Goal: Task Accomplishment & Management: Complete application form

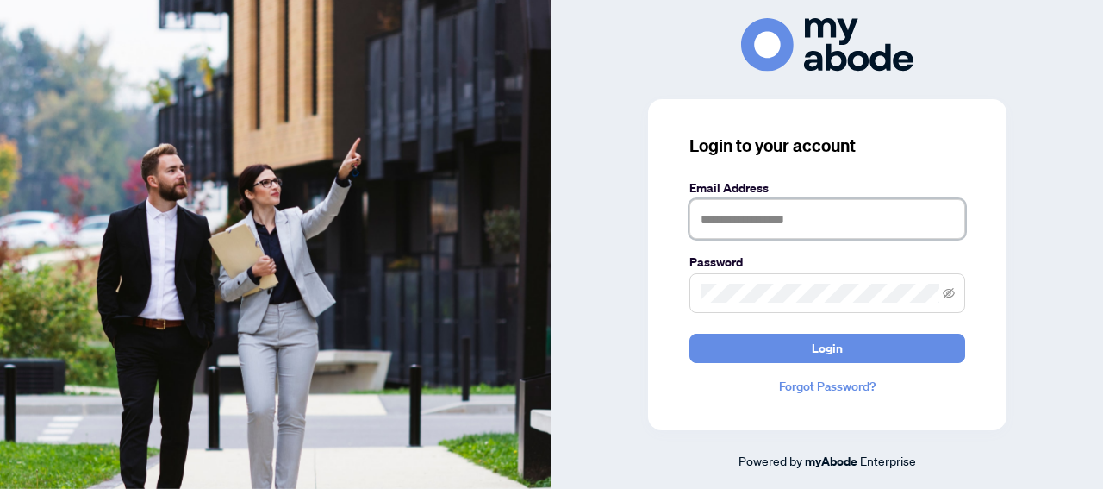
click at [831, 223] on input "text" at bounding box center [827, 219] width 276 height 40
click at [949, 297] on icon "eye-invisible" at bounding box center [949, 292] width 12 height 10
click at [738, 222] on input "**********" at bounding box center [827, 219] width 276 height 40
type input "**********"
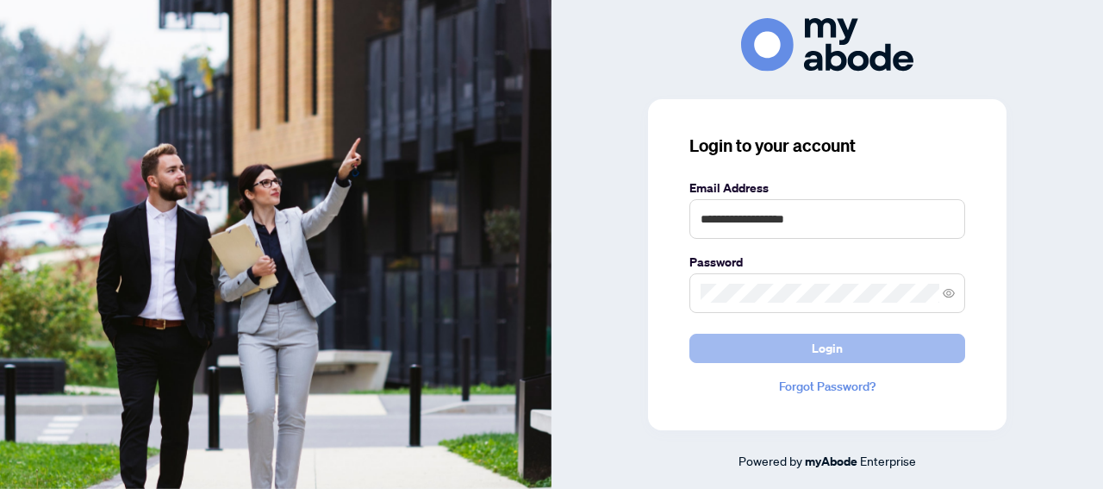
click at [823, 348] on span "Login" at bounding box center [827, 348] width 31 height 28
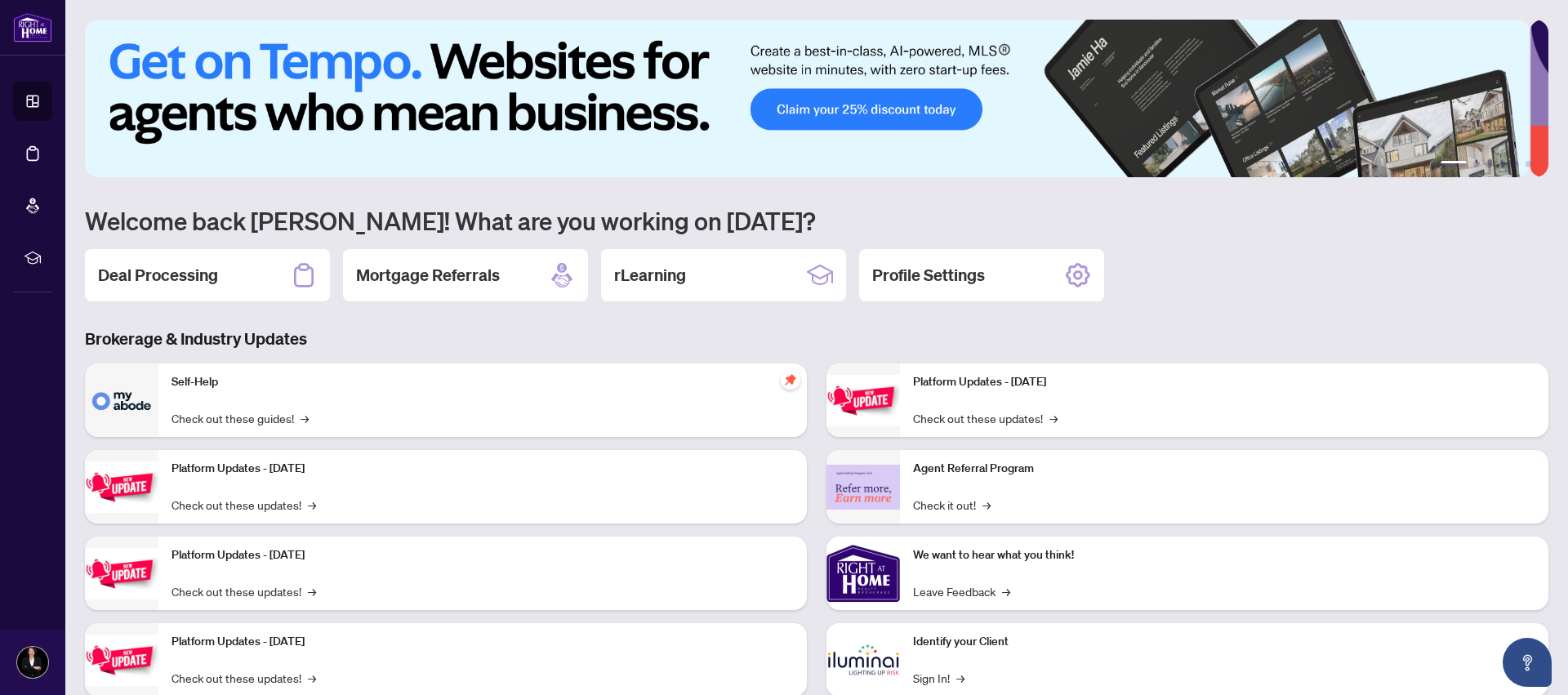
scroll to position [45, 0]
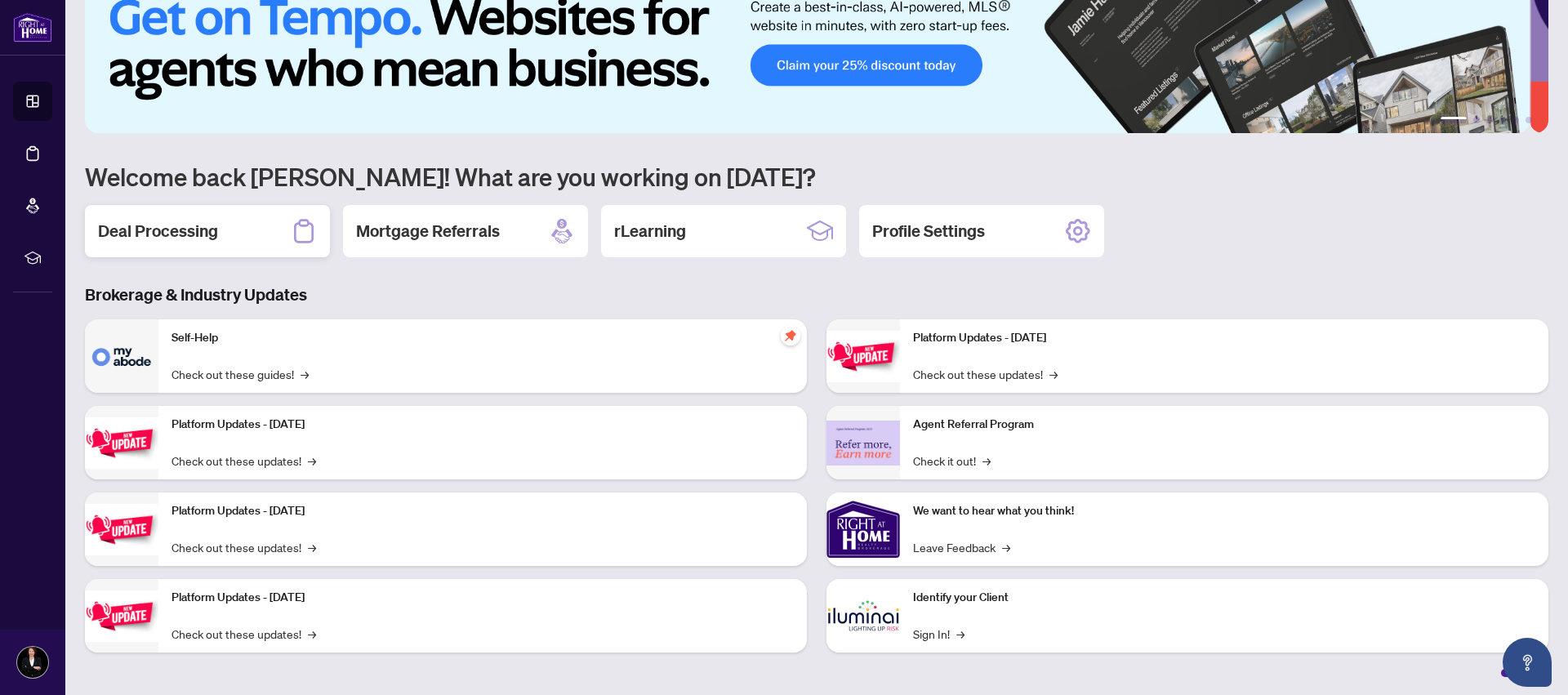
click at [156, 232] on h2 "Deal Processing" at bounding box center [157, 231] width 120 height 23
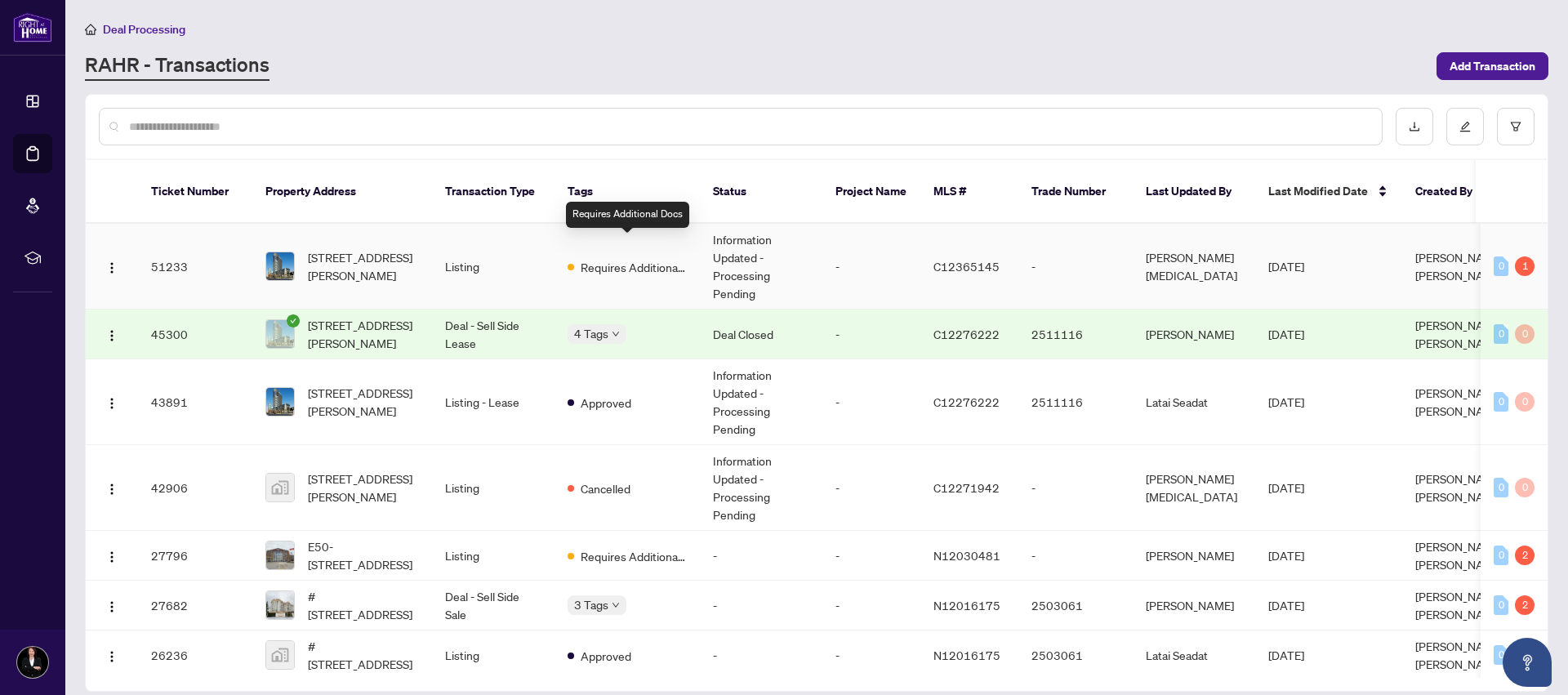
click at [671, 258] on span "Requires Additional Docs" at bounding box center [634, 266] width 106 height 18
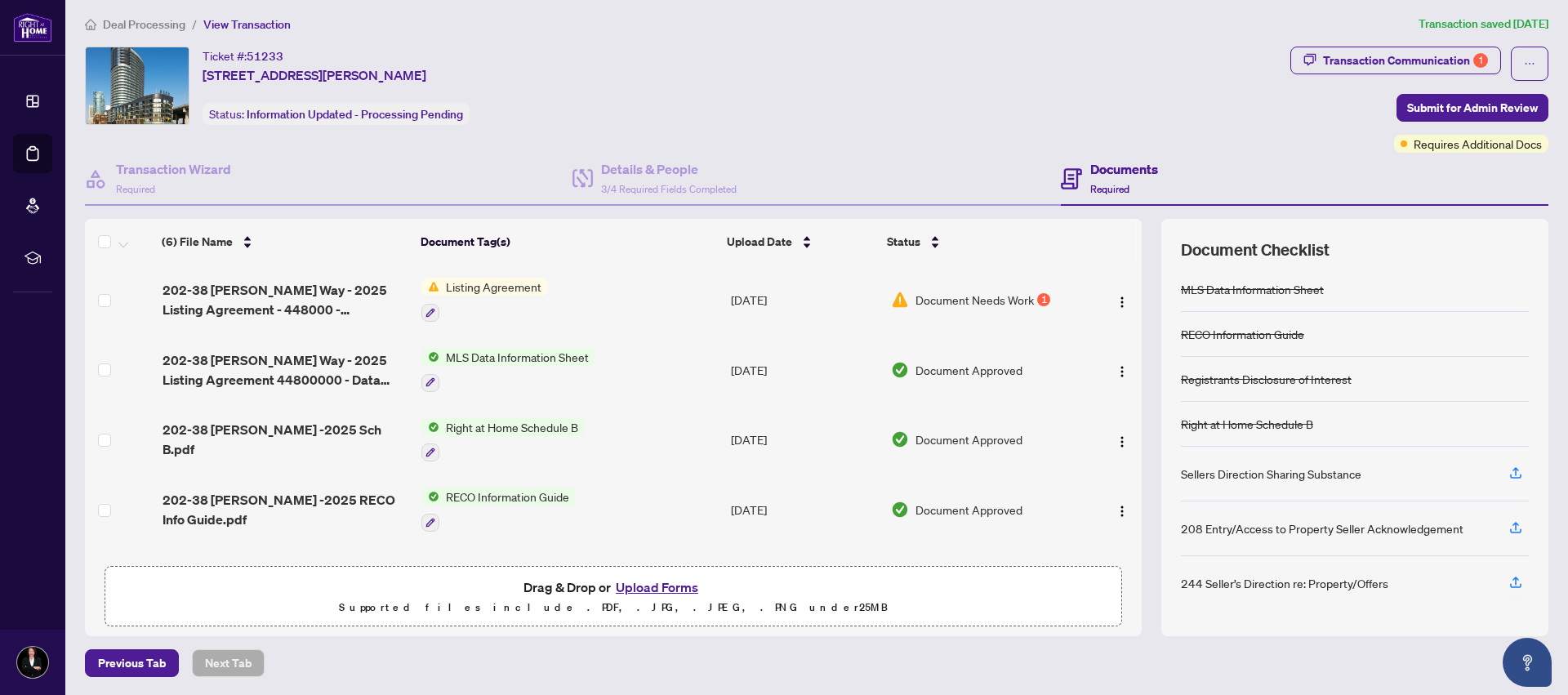
scroll to position [6, 0]
click at [509, 285] on span "Listing Agreement" at bounding box center [494, 285] width 109 height 18
click at [476, 369] on span "Listing Agreement" at bounding box center [460, 366] width 109 height 18
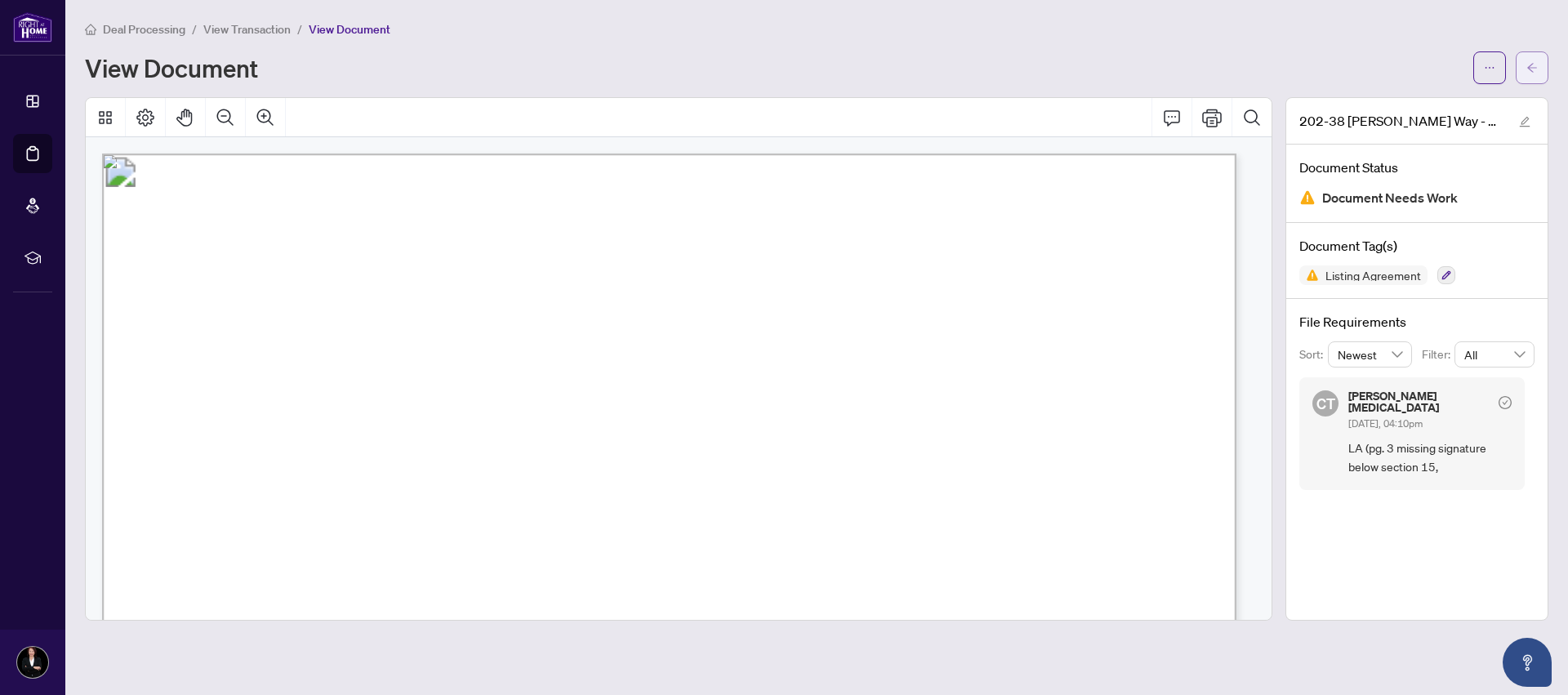
click at [1535, 70] on icon "arrow-left" at bounding box center [1532, 67] width 11 height 11
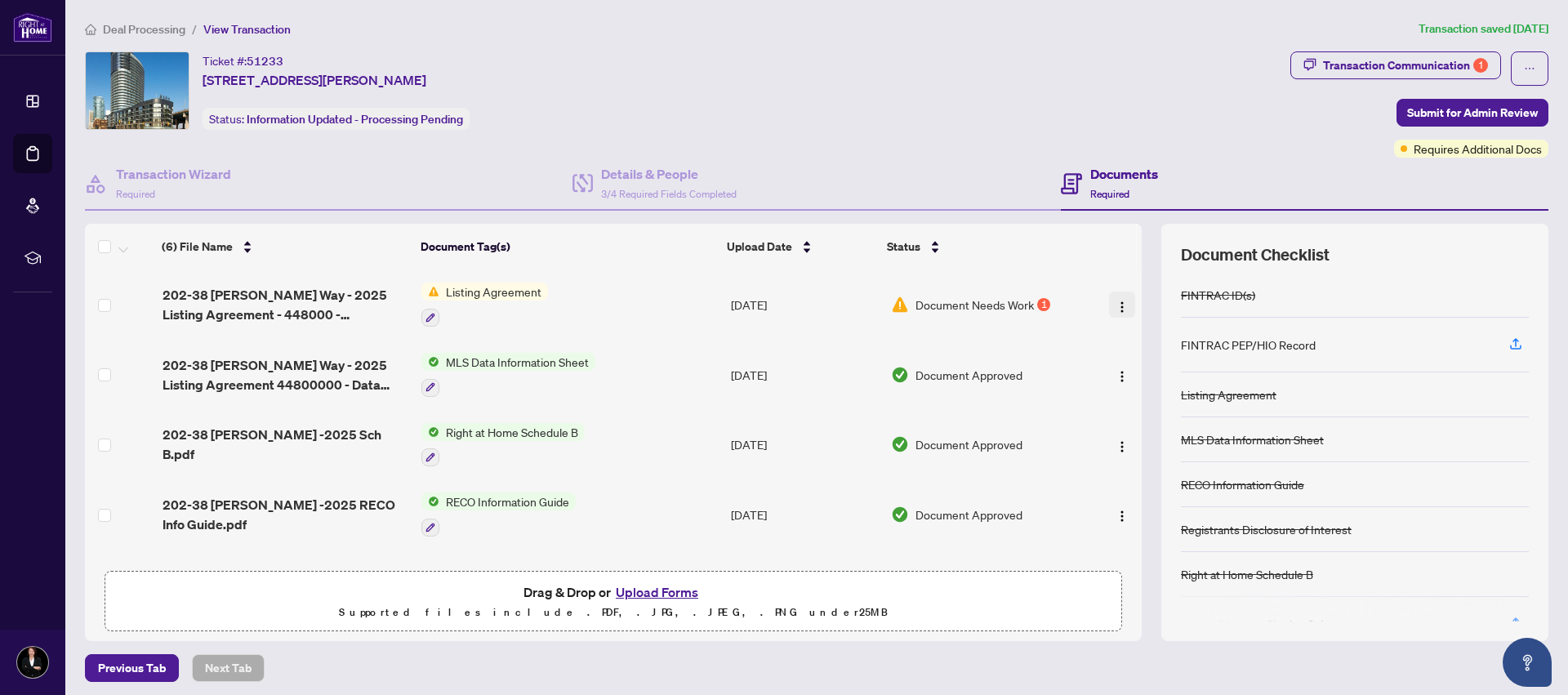
click at [1116, 301] on img "button" at bounding box center [1122, 307] width 13 height 13
click at [681, 592] on button "Upload Forms" at bounding box center [656, 592] width 92 height 21
click at [1116, 301] on img "button" at bounding box center [1122, 307] width 13 height 13
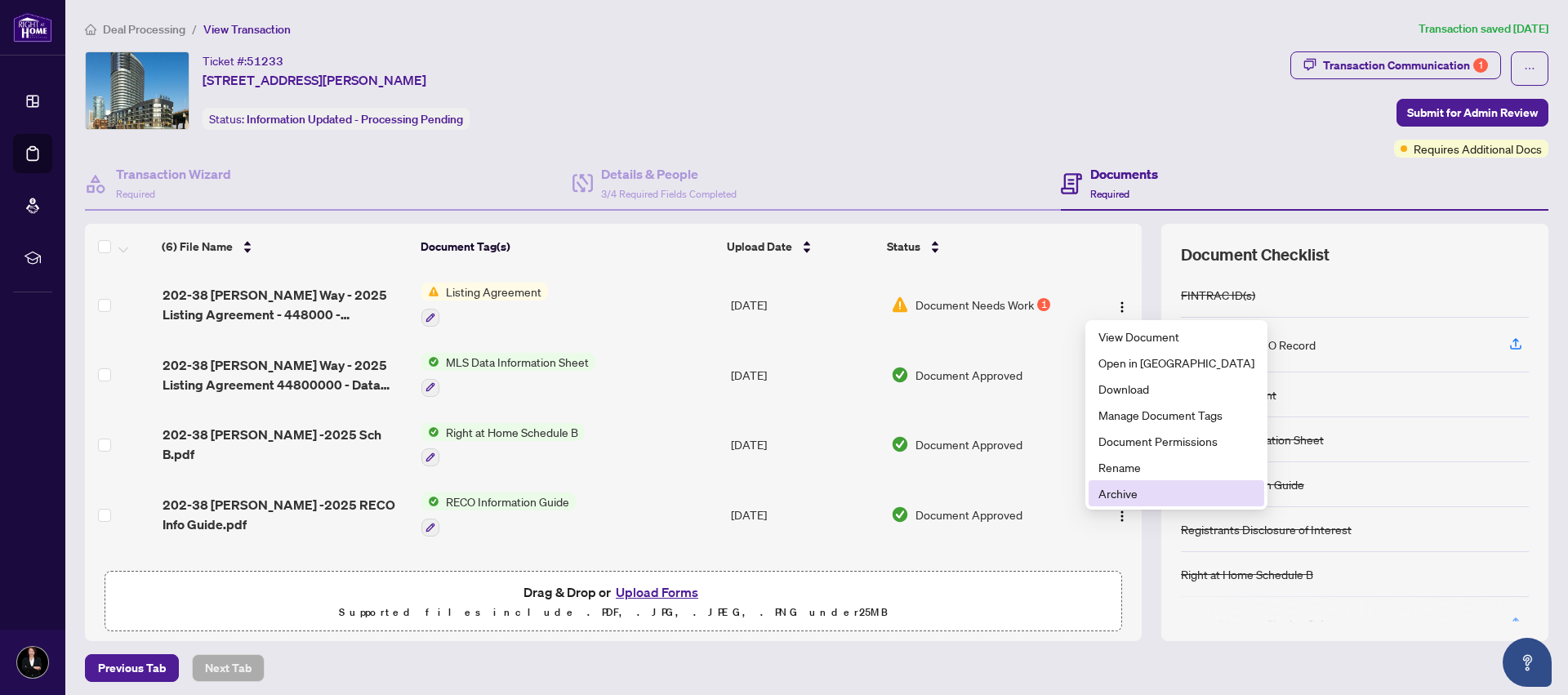
click at [1118, 498] on span "Archive" at bounding box center [1176, 493] width 156 height 18
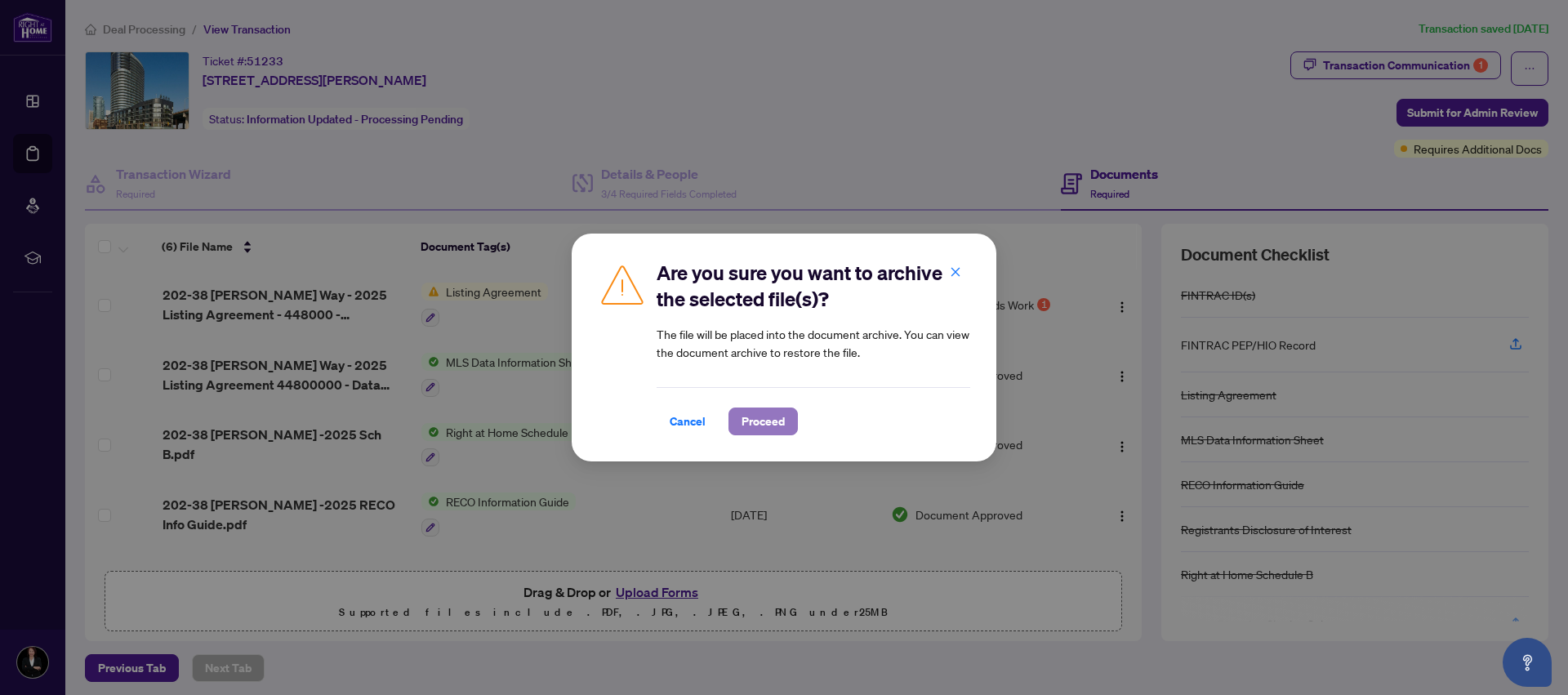
click at [769, 416] on span "Proceed" at bounding box center [763, 422] width 44 height 27
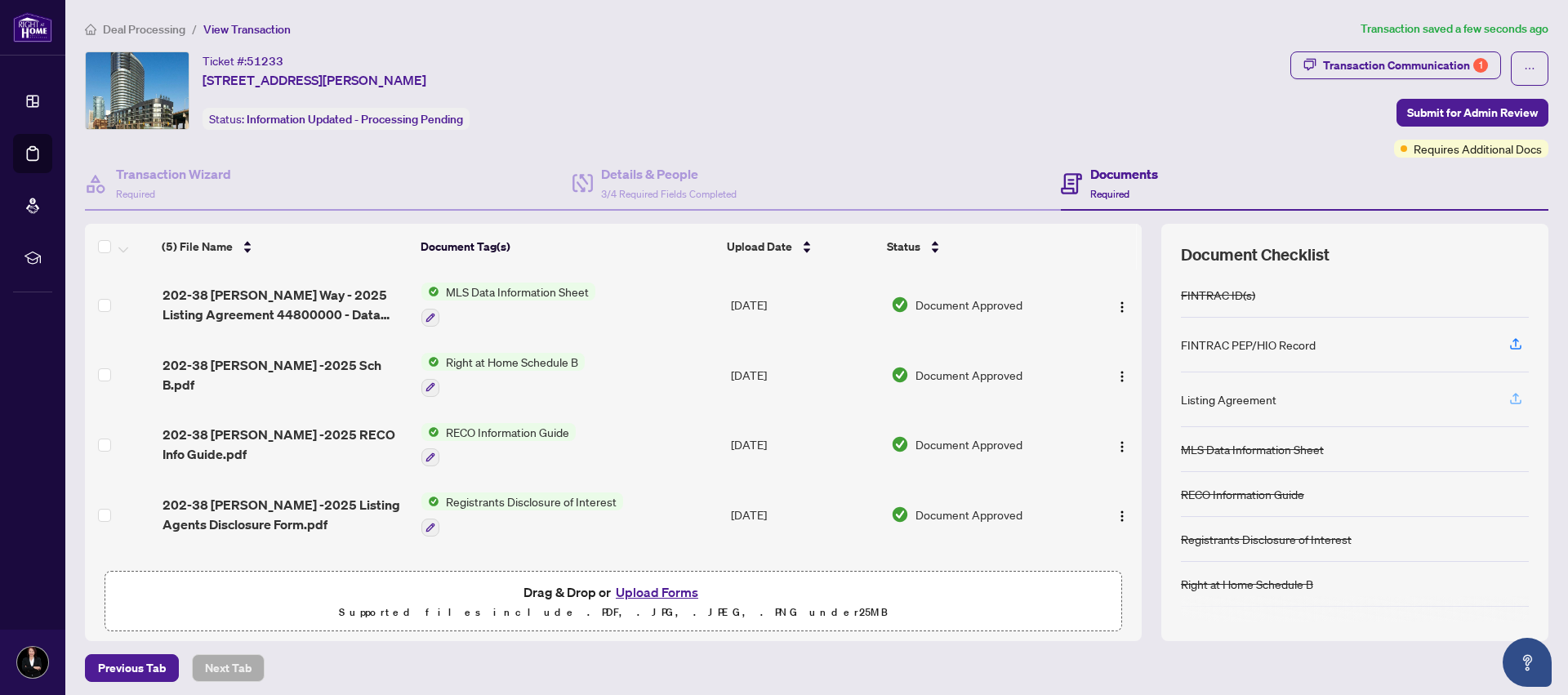
click at [1513, 398] on icon "button" at bounding box center [1516, 396] width 7 height 9
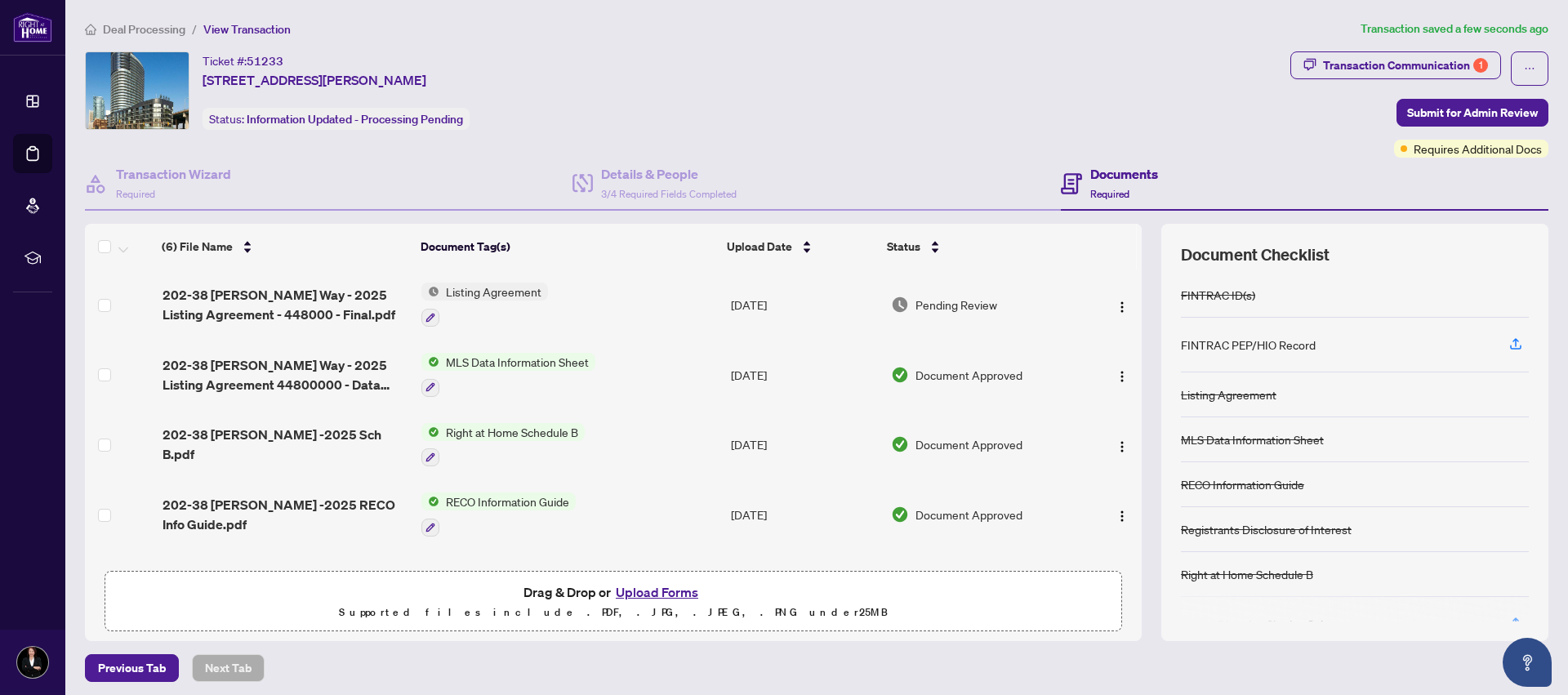
click at [662, 597] on button "Upload Forms" at bounding box center [656, 592] width 92 height 21
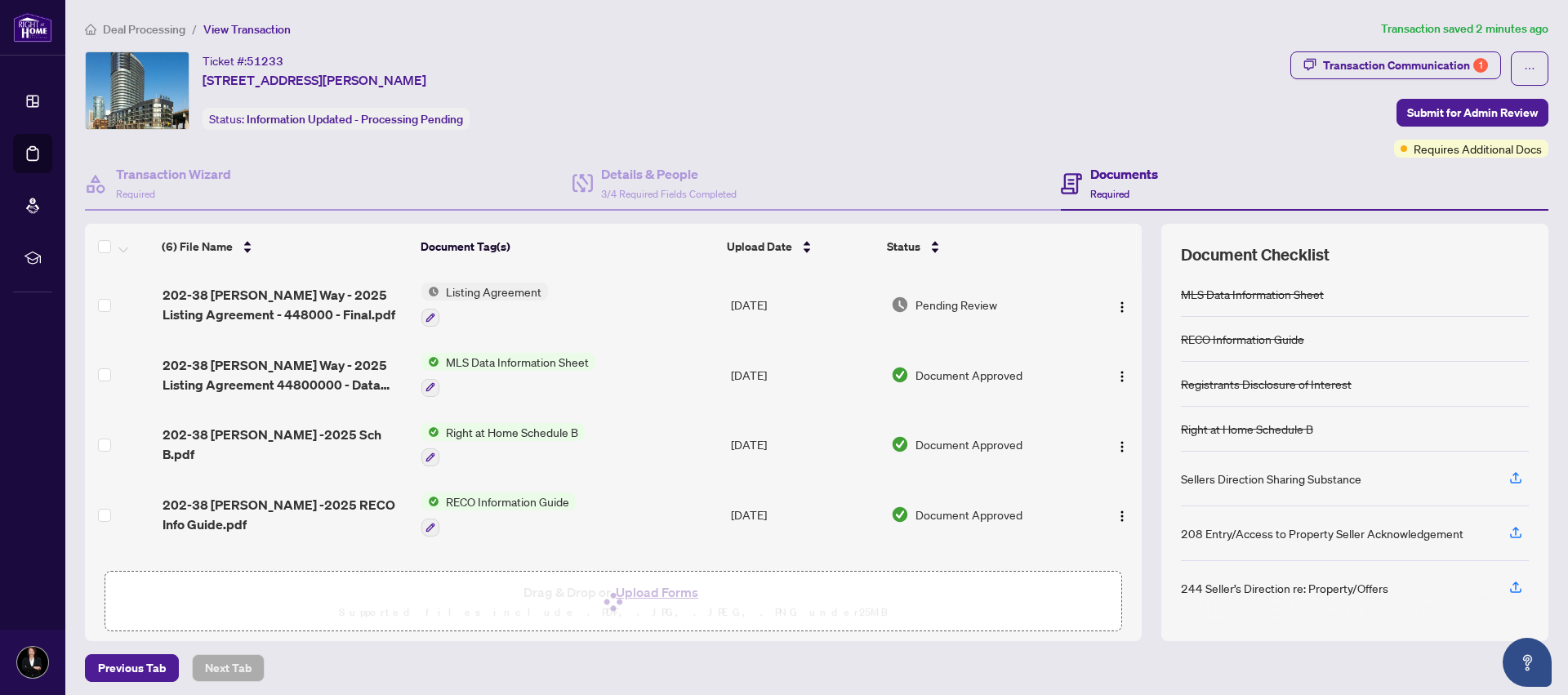
scroll to position [6, 0]
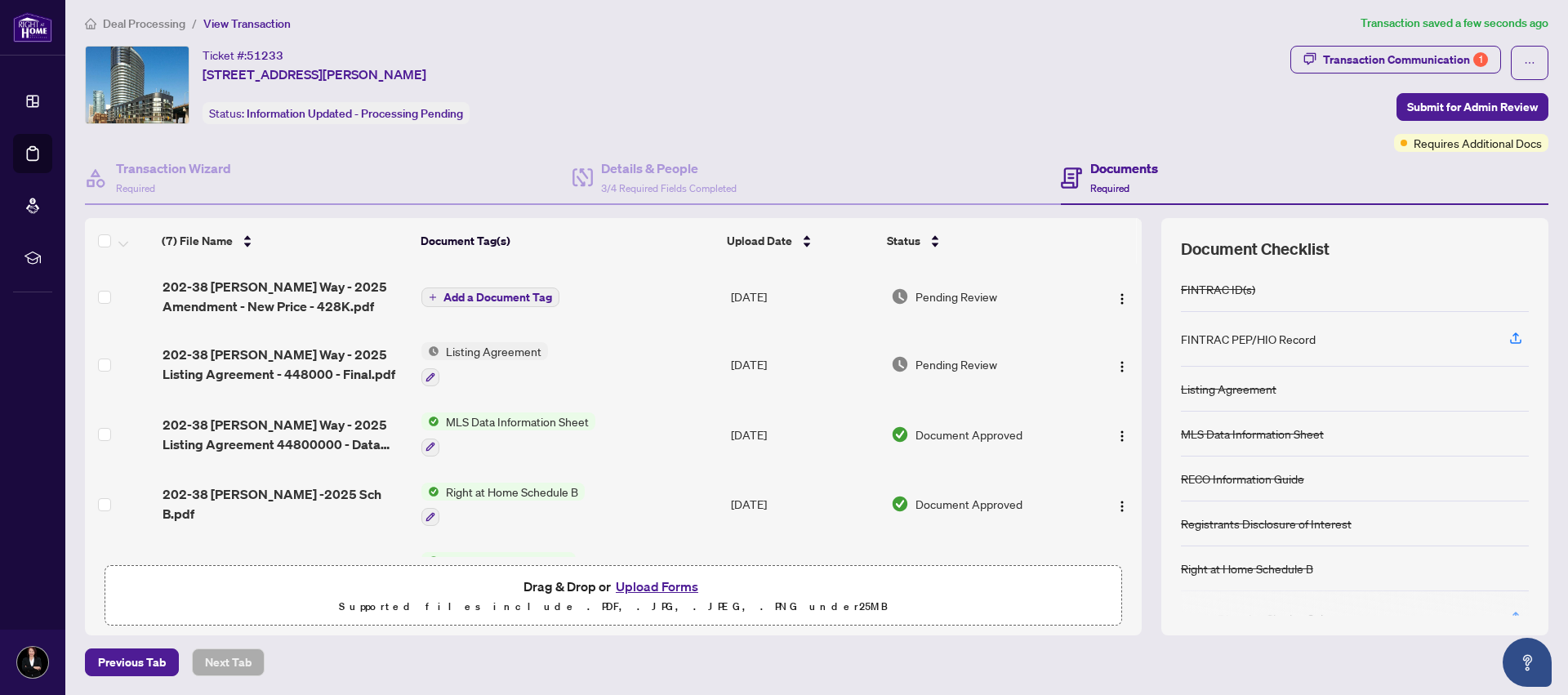
click at [481, 299] on span "Add a Document Tag" at bounding box center [498, 298] width 109 height 11
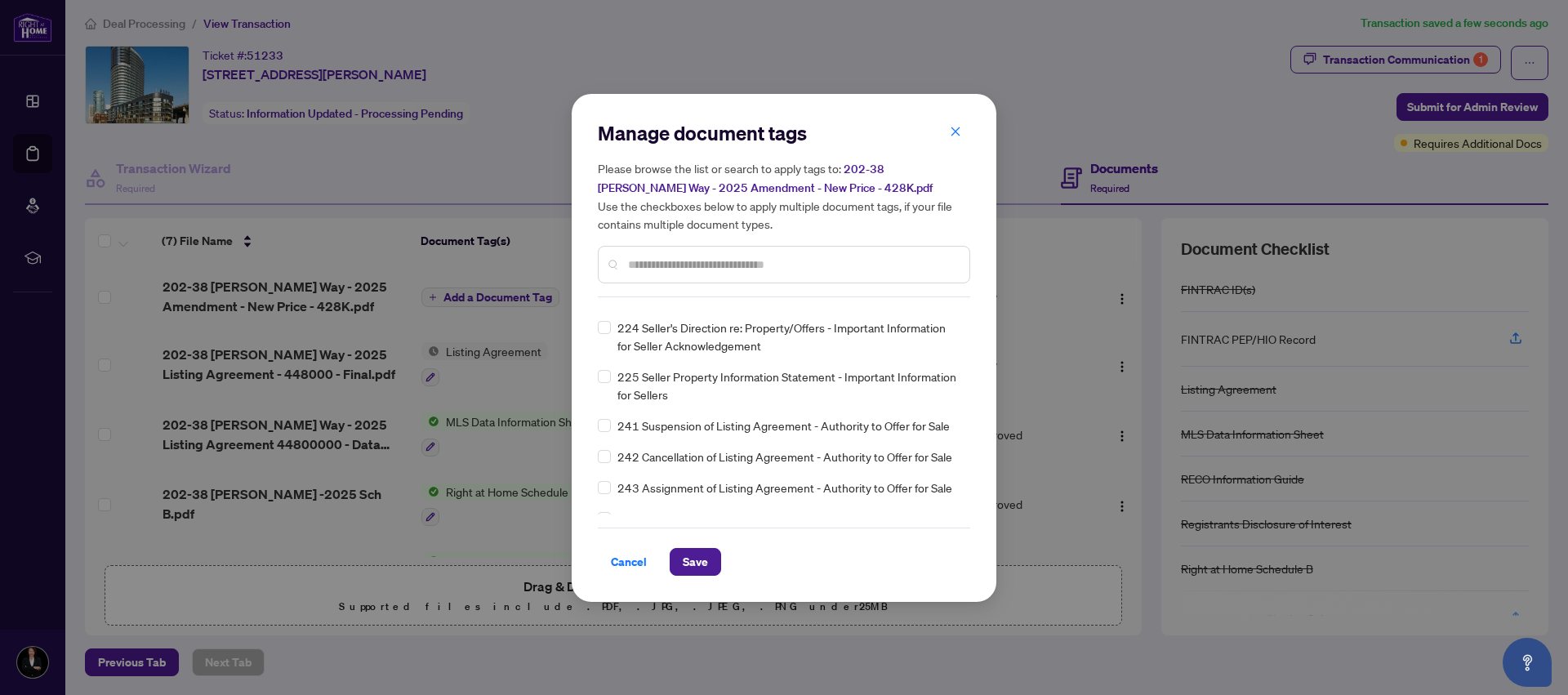
scroll to position [0, 0]
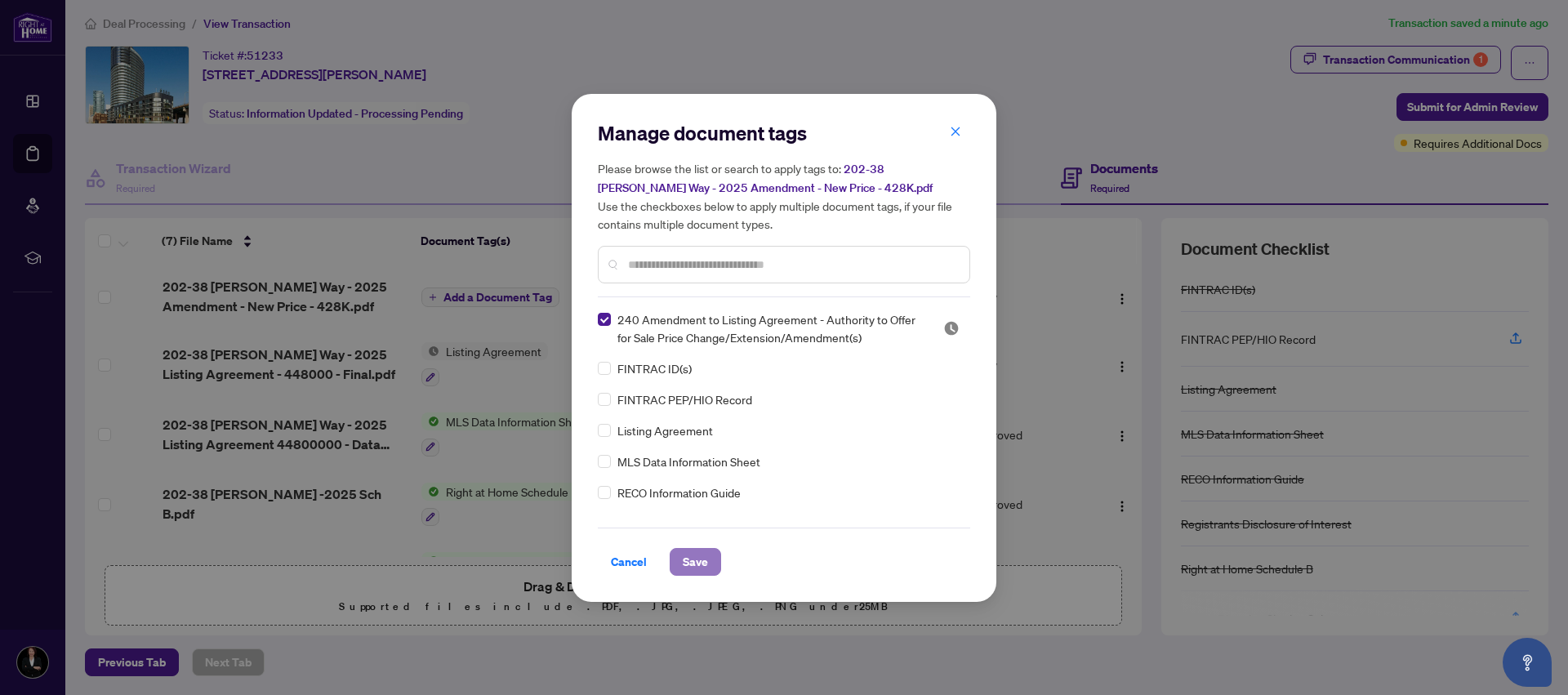
click at [690, 558] on span "Save" at bounding box center [695, 562] width 26 height 27
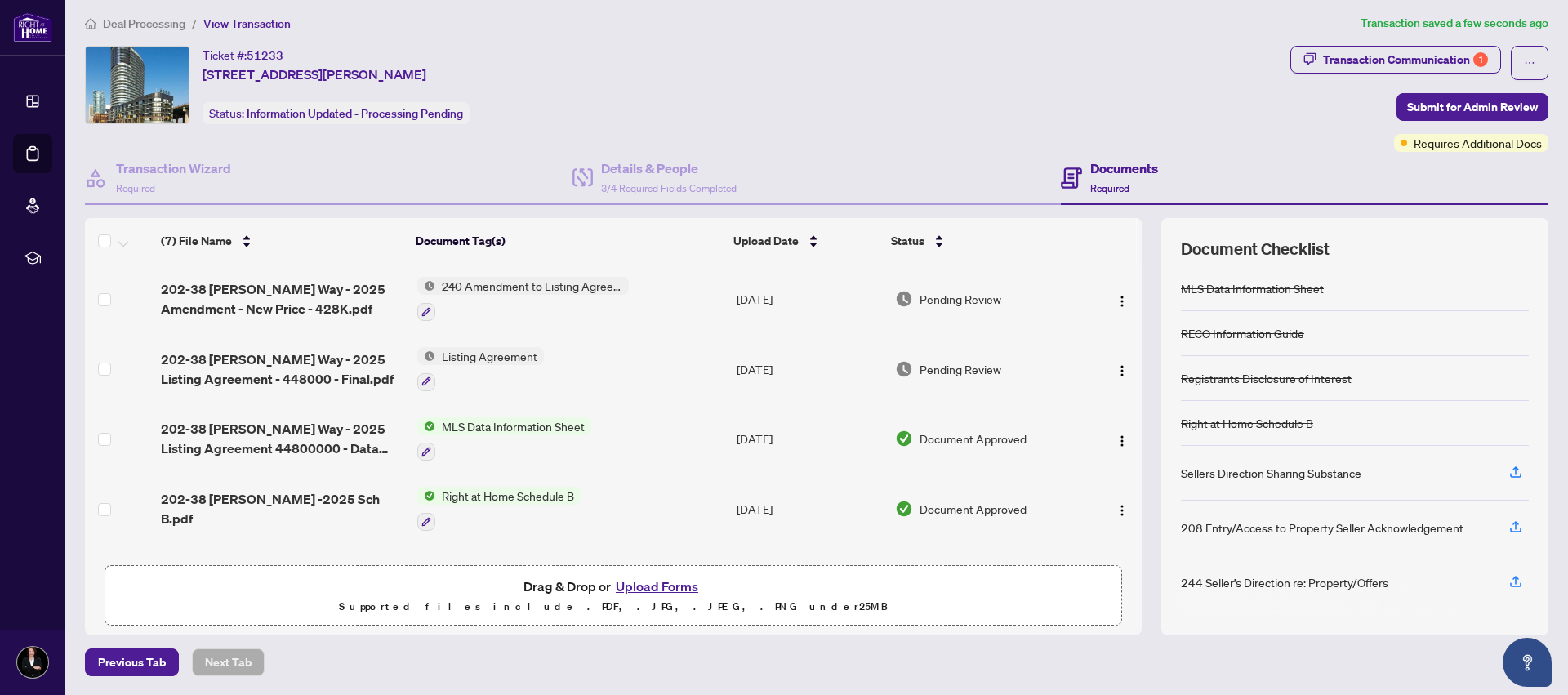
click at [545, 492] on span "Right at Home Schedule B" at bounding box center [507, 496] width 145 height 18
click at [479, 575] on span "Right at Home Schedule B" at bounding box center [492, 575] width 145 height 18
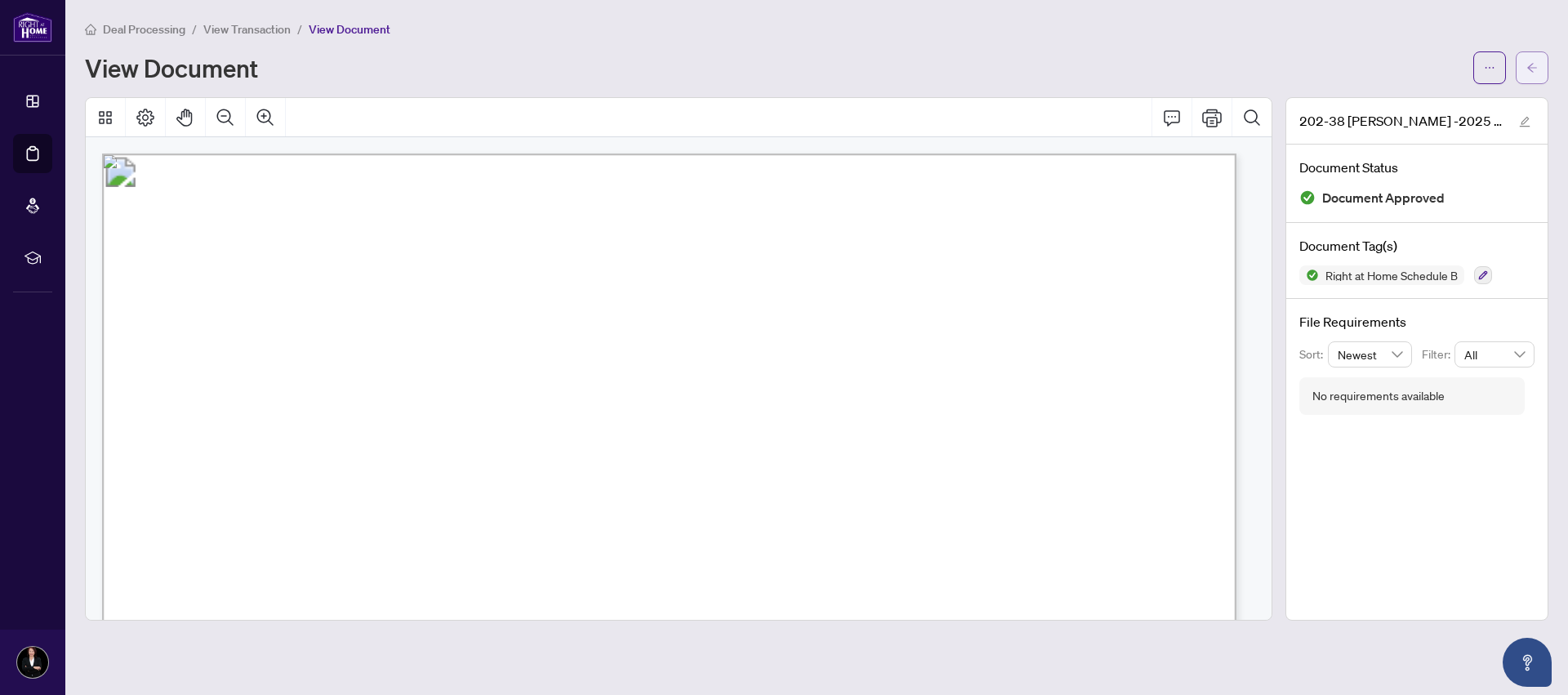
click at [1541, 68] on button "button" at bounding box center [1532, 67] width 32 height 32
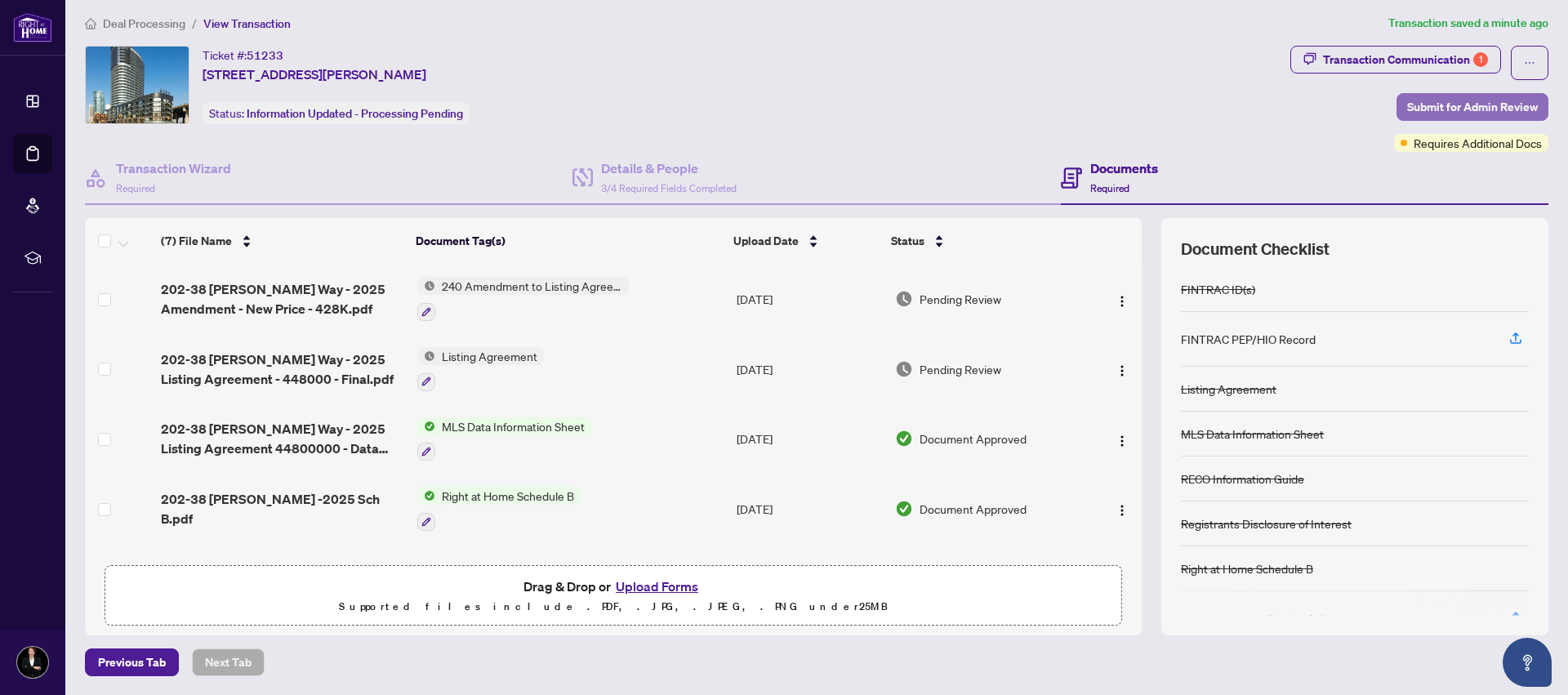
click at [1422, 103] on span "Submit for Admin Review" at bounding box center [1473, 107] width 131 height 27
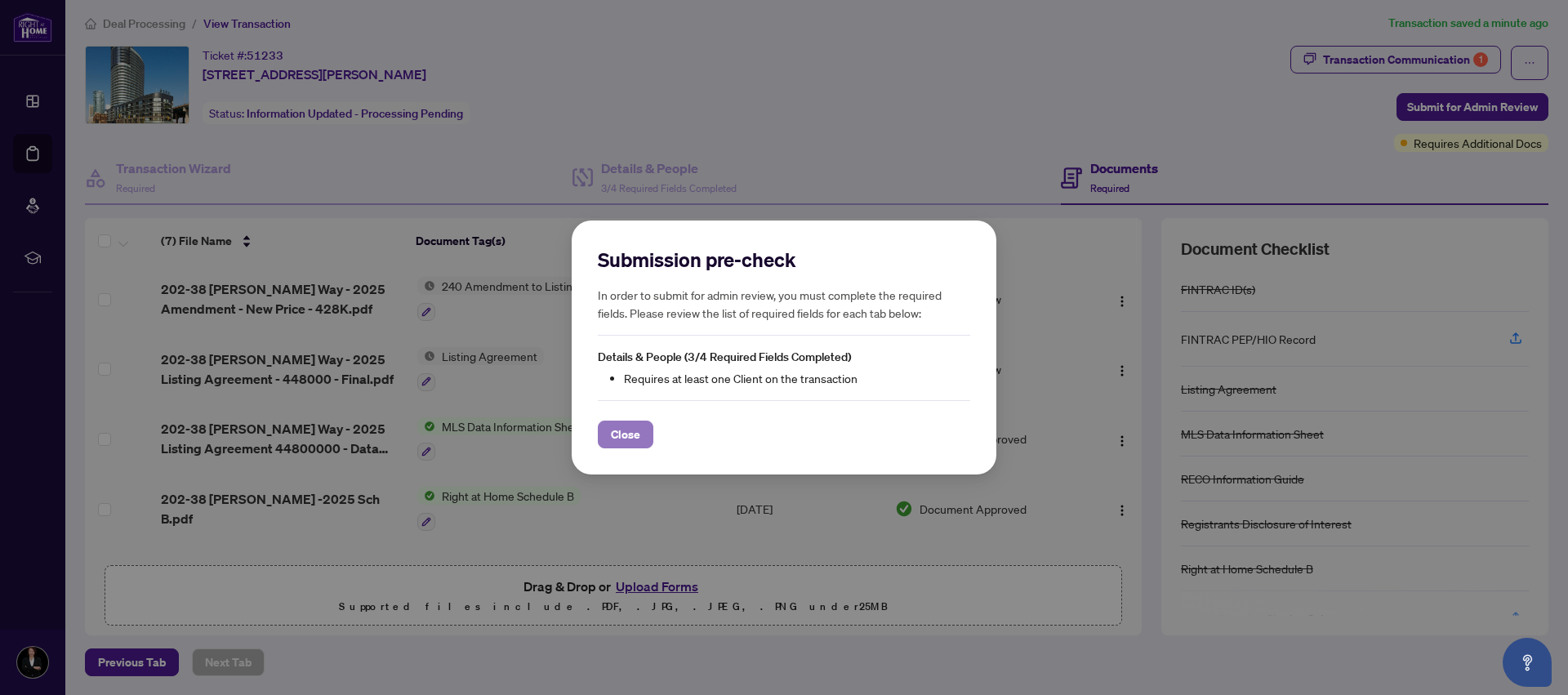
click at [630, 434] on span "Close" at bounding box center [625, 435] width 29 height 27
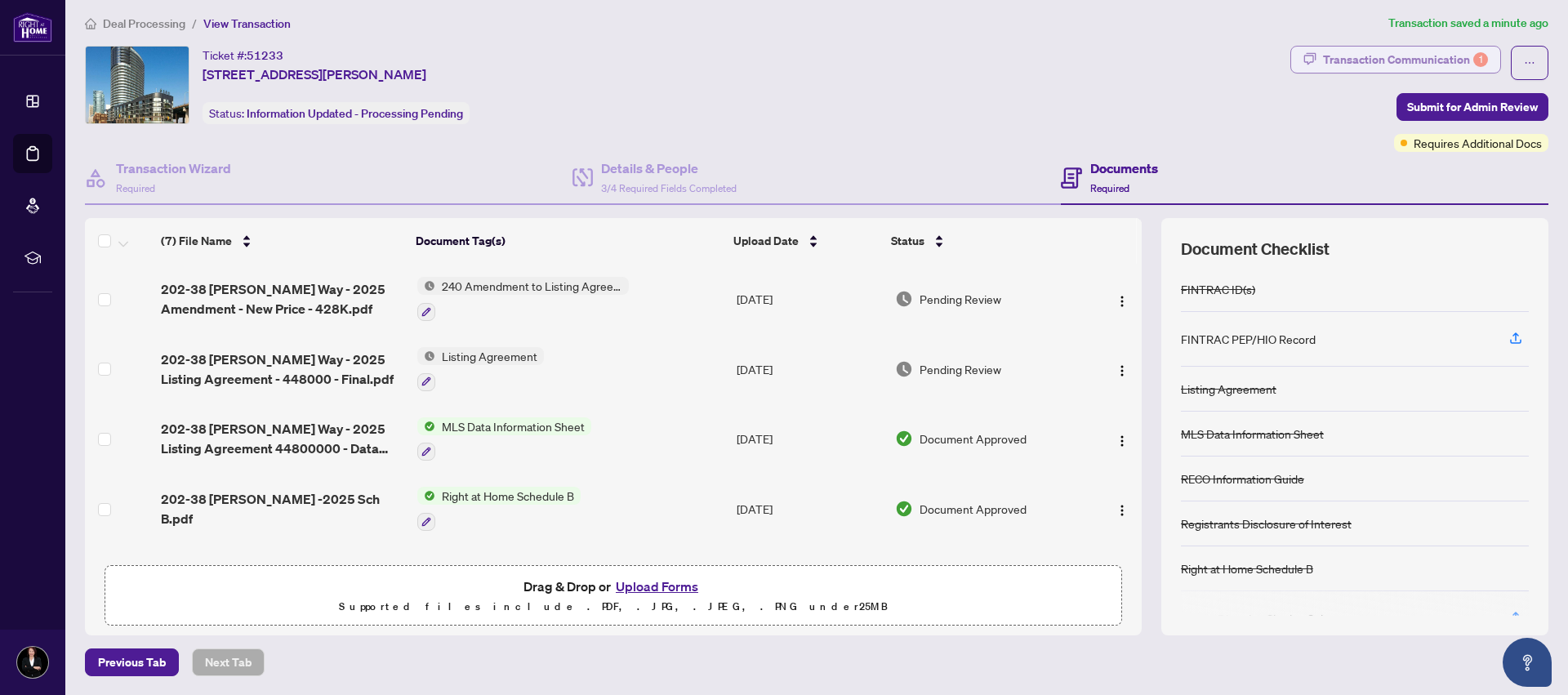
click at [1441, 57] on div "Transaction Communication 1" at bounding box center [1406, 60] width 165 height 27
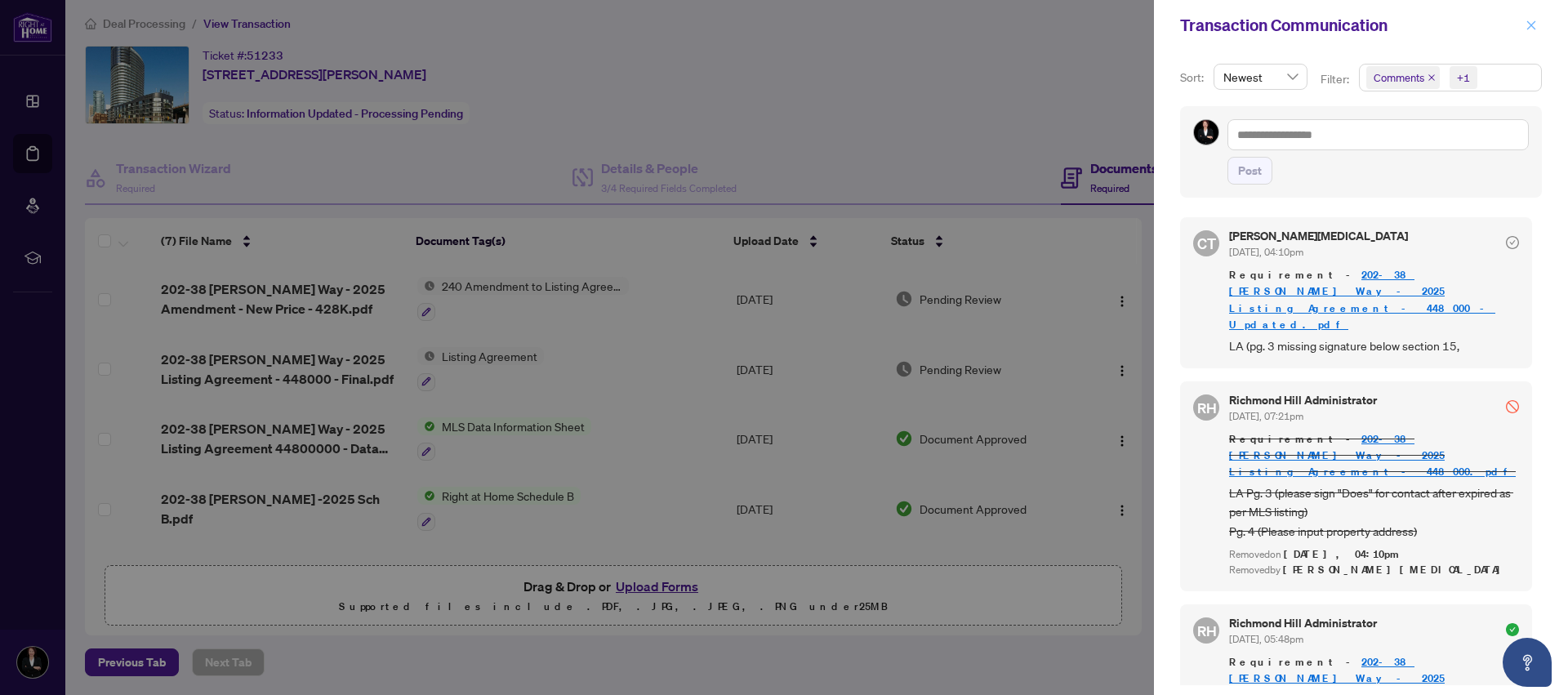
click at [1531, 32] on span "button" at bounding box center [1531, 26] width 11 height 27
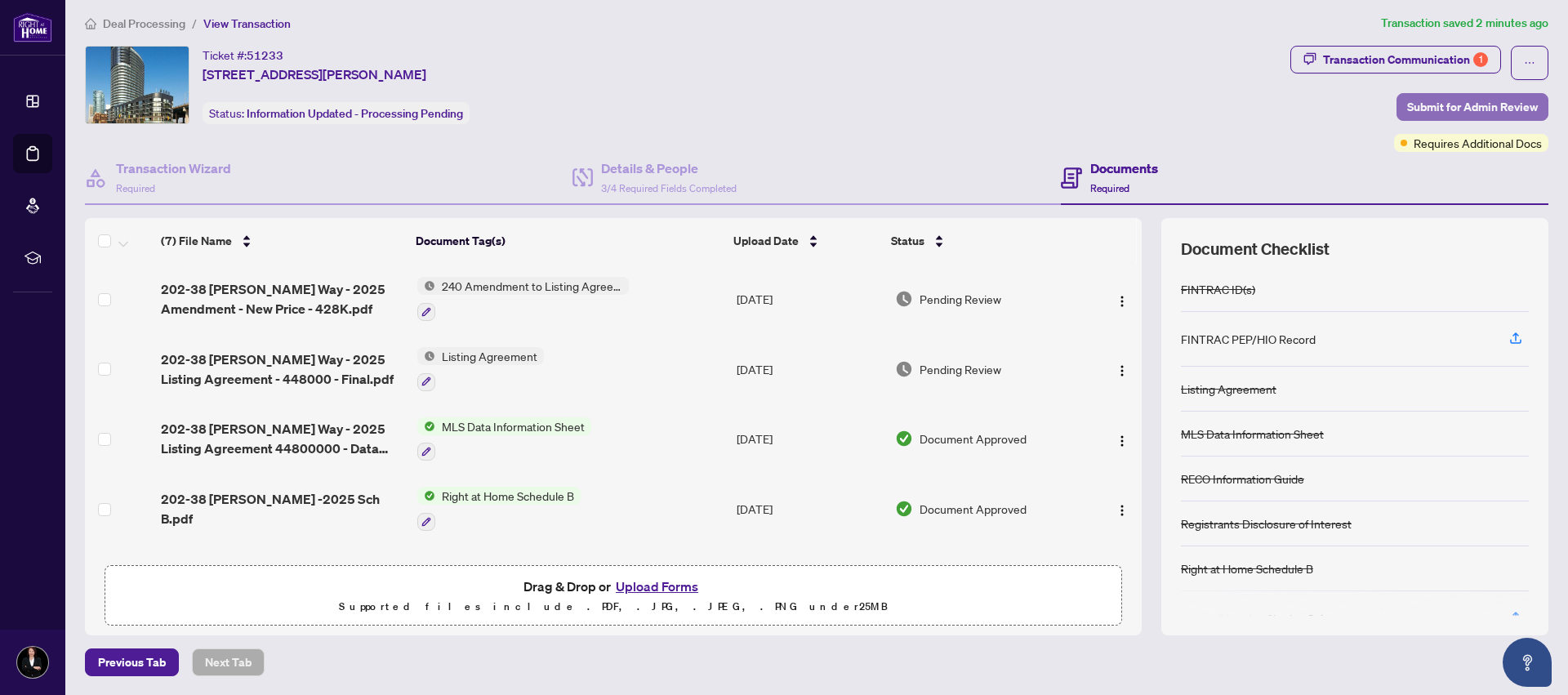
click at [1496, 107] on span "Submit for Admin Review" at bounding box center [1473, 107] width 131 height 27
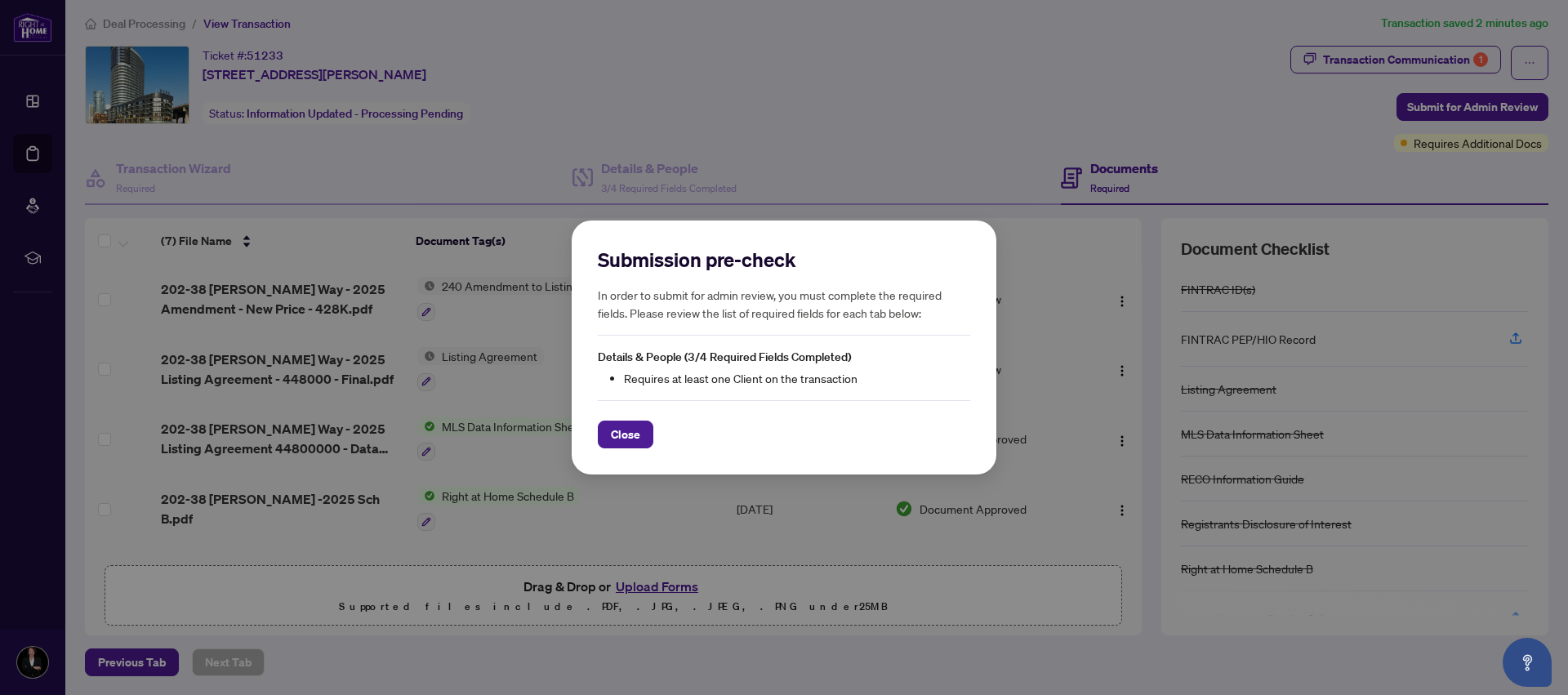
click at [641, 433] on button "Close" at bounding box center [626, 434] width 56 height 27
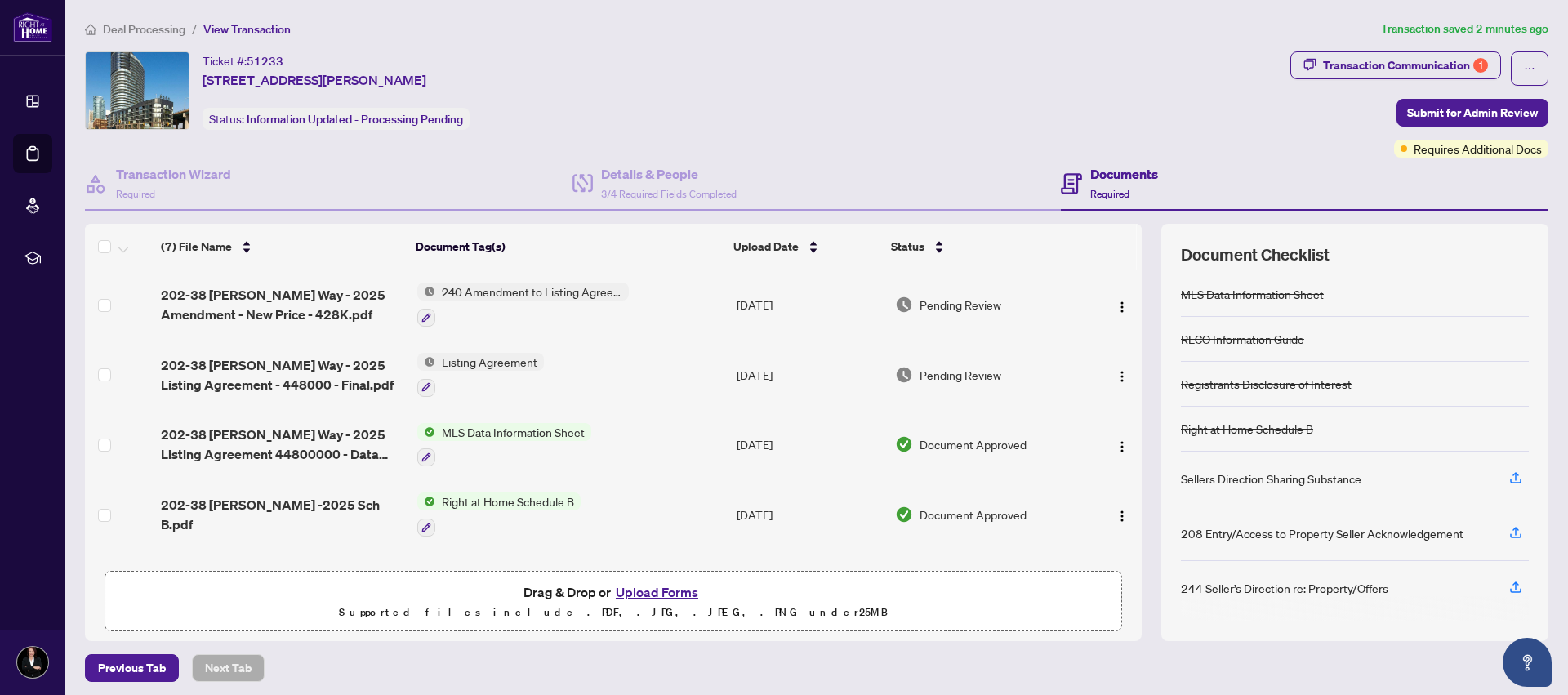
click at [1112, 173] on h4 "Documents" at bounding box center [1124, 174] width 68 height 20
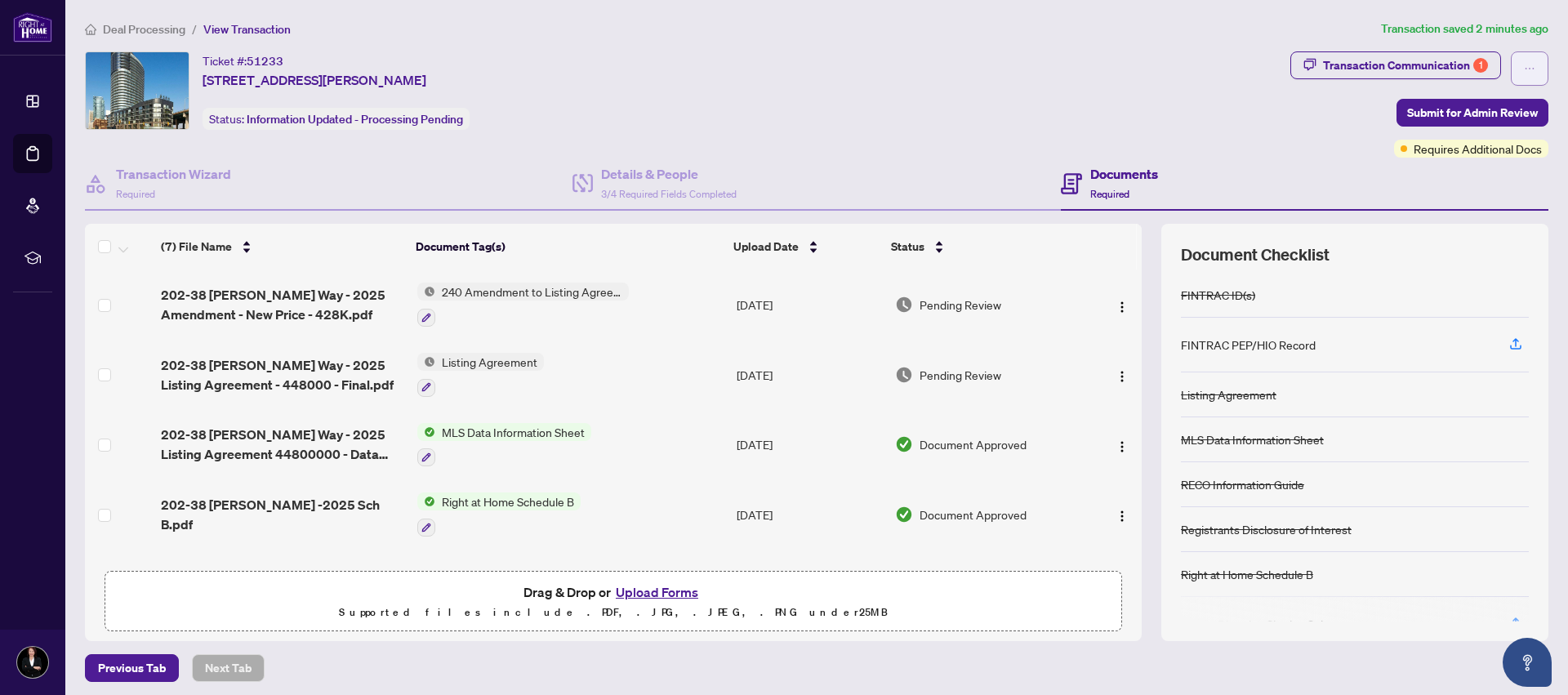
click at [1511, 69] on button "button" at bounding box center [1530, 68] width 38 height 34
click at [1490, 101] on span "Transaction Permissions" at bounding box center [1454, 104] width 125 height 18
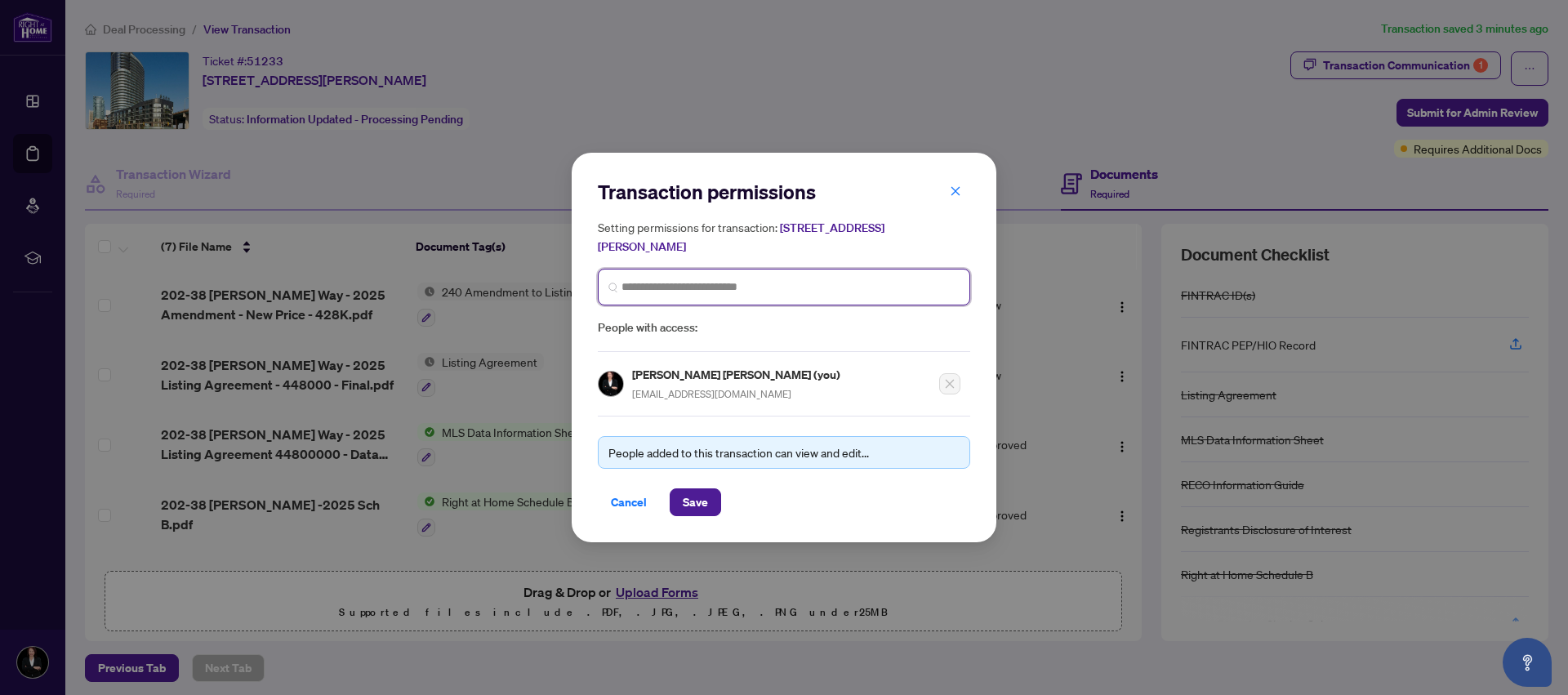
click at [718, 284] on input "search" at bounding box center [791, 287] width 338 height 17
click at [684, 499] on span "Save" at bounding box center [695, 503] width 26 height 27
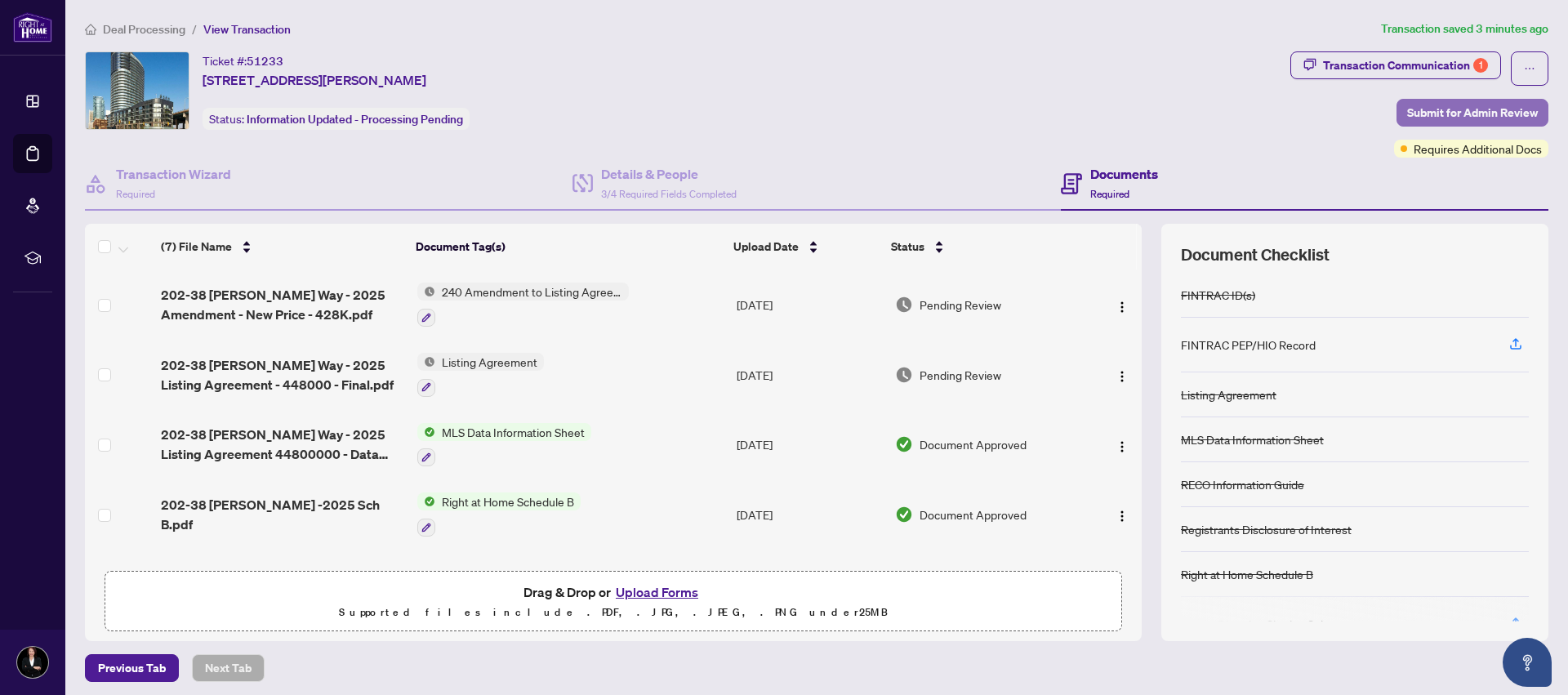
click at [1458, 119] on span "Submit for Admin Review" at bounding box center [1473, 113] width 131 height 27
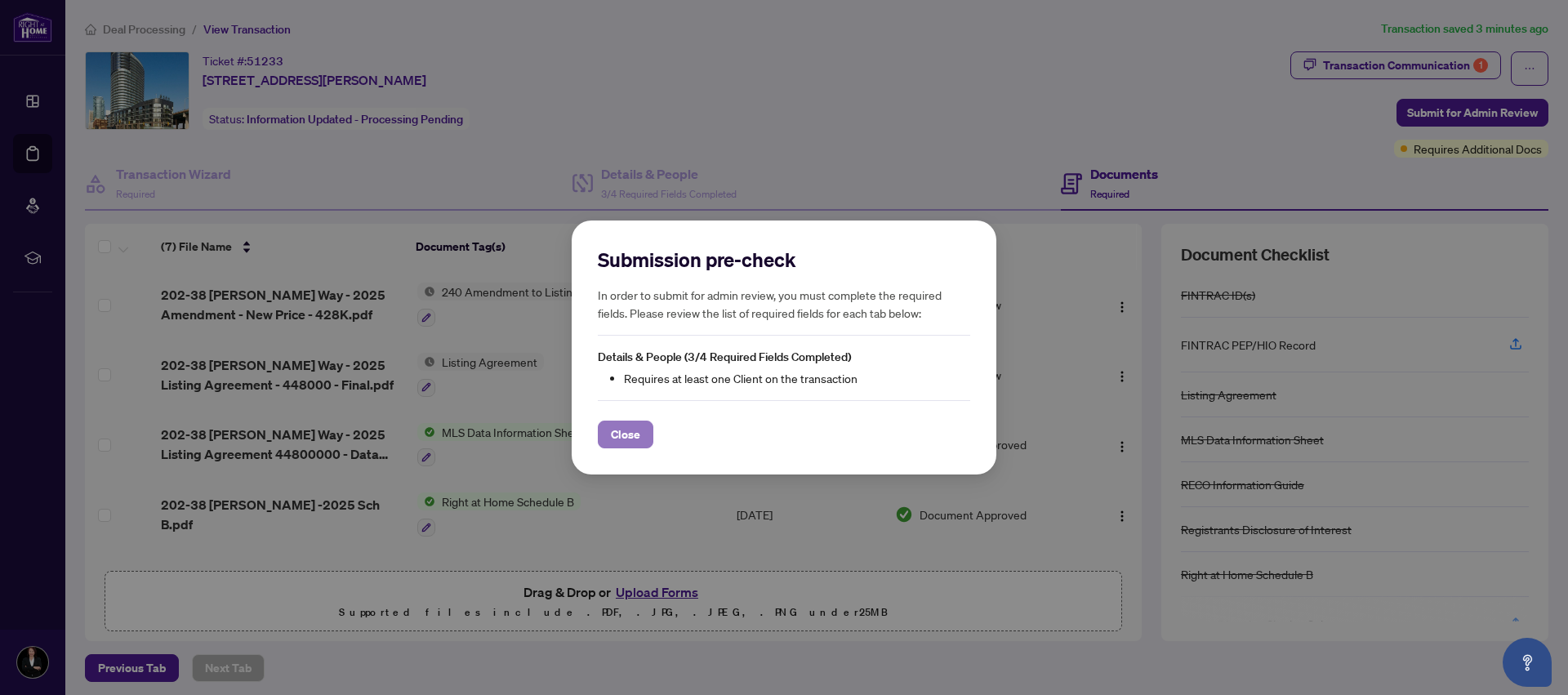
click at [627, 434] on span "Close" at bounding box center [625, 435] width 29 height 27
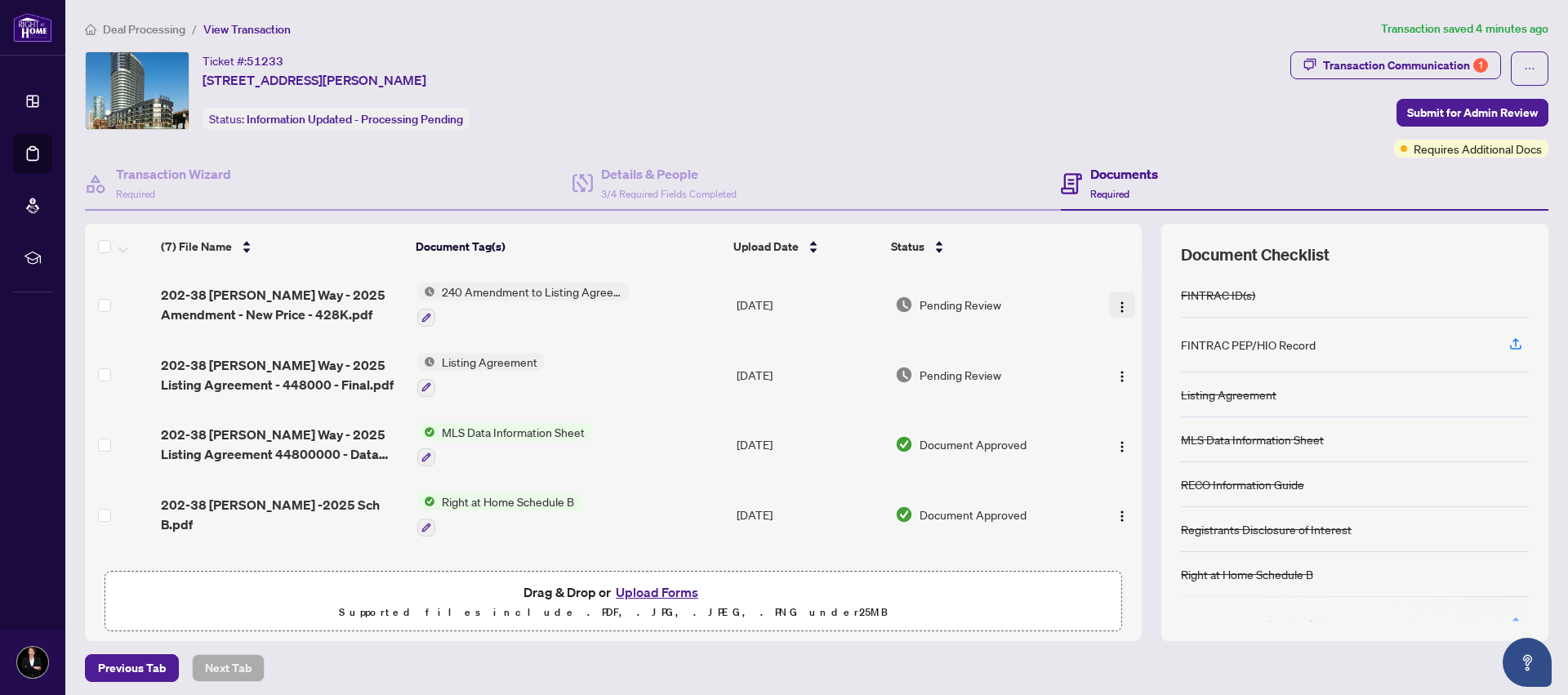
click at [1116, 304] on img "button" at bounding box center [1122, 307] width 13 height 13
click at [556, 283] on span "240 Amendment to Listing Agreement - Authority to Offer for Sale Price Change/E…" at bounding box center [532, 291] width 193 height 18
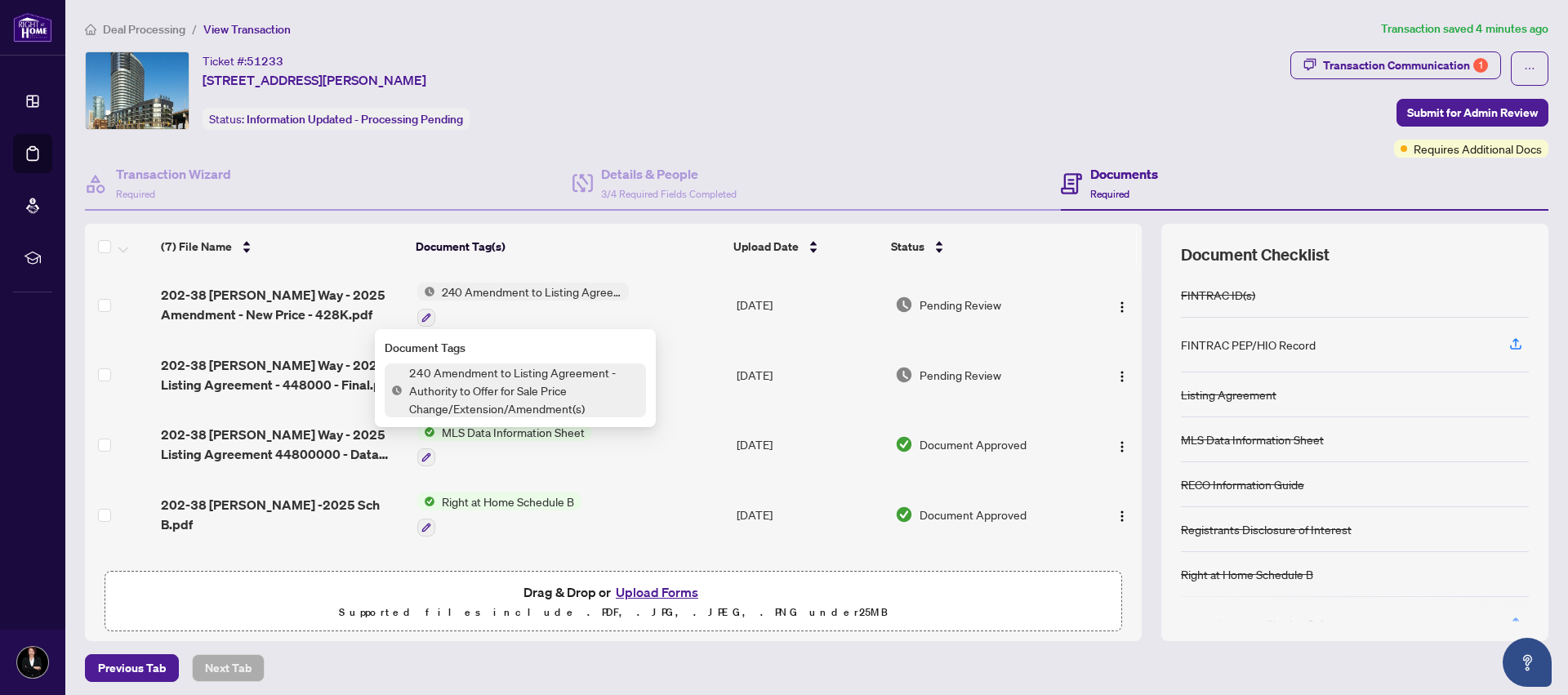
click at [496, 389] on span "240 Amendment to Listing Agreement - Authority to Offer for Sale Price Change/E…" at bounding box center [524, 390] width 244 height 54
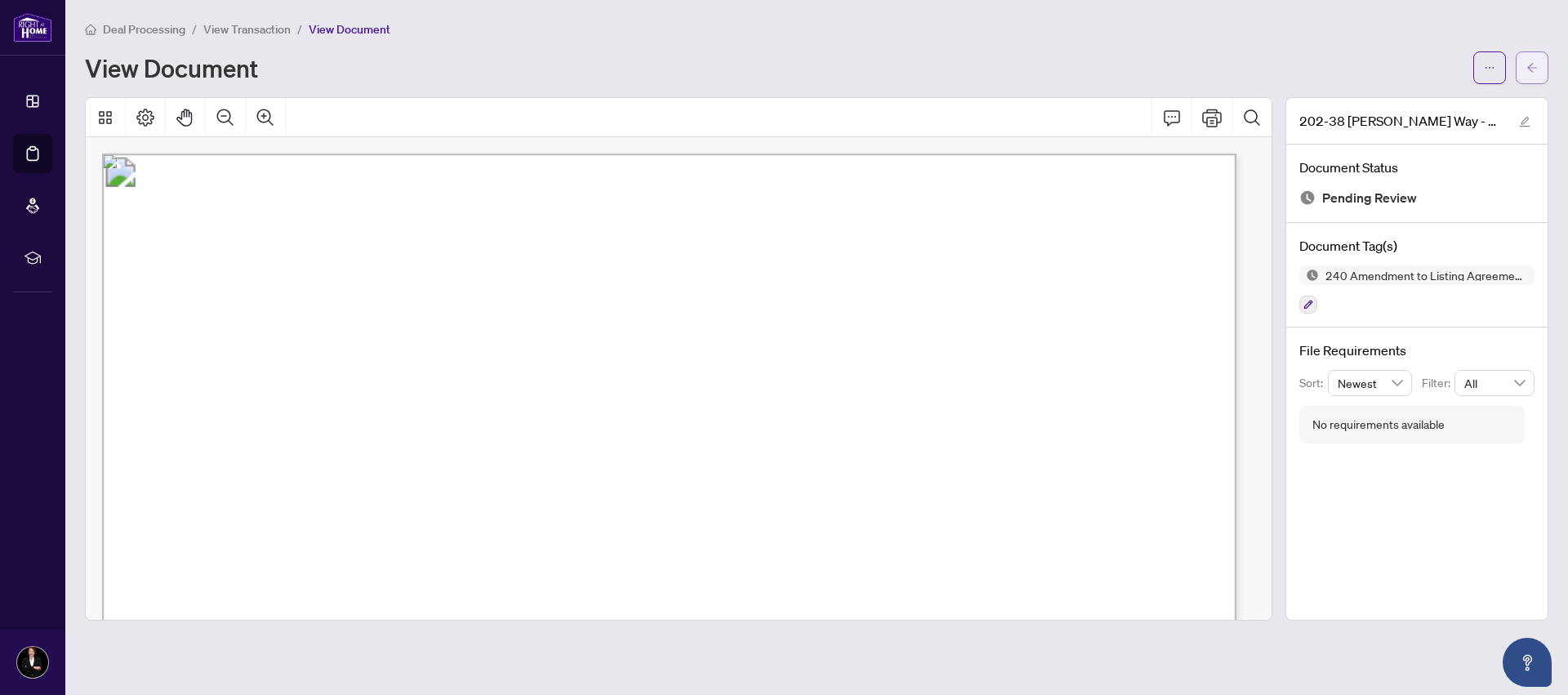
click at [1529, 63] on icon "arrow-left" at bounding box center [1532, 67] width 11 height 11
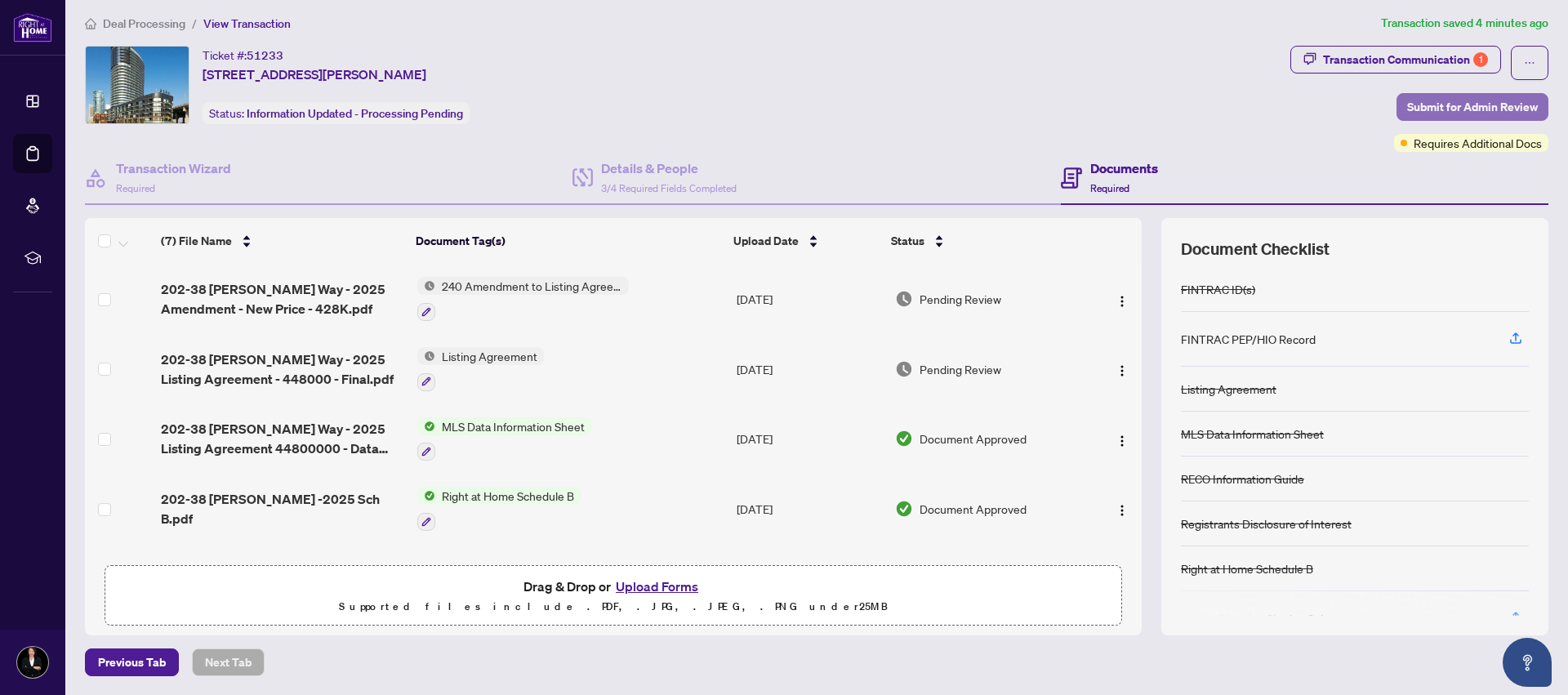
click at [1444, 103] on span "Submit for Admin Review" at bounding box center [1473, 107] width 131 height 27
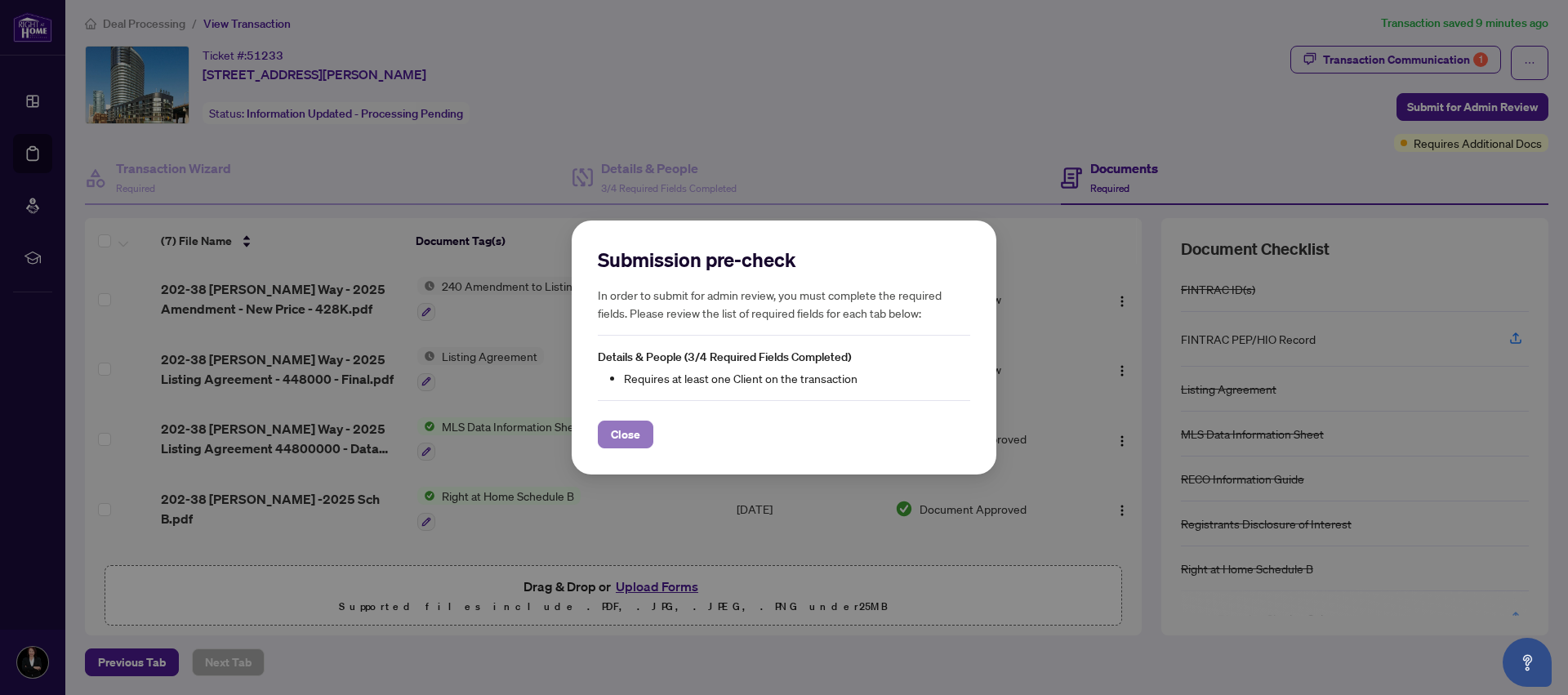
click at [626, 433] on span "Close" at bounding box center [625, 435] width 29 height 27
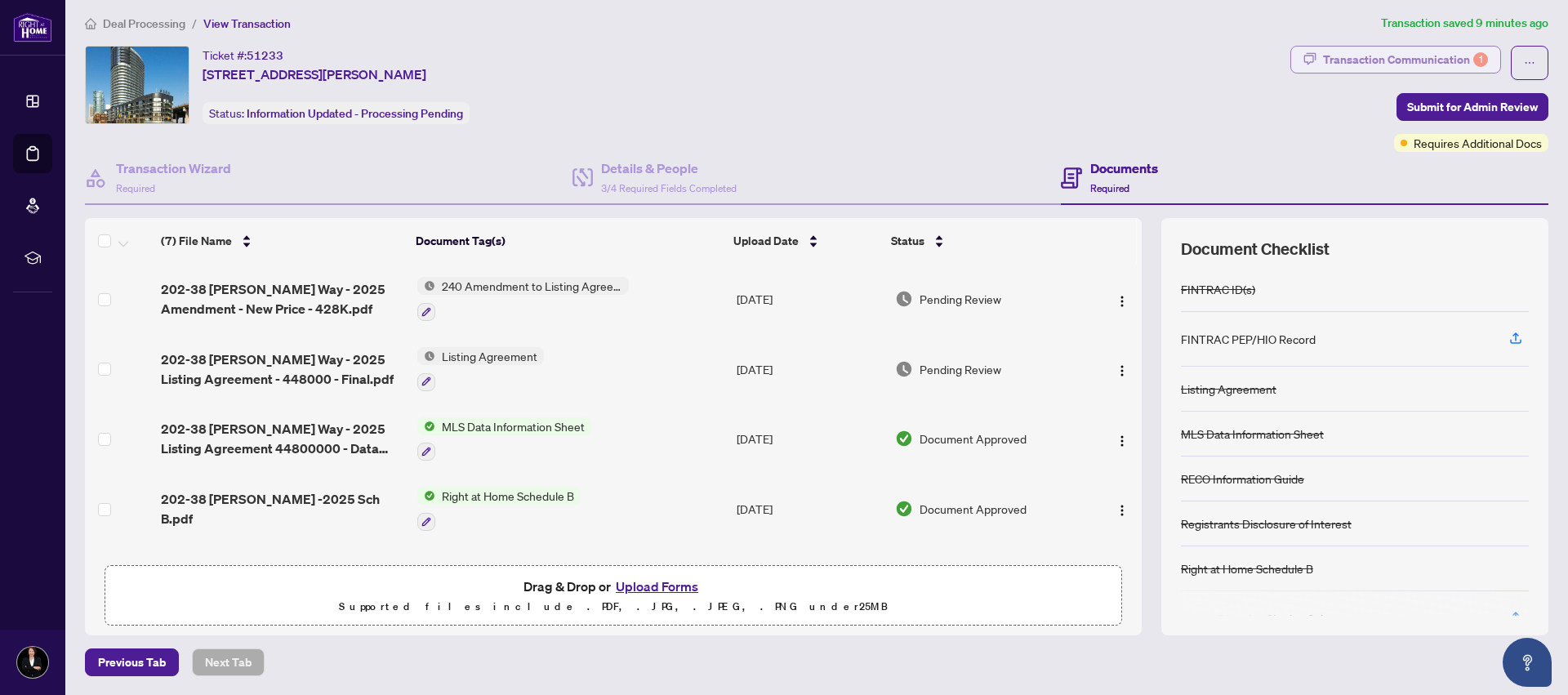
click at [1408, 62] on div "Transaction Communication 1" at bounding box center [1406, 60] width 165 height 27
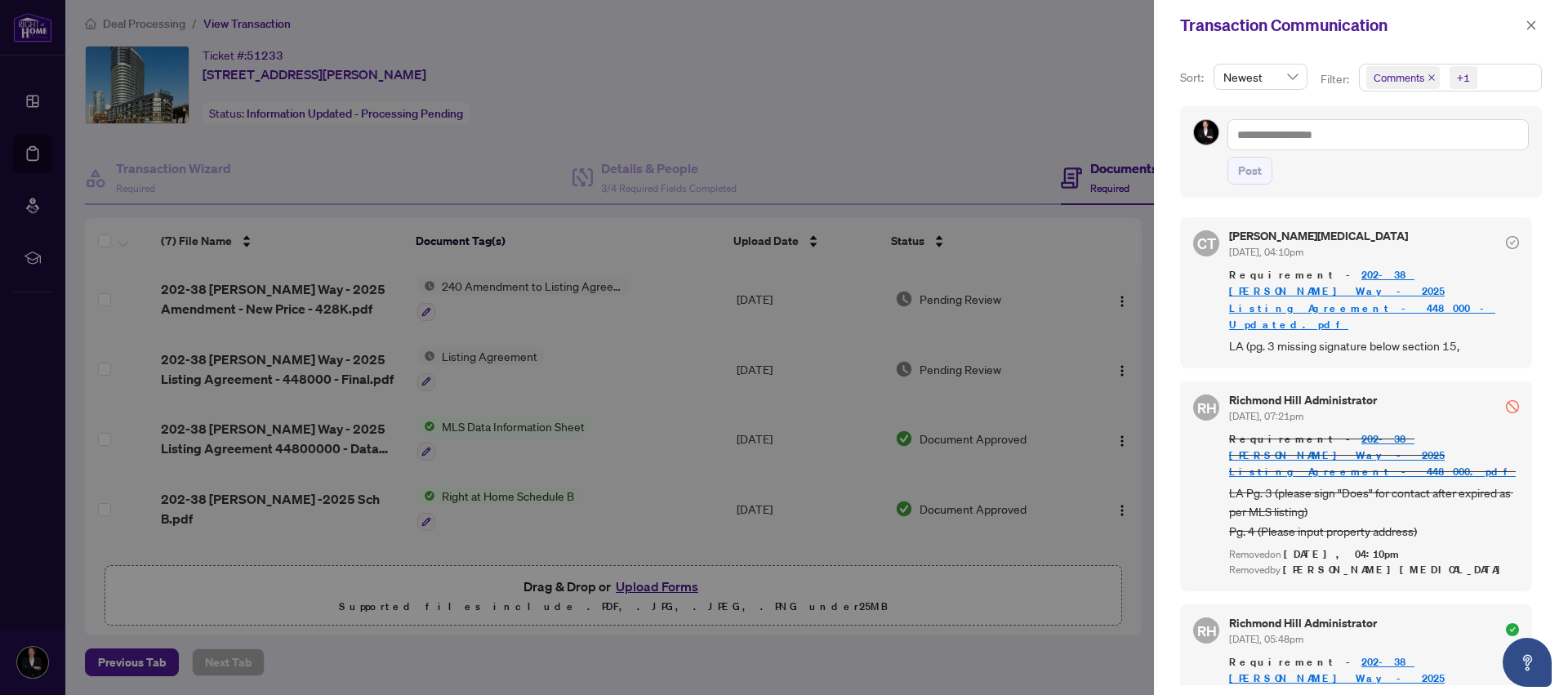
click at [1506, 240] on icon "check-circle" at bounding box center [1513, 243] width 13 height 13
click at [1506, 243] on icon "check-circle" at bounding box center [1513, 243] width 13 height 13
click at [531, 286] on div at bounding box center [784, 347] width 1568 height 695
click at [1523, 22] on button "button" at bounding box center [1531, 25] width 21 height 20
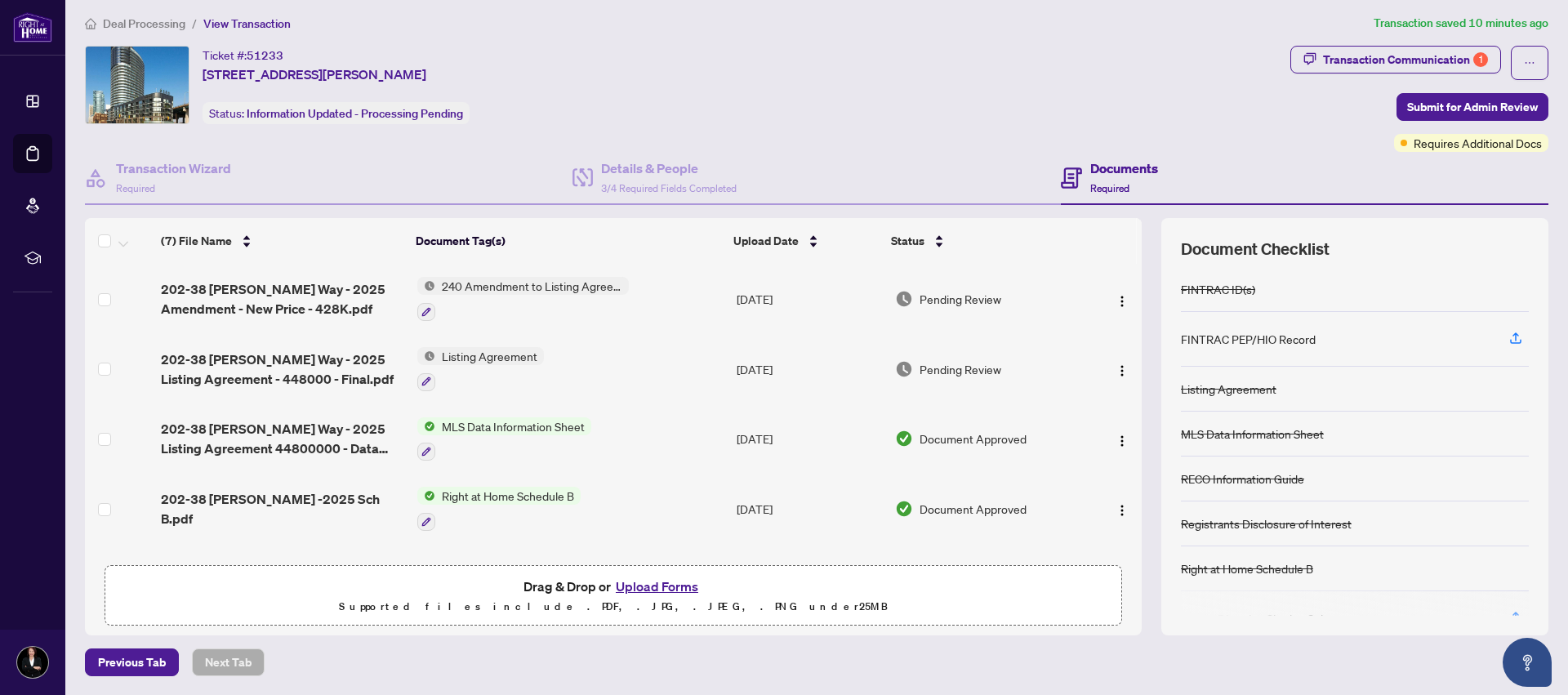
click at [528, 288] on span "240 Amendment to Listing Agreement - Authority to Offer for Sale Price Change/E…" at bounding box center [532, 285] width 193 height 18
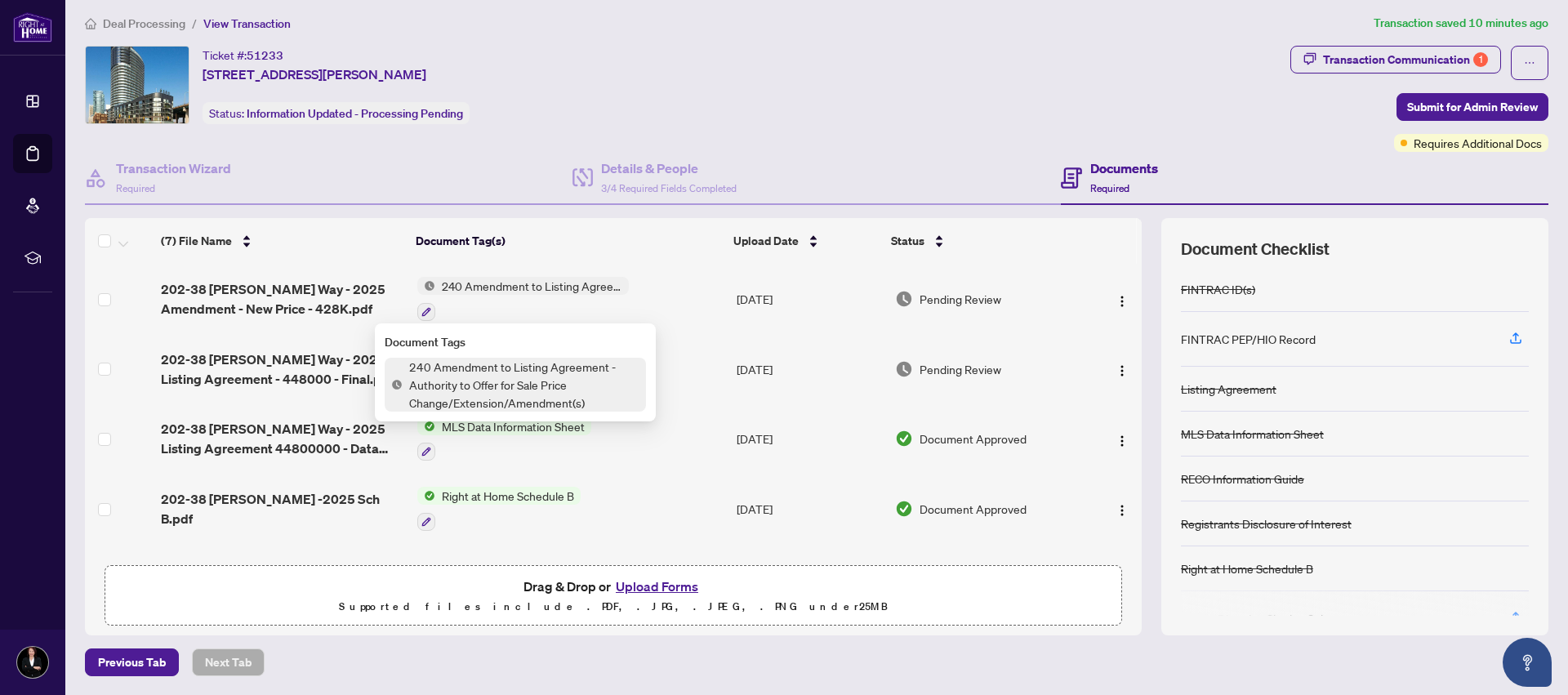
click at [517, 393] on span "240 Amendment to Listing Agreement - Authority to Offer for Sale Price Change/E…" at bounding box center [524, 384] width 244 height 54
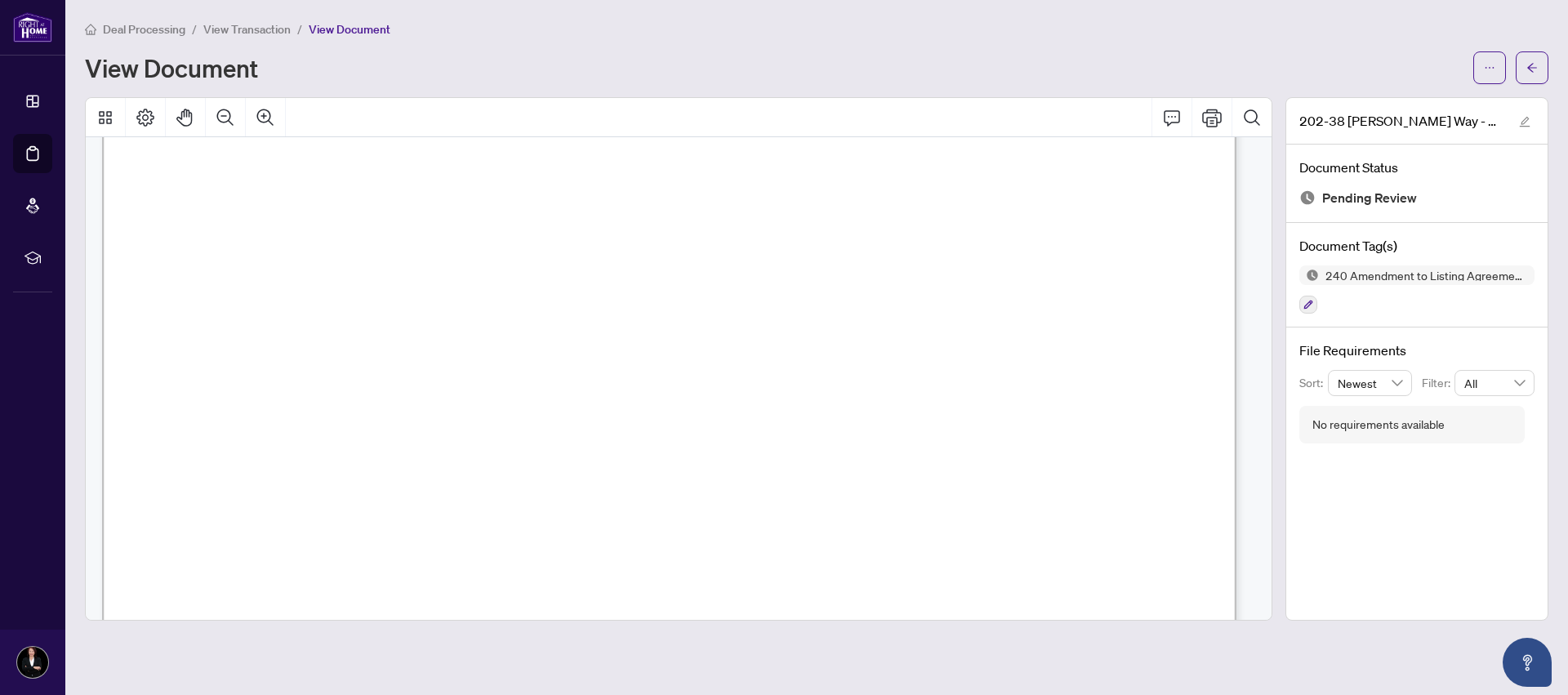
scroll to position [980, 0]
click at [1522, 71] on button "button" at bounding box center [1532, 67] width 32 height 32
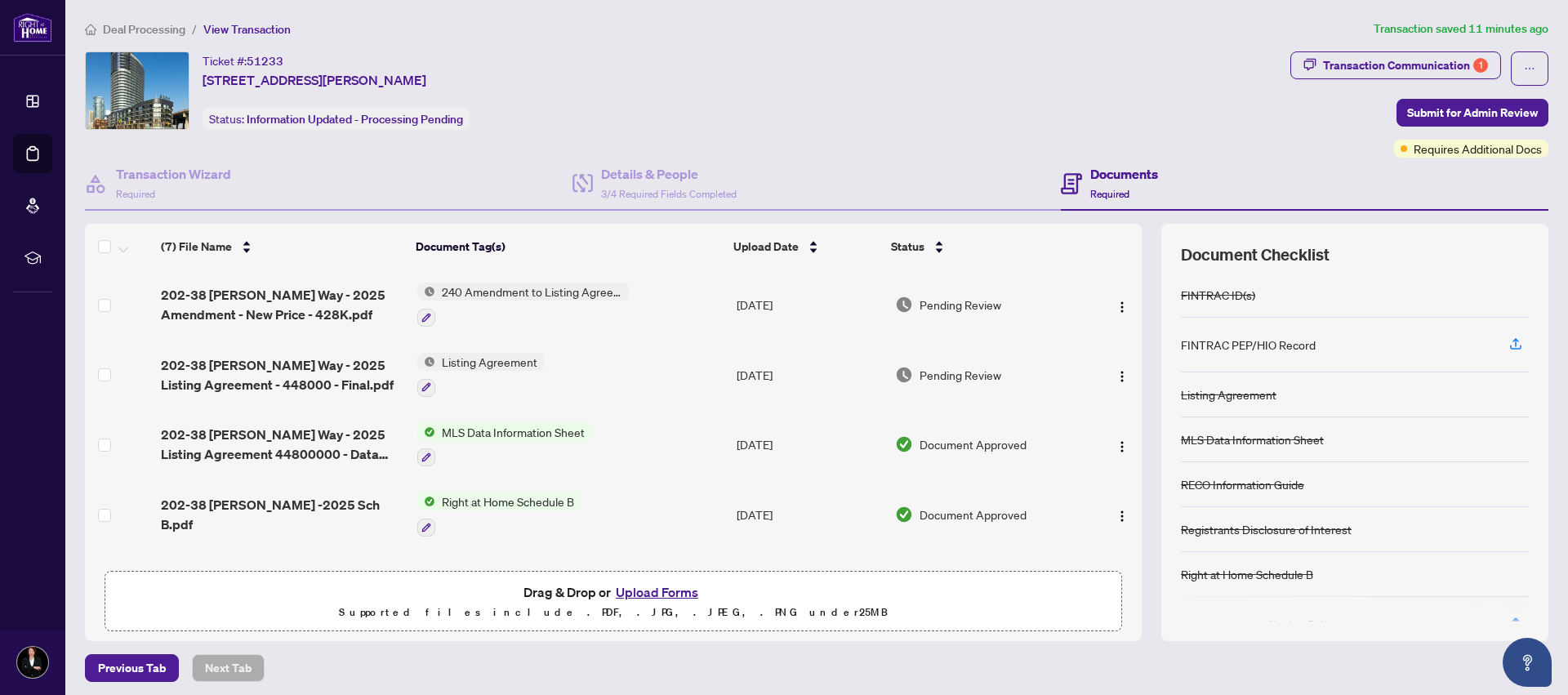
scroll to position [200, 0]
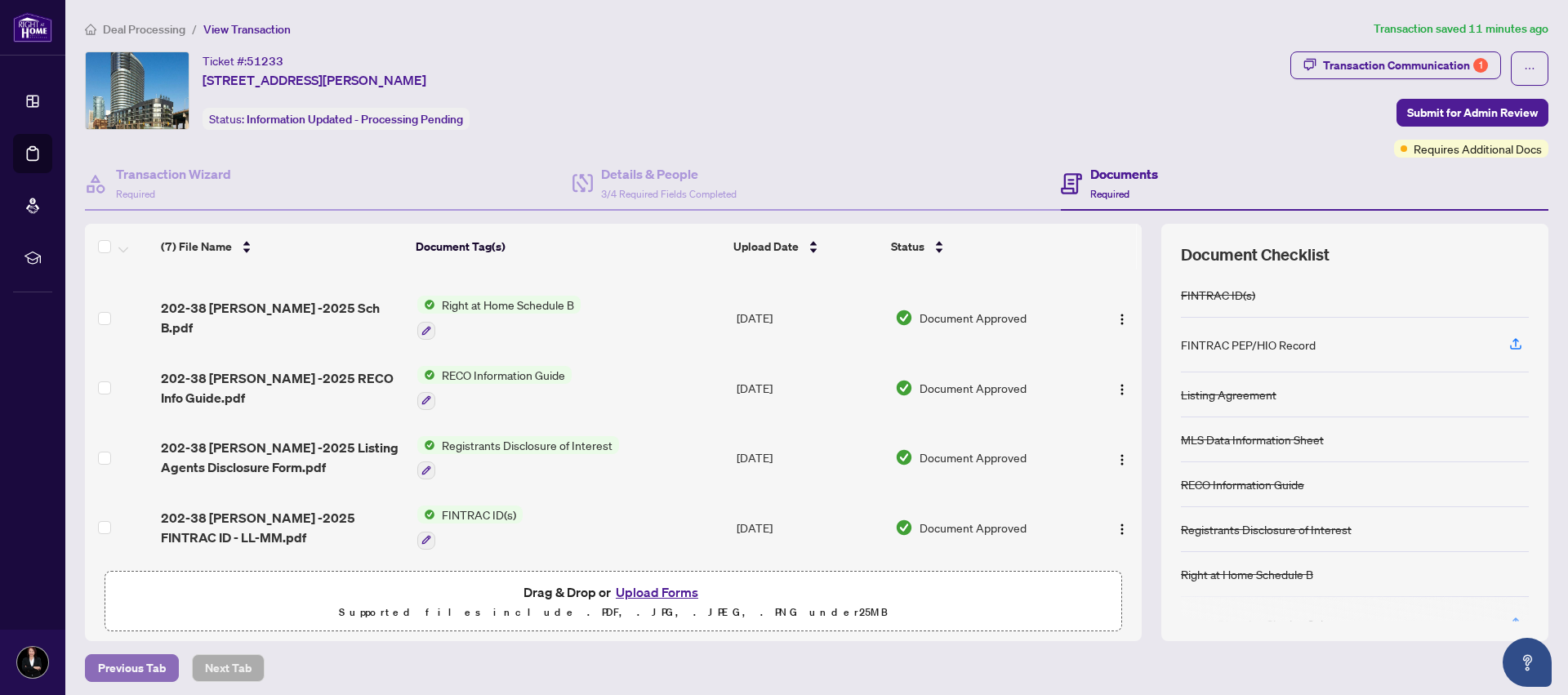
click at [133, 673] on span "Previous Tab" at bounding box center [132, 668] width 68 height 27
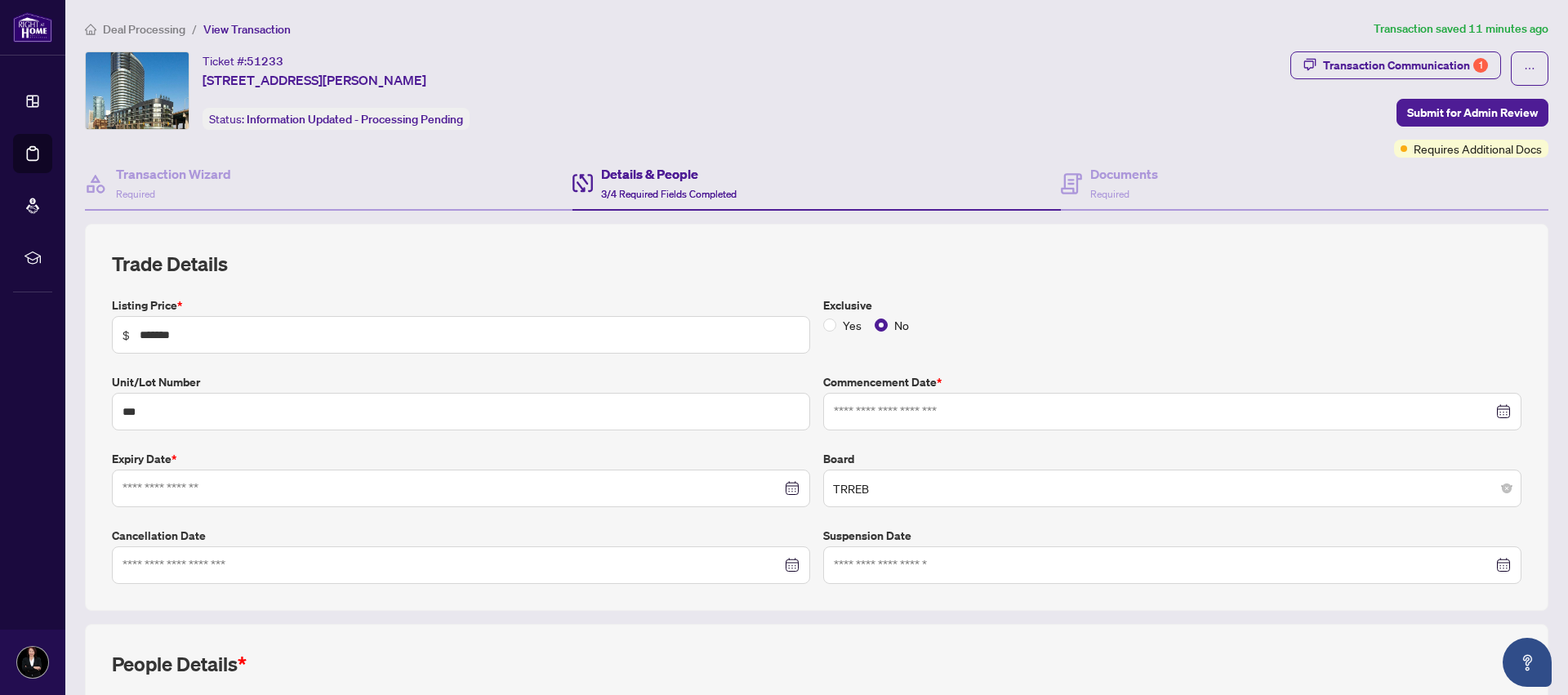
type input "**********"
click at [1444, 208] on div "Documents Required" at bounding box center [1304, 184] width 487 height 53
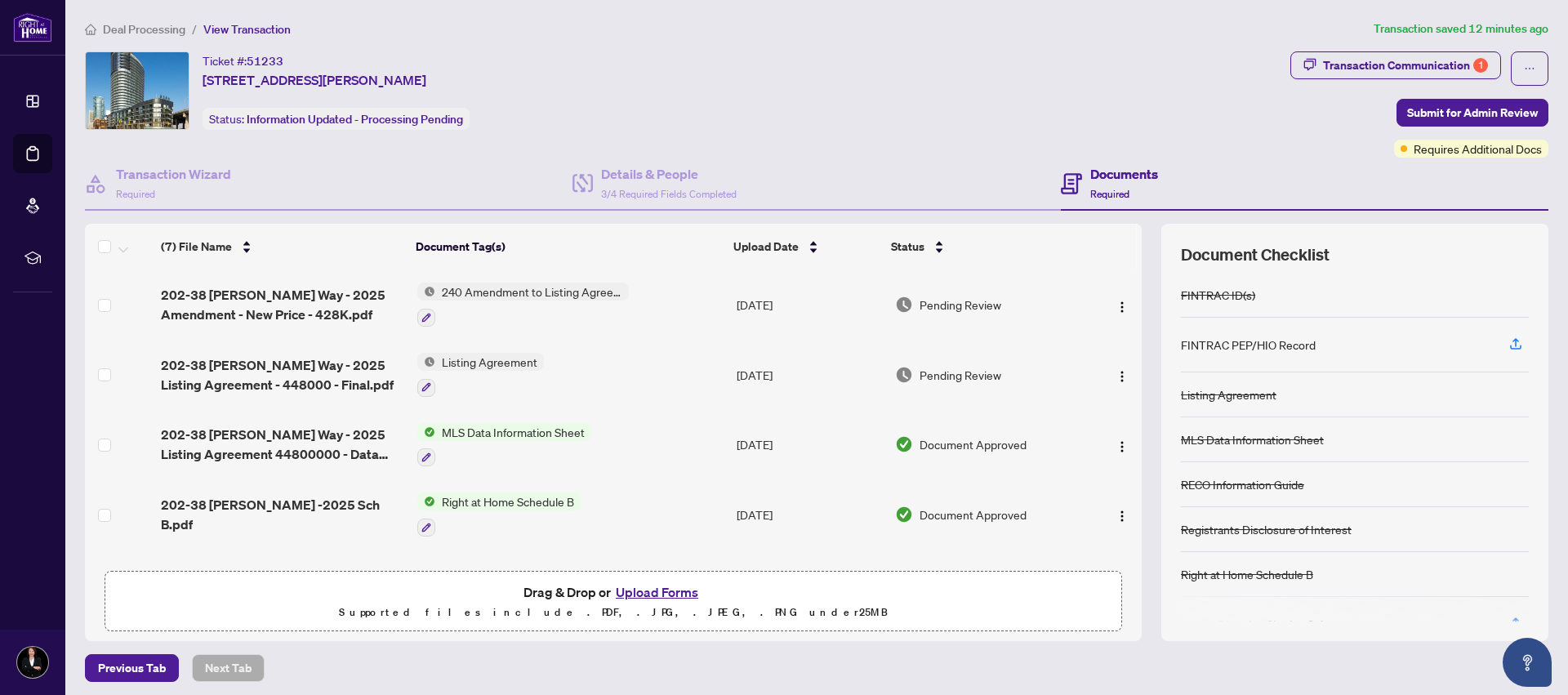
scroll to position [6, 0]
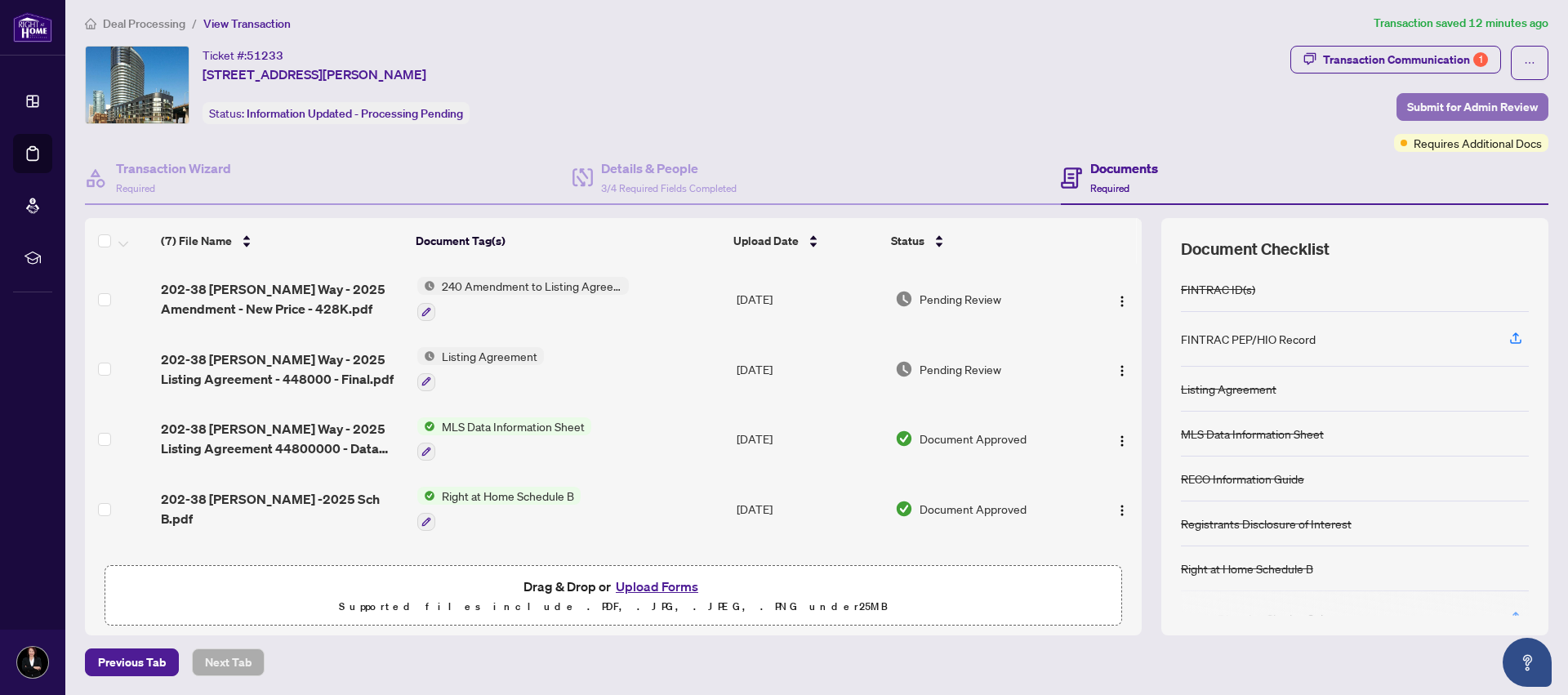
click at [1434, 100] on span "Submit for Admin Review" at bounding box center [1473, 107] width 131 height 27
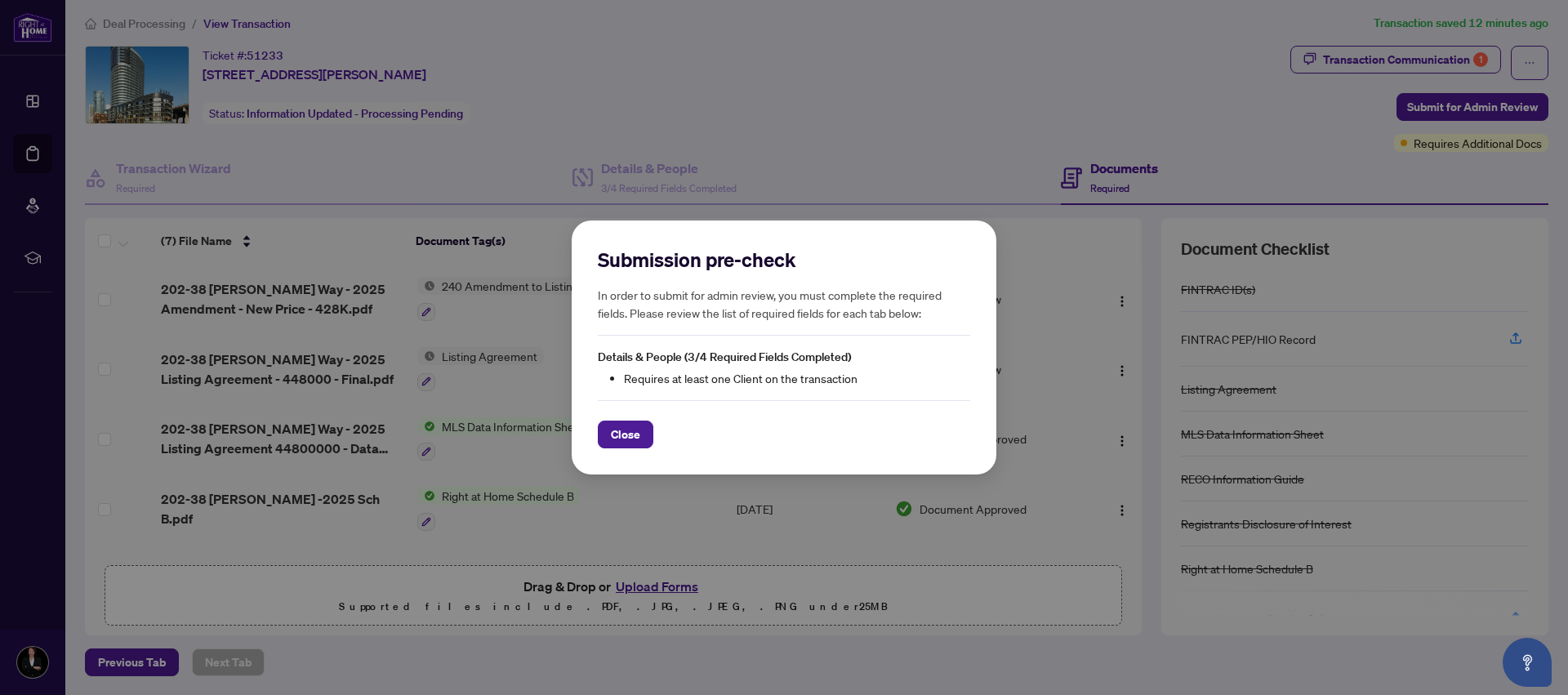
click at [634, 429] on span "Close" at bounding box center [625, 435] width 29 height 27
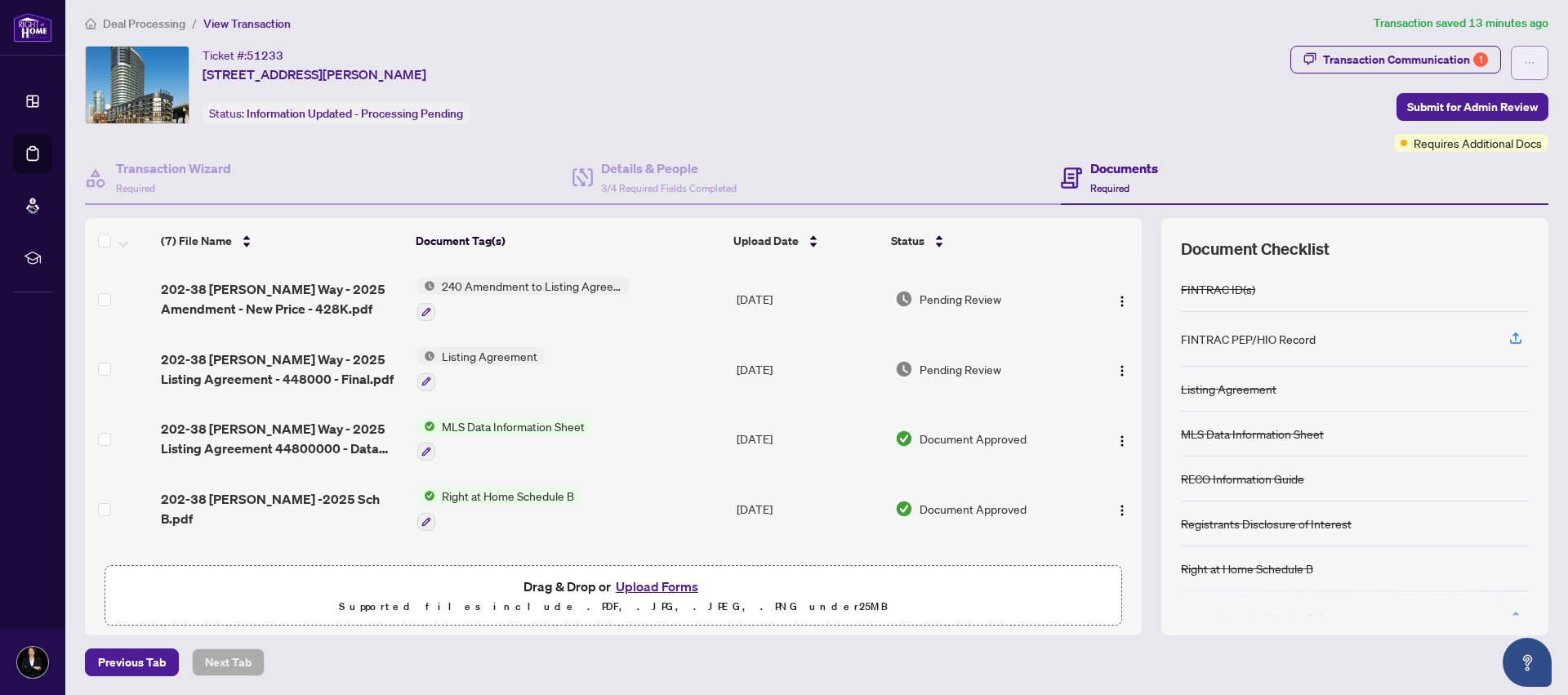
click at [1524, 62] on icon "ellipsis" at bounding box center [1530, 63] width 11 height 11
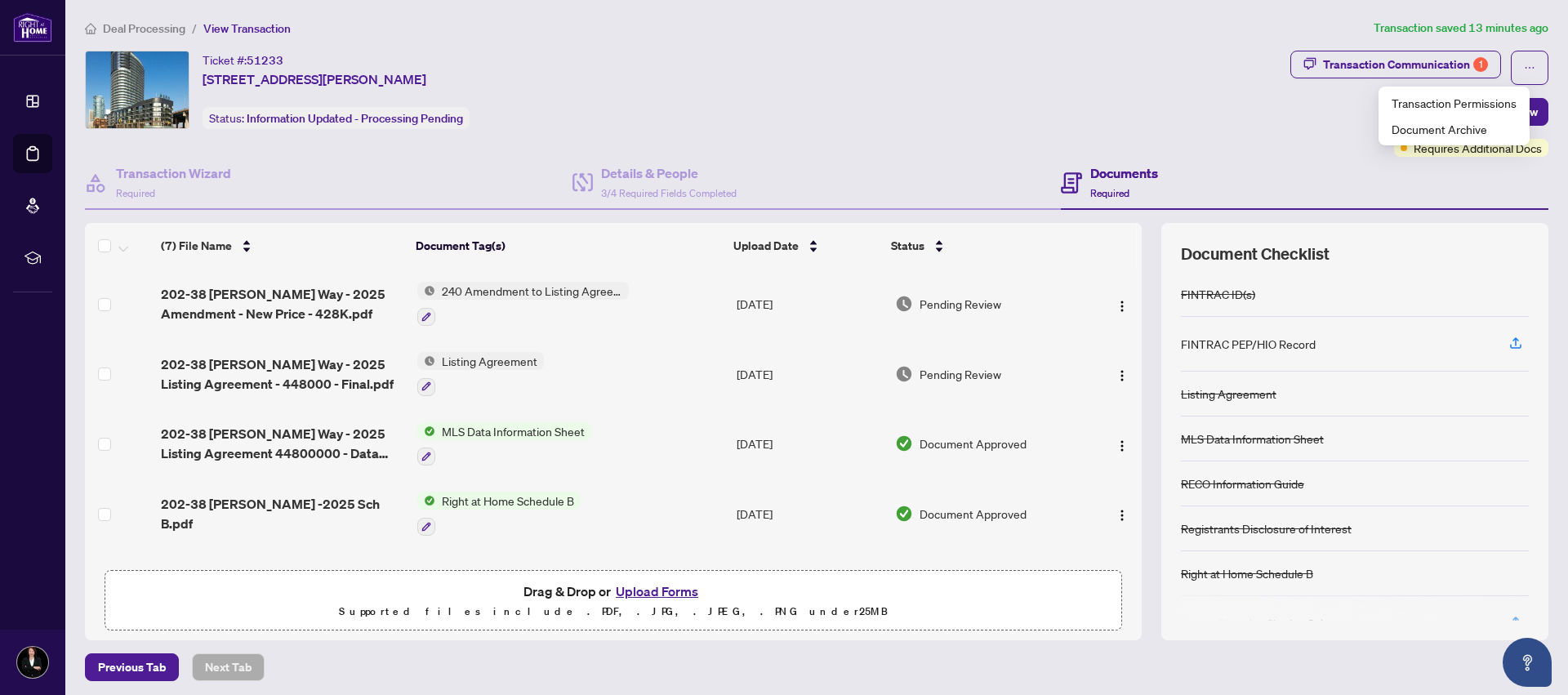
scroll to position [0, 0]
click at [114, 669] on span "Previous Tab" at bounding box center [132, 668] width 68 height 27
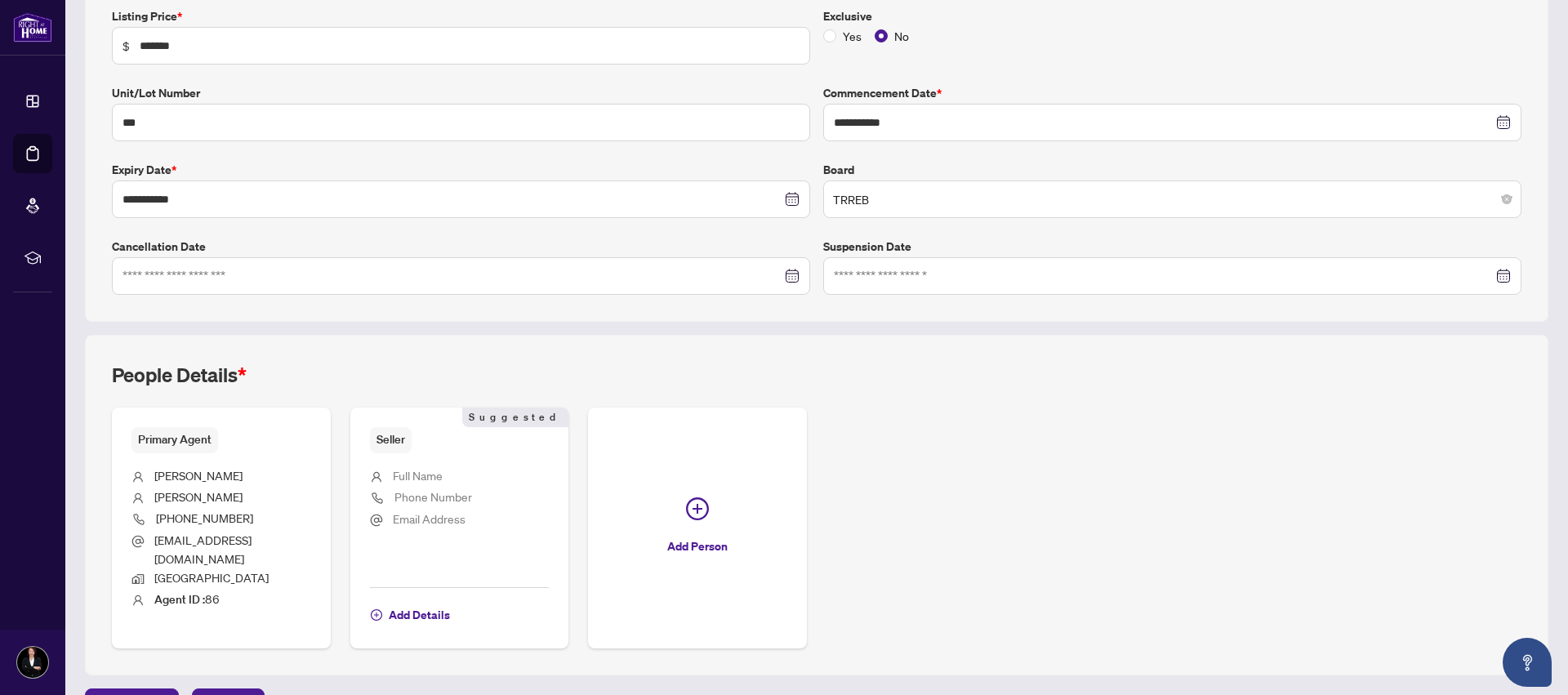
scroll to position [313, 0]
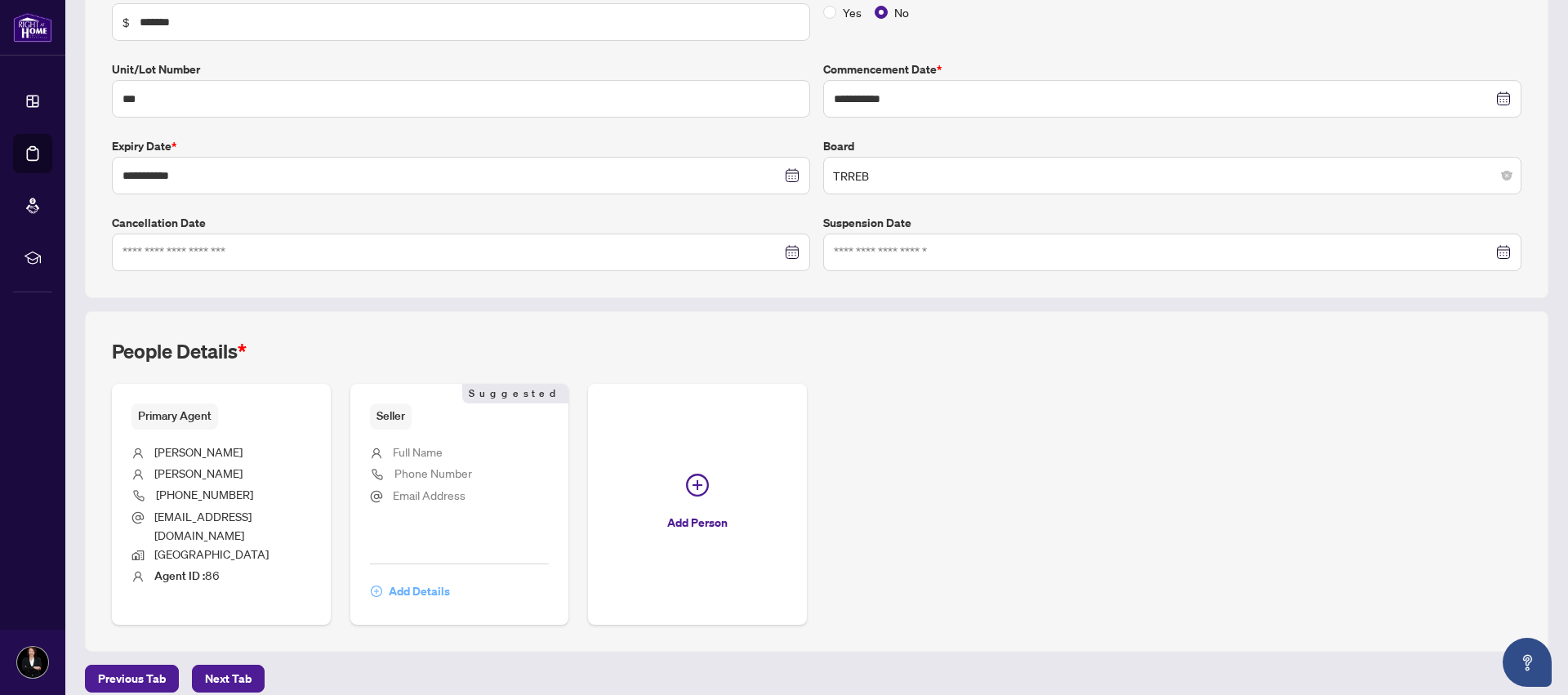
click at [424, 578] on span "Add Details" at bounding box center [419, 592] width 62 height 27
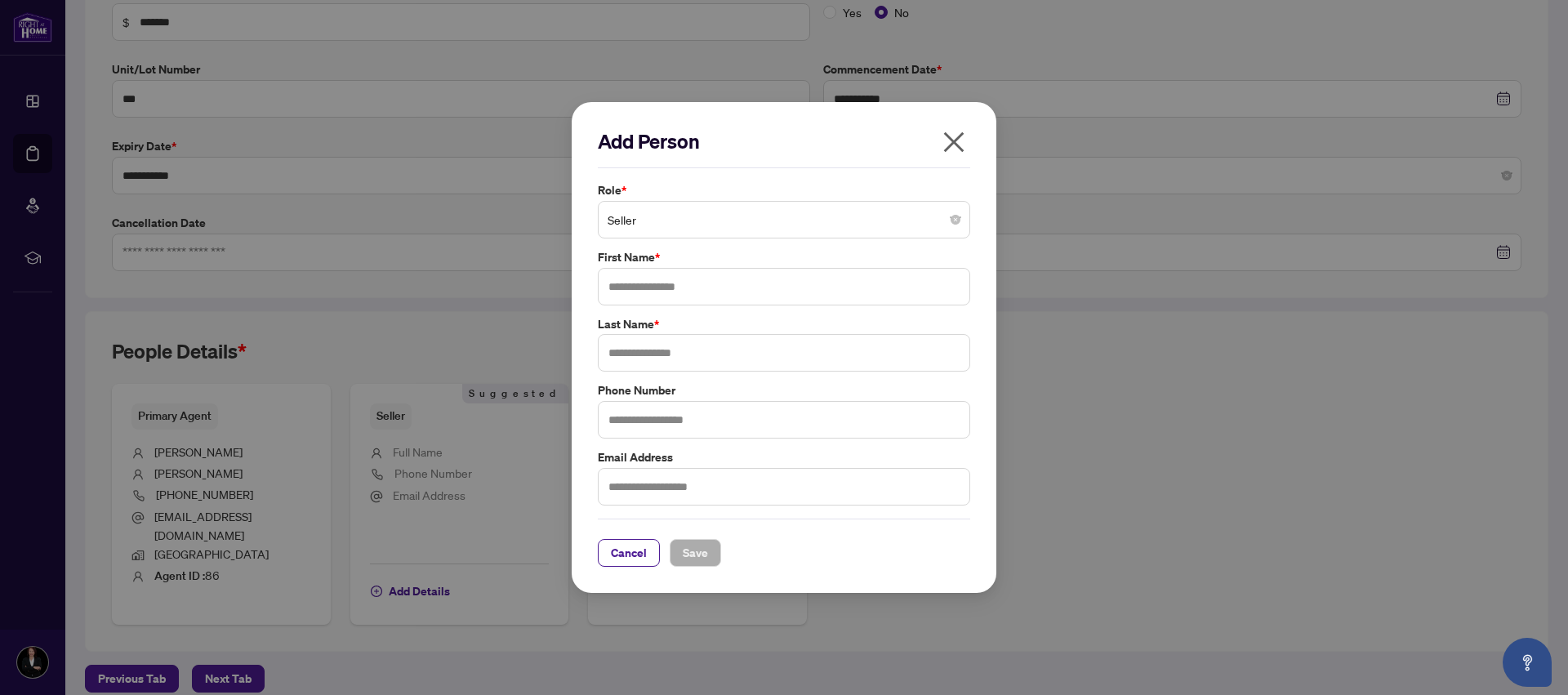
click at [888, 221] on span "Seller" at bounding box center [784, 219] width 353 height 31
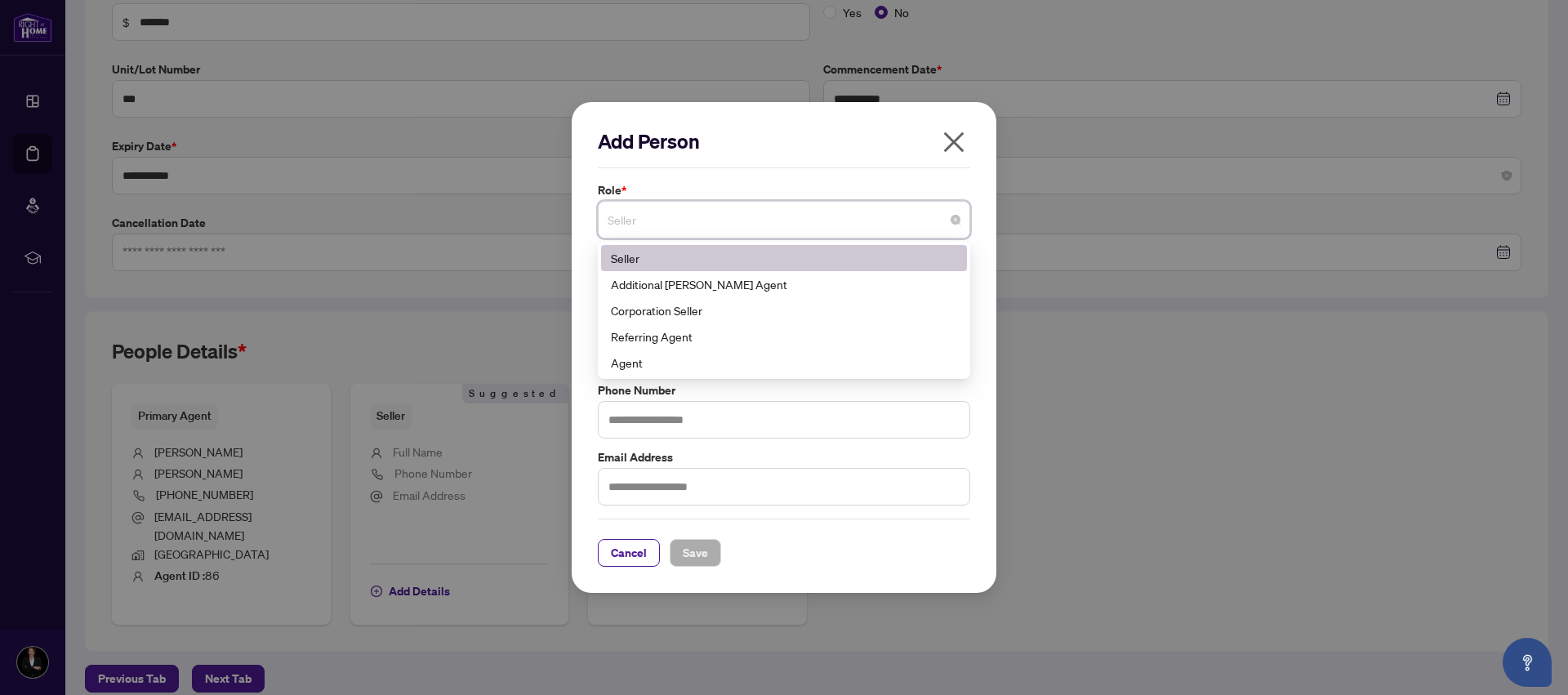
click at [653, 264] on div "Seller" at bounding box center [783, 258] width 346 height 18
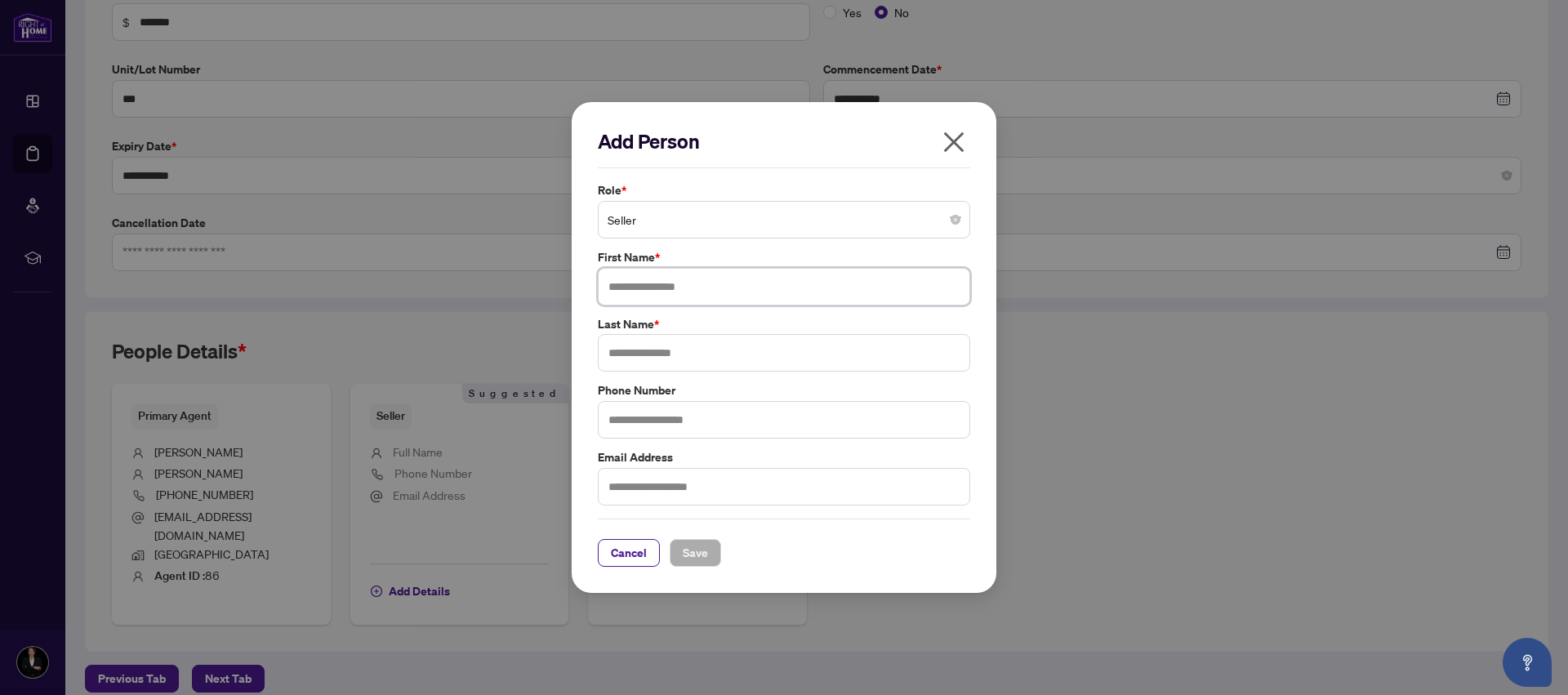
click at [729, 298] on input "text" at bounding box center [784, 287] width 373 height 38
type input "**********"
click at [727, 343] on input "text" at bounding box center [784, 353] width 373 height 38
type input "*"
type input "****"
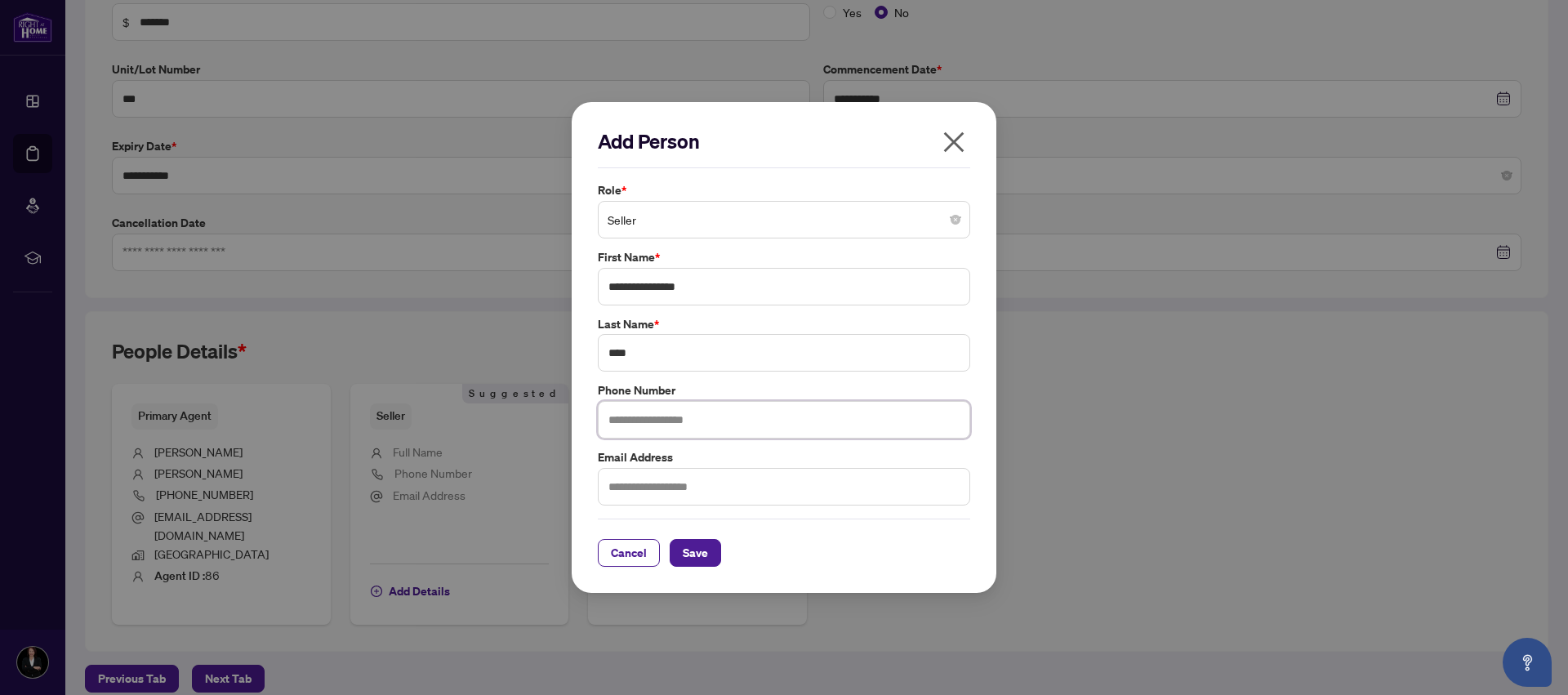
click at [671, 422] on input "text" at bounding box center [784, 420] width 373 height 38
type input "**********"
click at [740, 490] on input "text" at bounding box center [784, 487] width 373 height 38
type input "**********"
click at [702, 555] on span "Save" at bounding box center [695, 554] width 26 height 27
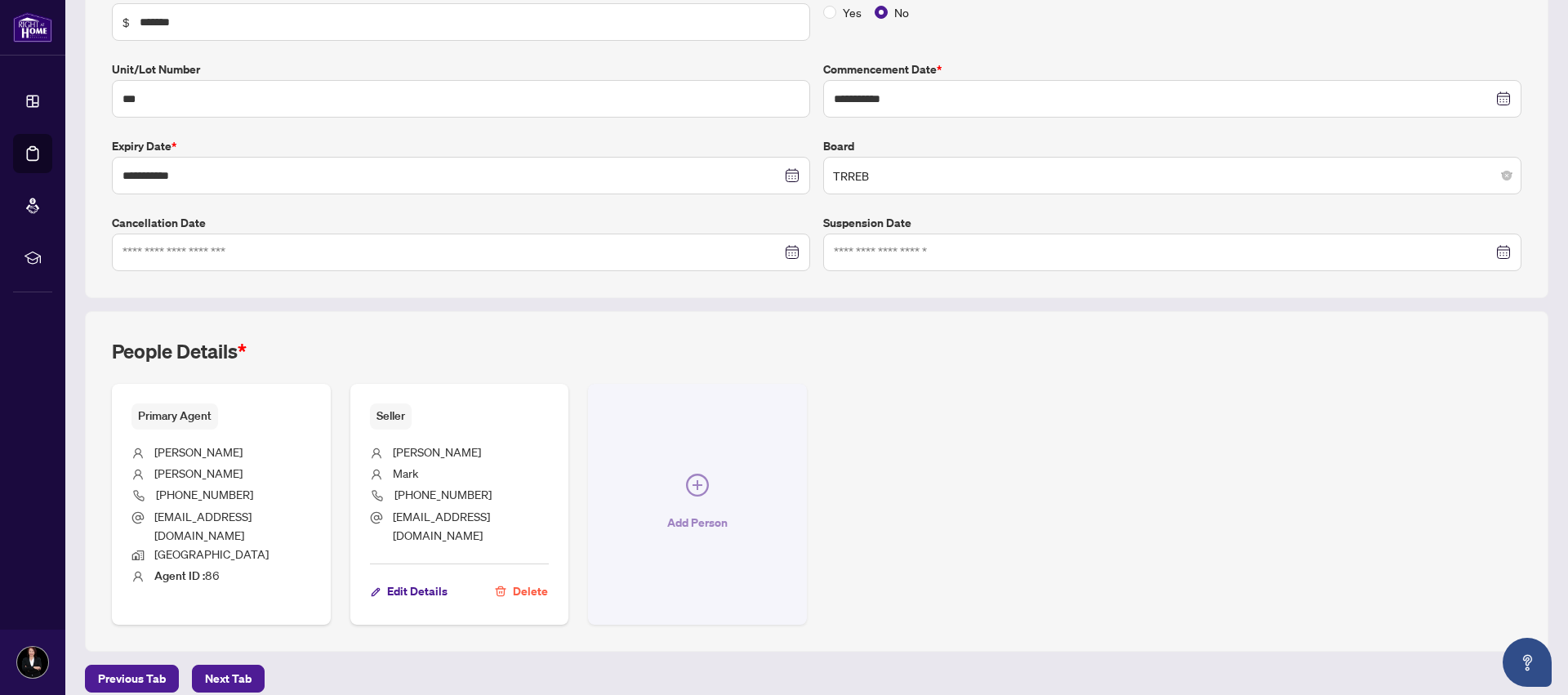
click at [691, 474] on icon "plus-circle" at bounding box center [698, 485] width 23 height 23
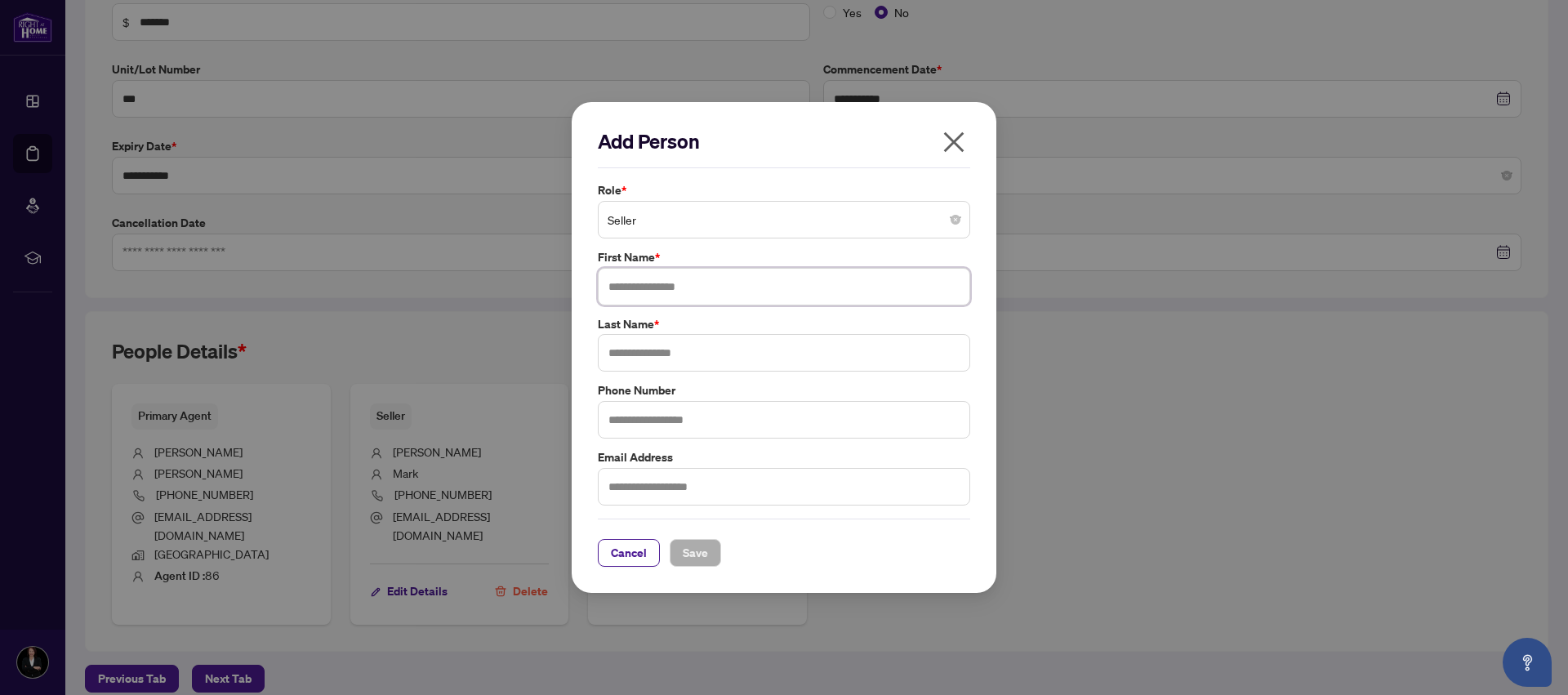
click at [713, 284] on input "text" at bounding box center [784, 287] width 373 height 38
type input "**********"
click at [682, 357] on input "text" at bounding box center [784, 353] width 373 height 38
type input "***"
click at [672, 418] on input "text" at bounding box center [784, 420] width 373 height 38
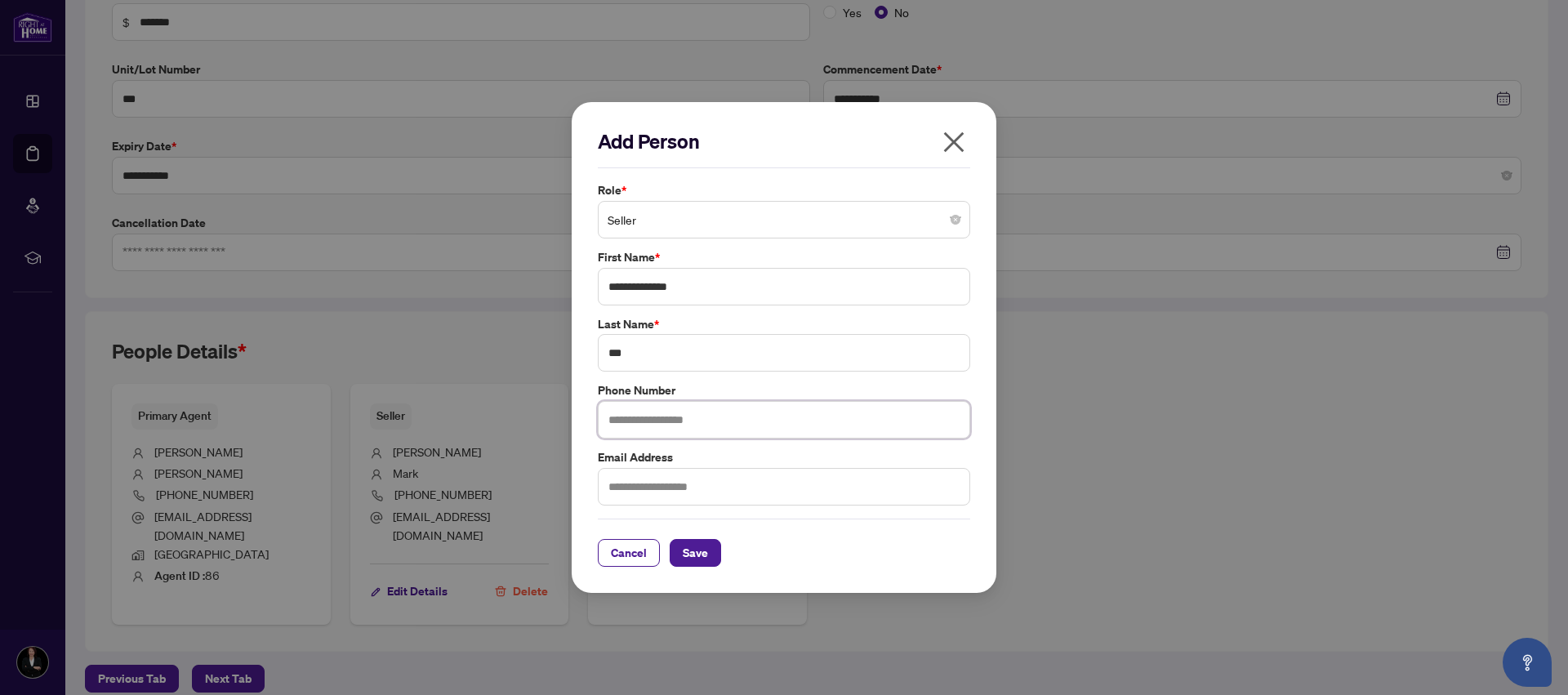
type input "**********"
click at [757, 490] on input "text" at bounding box center [784, 487] width 373 height 38
type input "**********"
click at [696, 556] on span "Save" at bounding box center [695, 554] width 26 height 27
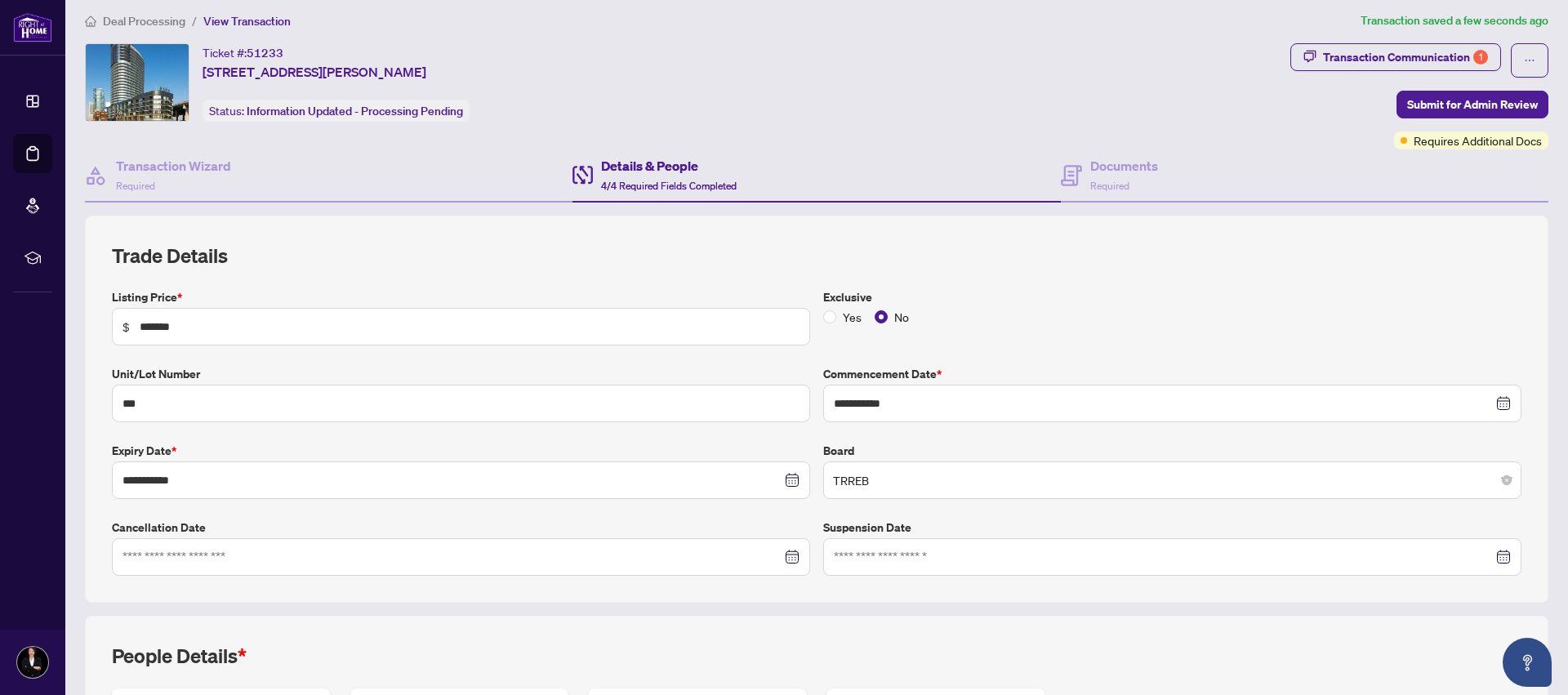
scroll to position [0, 0]
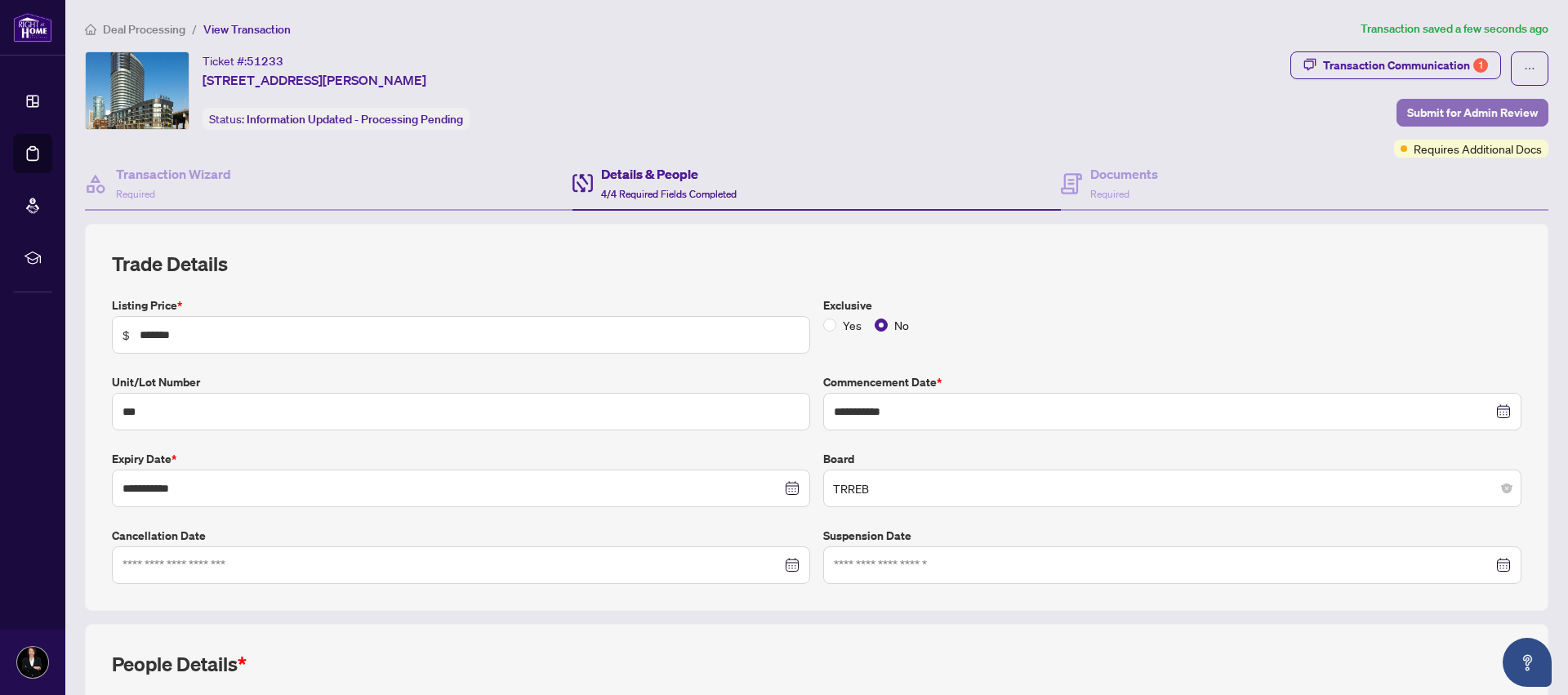
click at [1442, 103] on span "Submit for Admin Review" at bounding box center [1473, 113] width 131 height 27
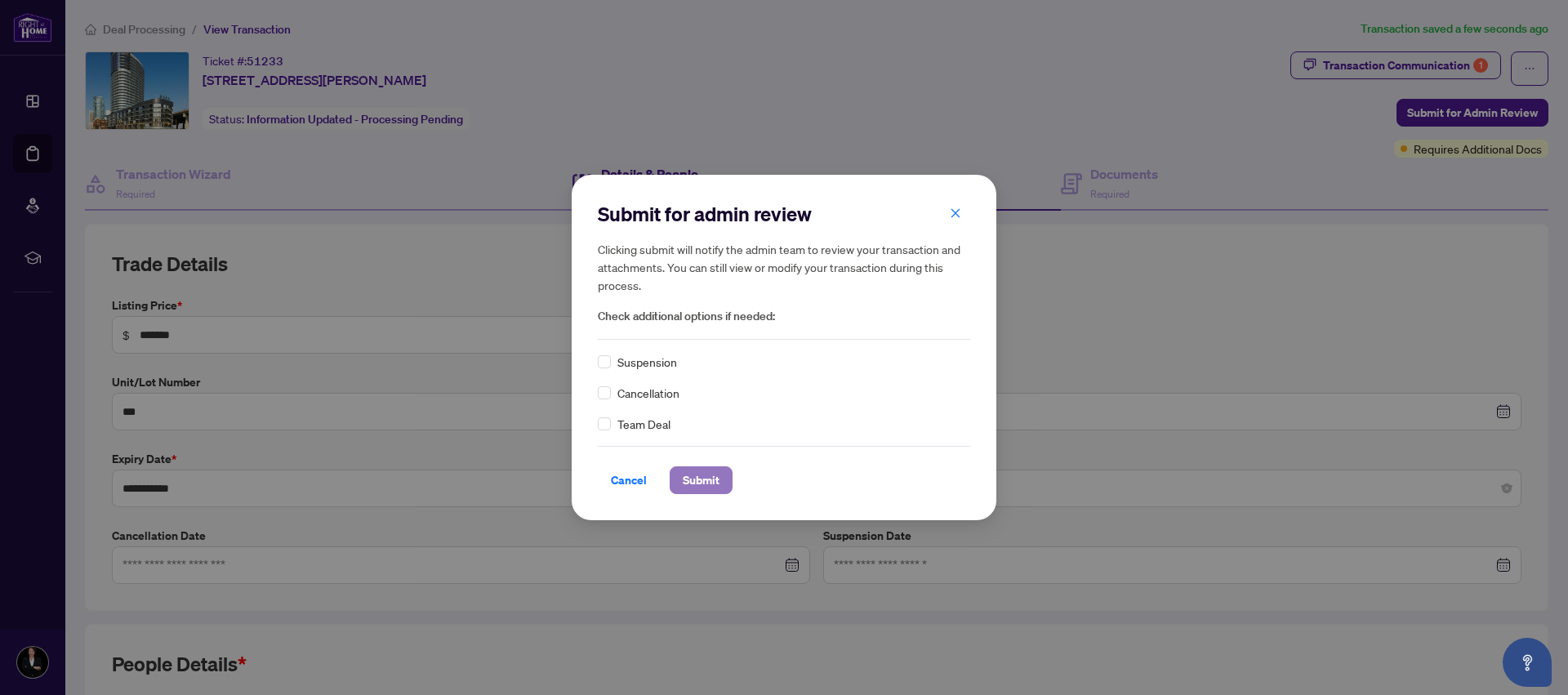
click at [702, 478] on span "Submit" at bounding box center [701, 481] width 37 height 27
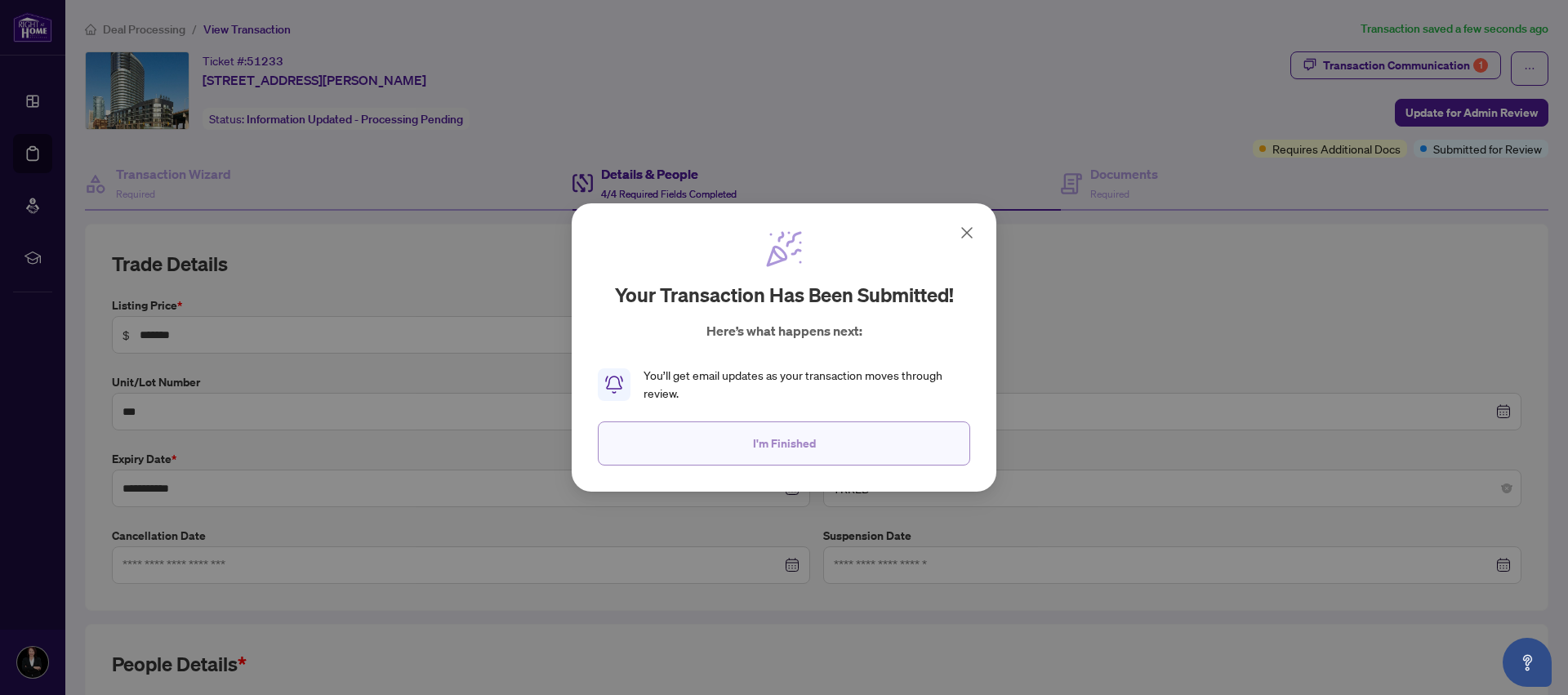
click at [800, 445] on span "I'm Finished" at bounding box center [784, 444] width 63 height 27
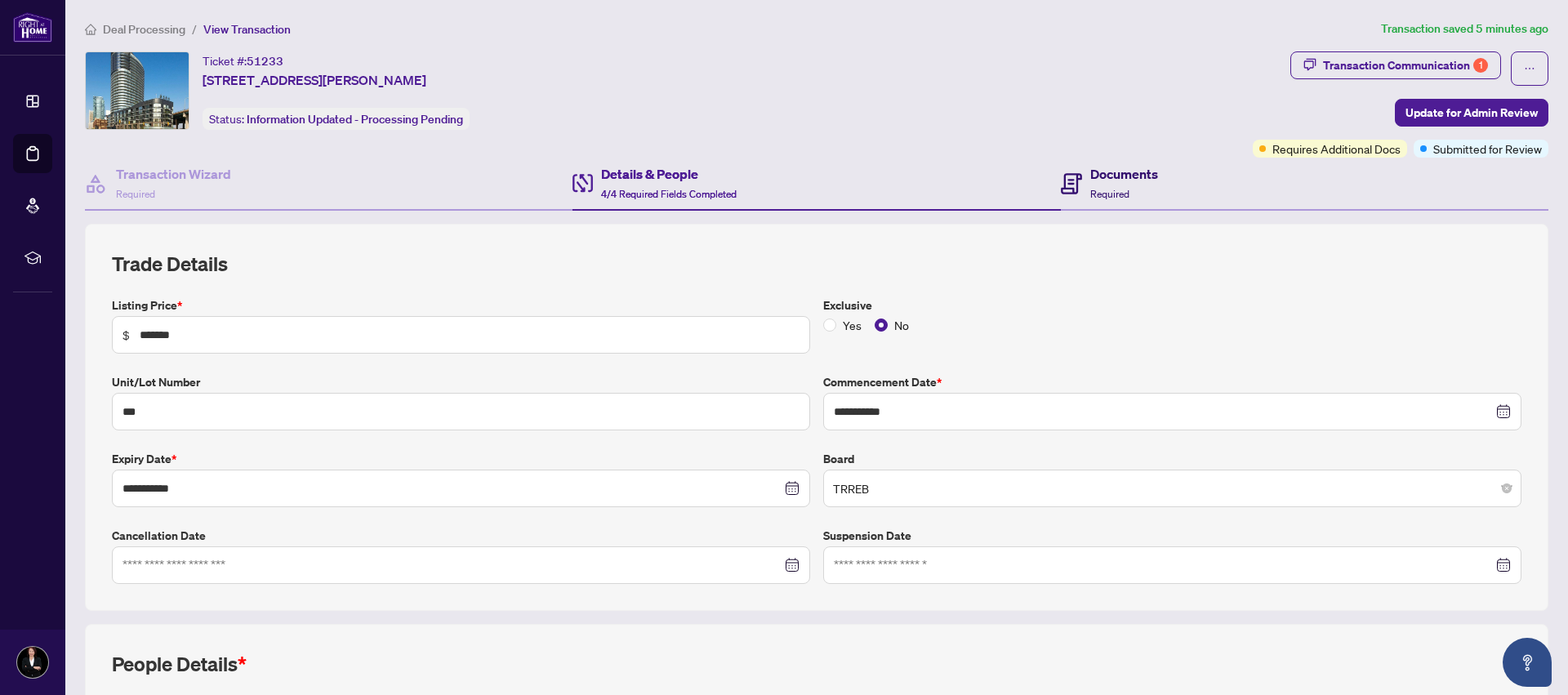
click at [1106, 180] on h4 "Documents" at bounding box center [1124, 174] width 68 height 20
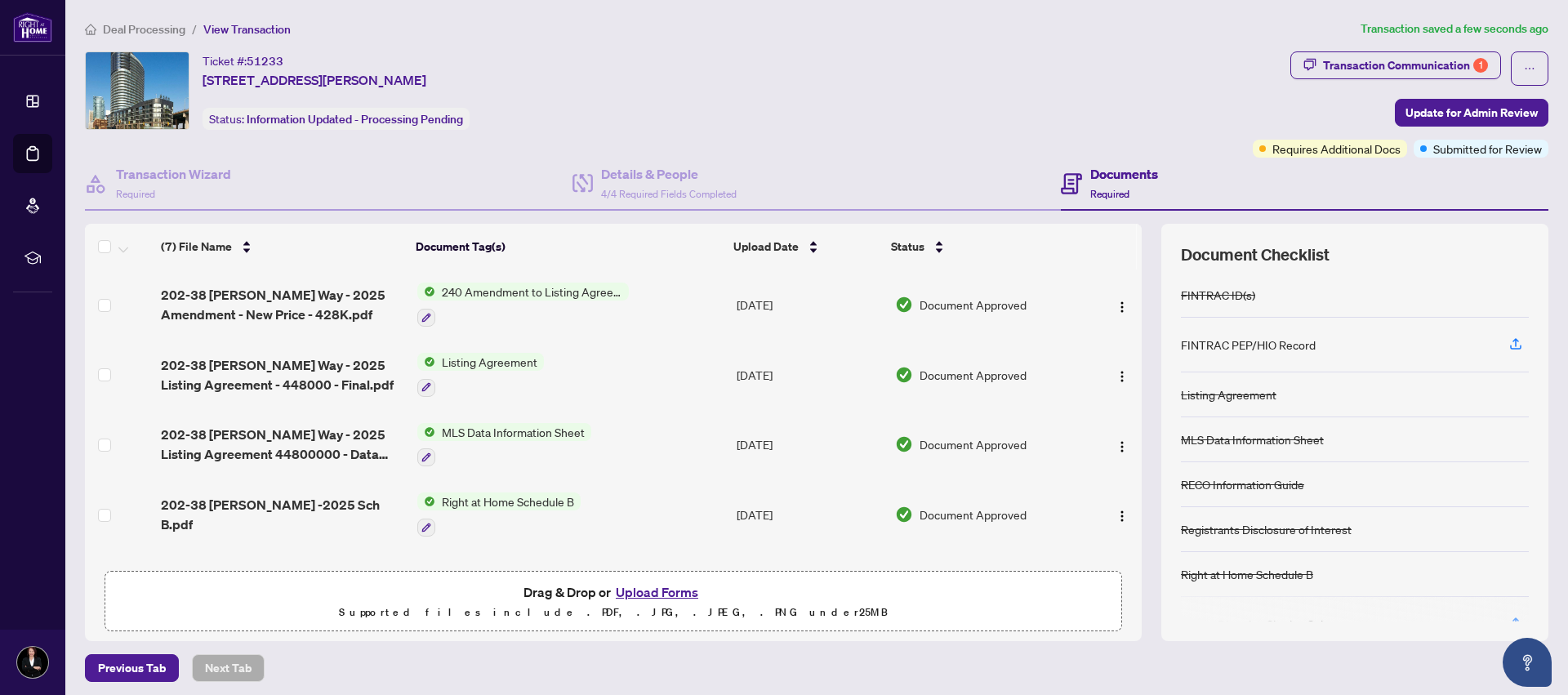
click at [552, 288] on span "240 Amendment to Listing Agreement - Authority to Offer for Sale Price Change/E…" at bounding box center [532, 291] width 193 height 18
click at [631, 446] on td "MLS Data Information Sheet" at bounding box center [570, 446] width 319 height 70
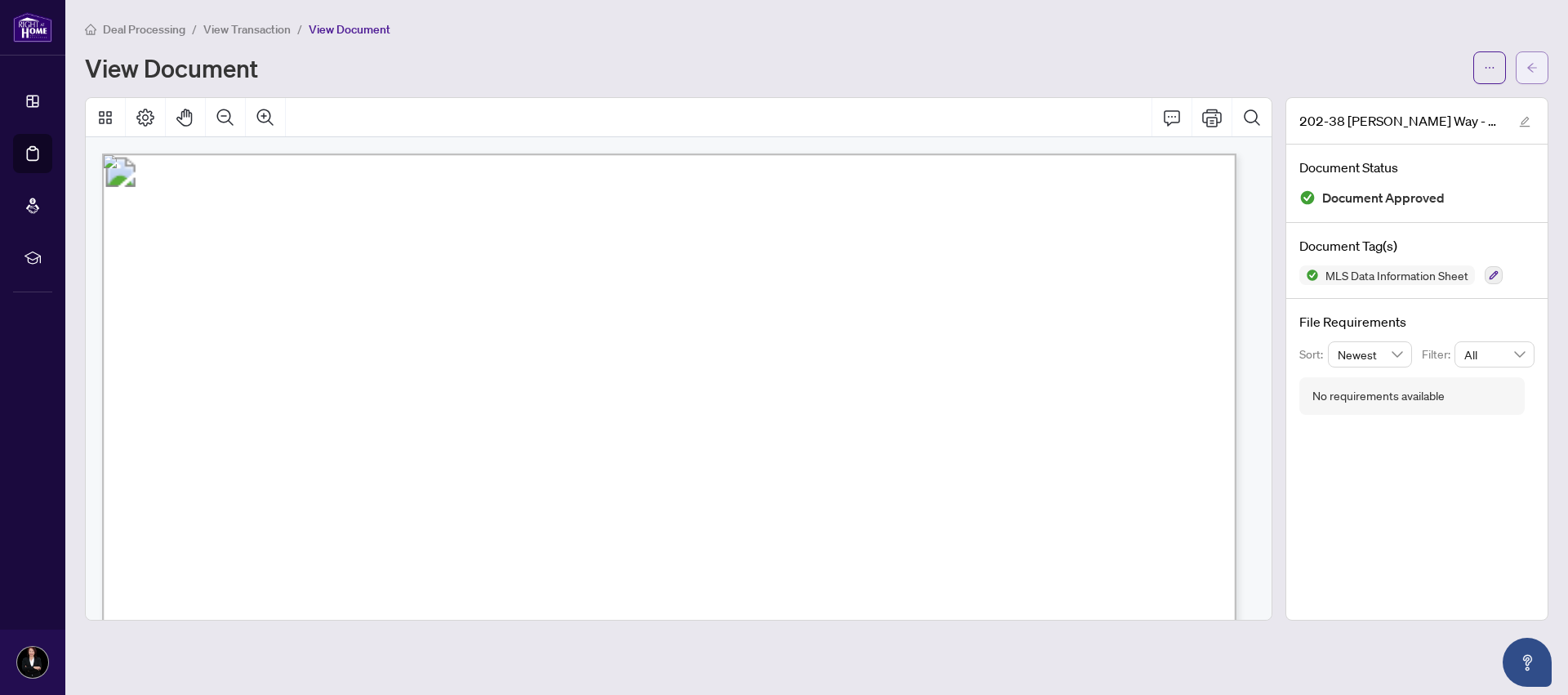
click at [1538, 64] on icon "arrow-left" at bounding box center [1532, 67] width 11 height 11
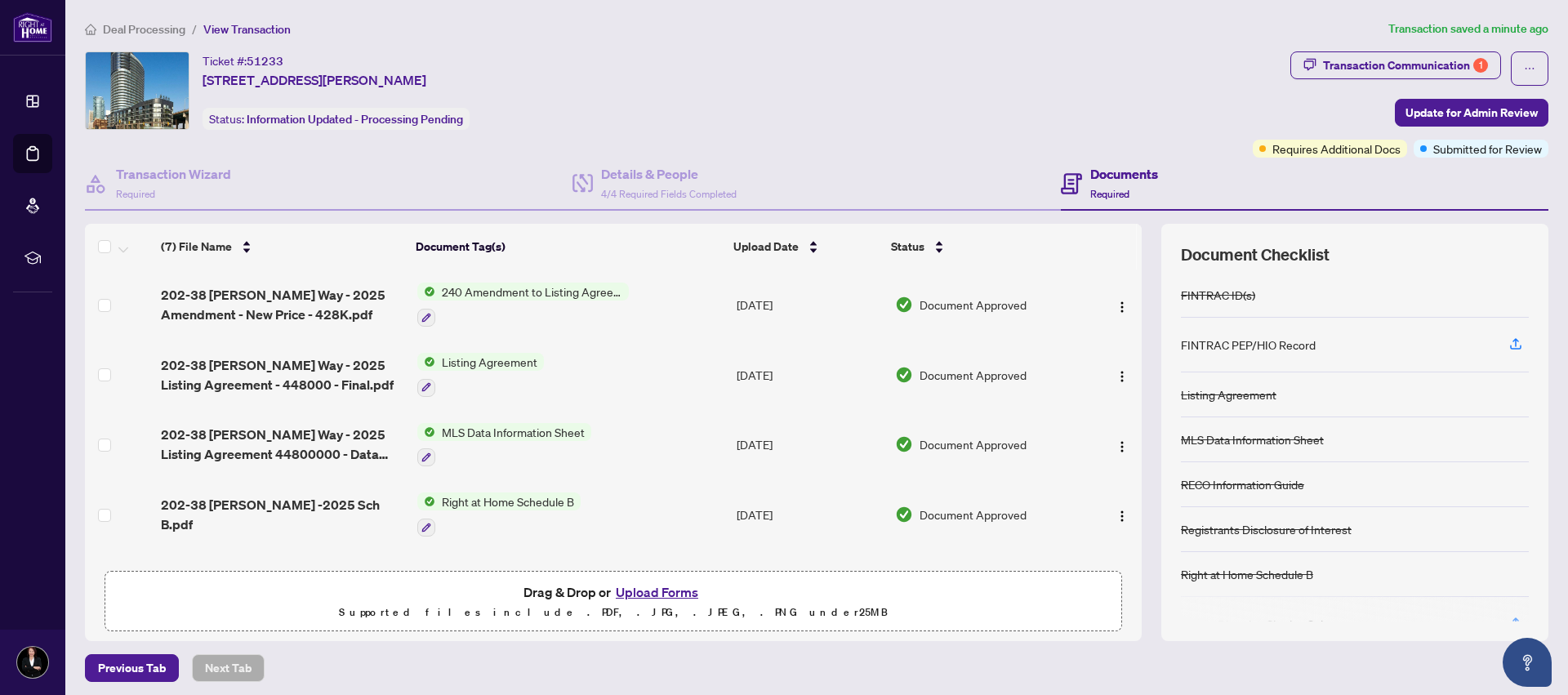
click at [443, 361] on span "Listing Agreement" at bounding box center [489, 361] width 109 height 18
click at [442, 439] on span "Listing Agreement" at bounding box center [454, 442] width 109 height 18
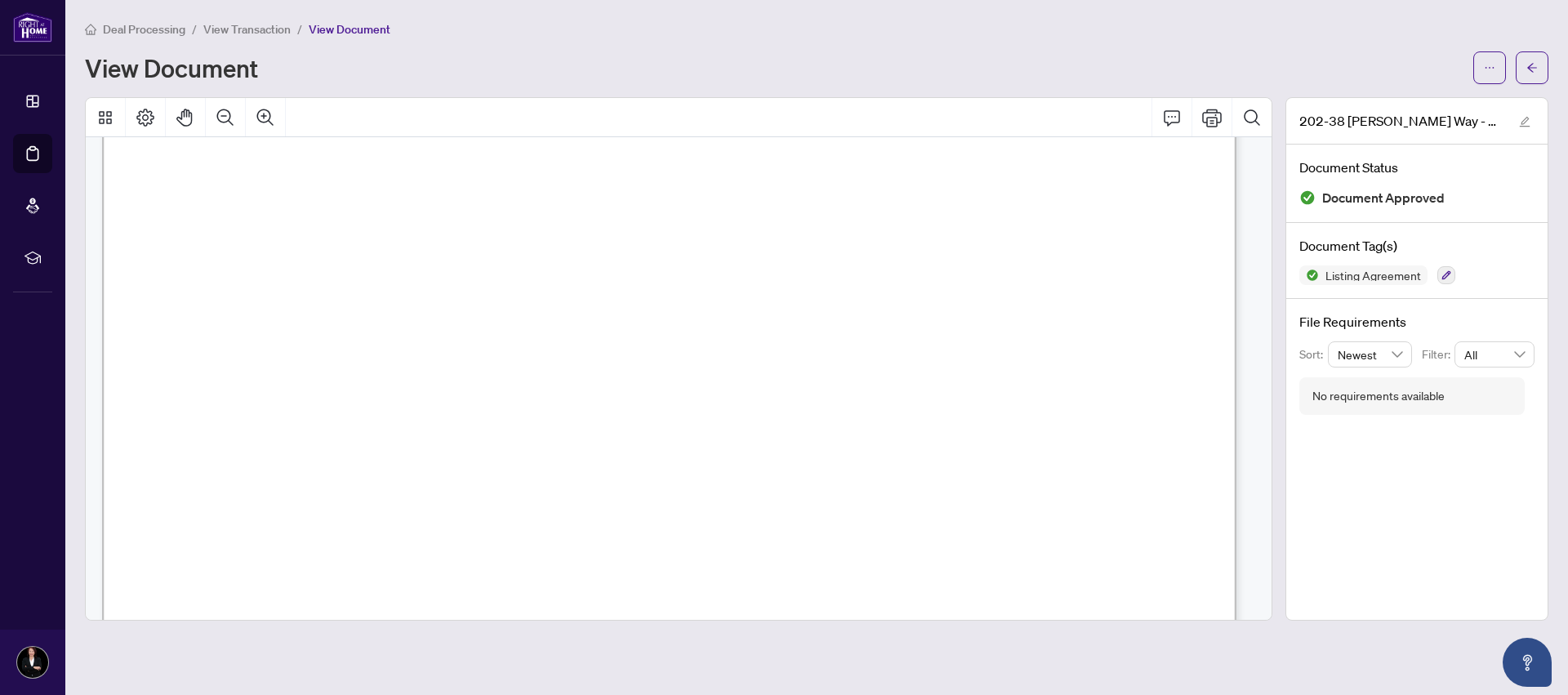
scroll to position [2205, 0]
click at [1530, 74] on span "button" at bounding box center [1532, 68] width 11 height 27
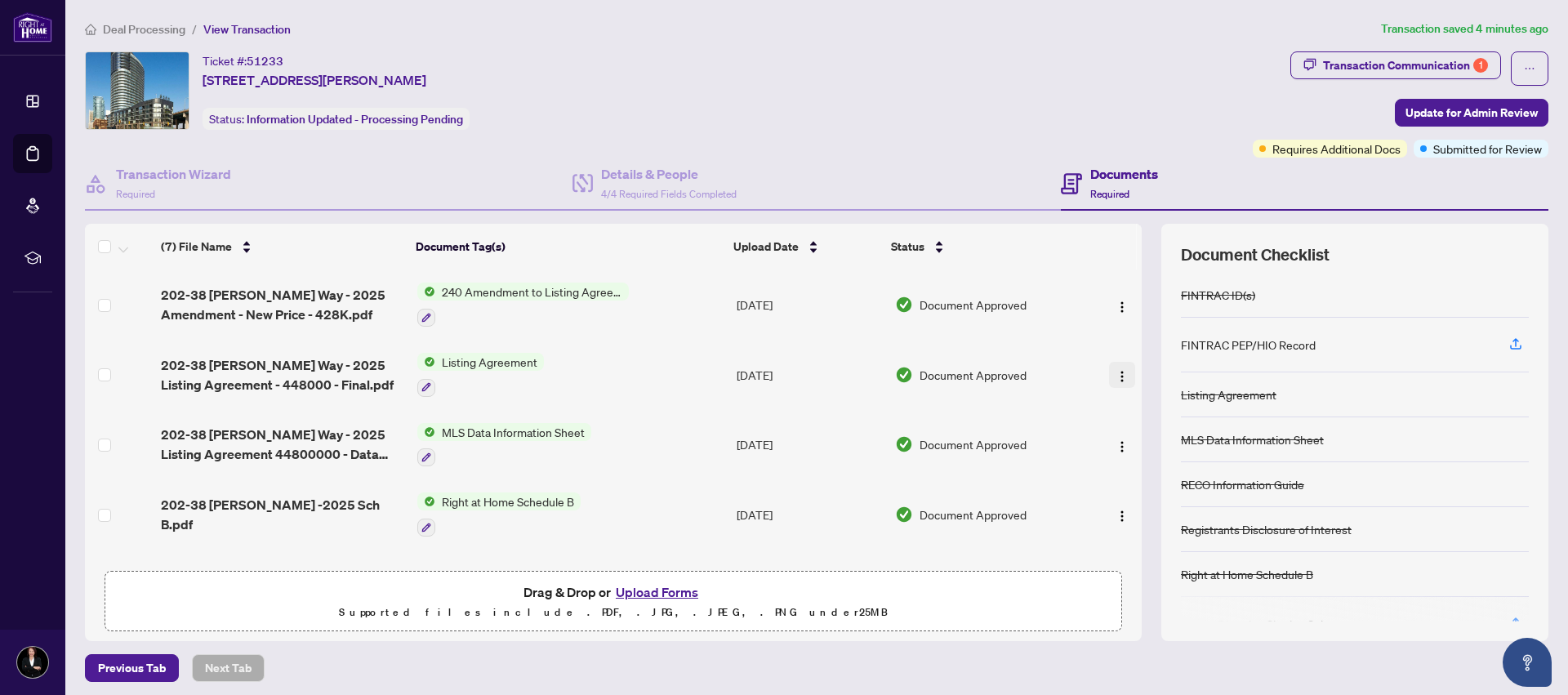
click at [1116, 375] on img "button" at bounding box center [1122, 376] width 13 height 13
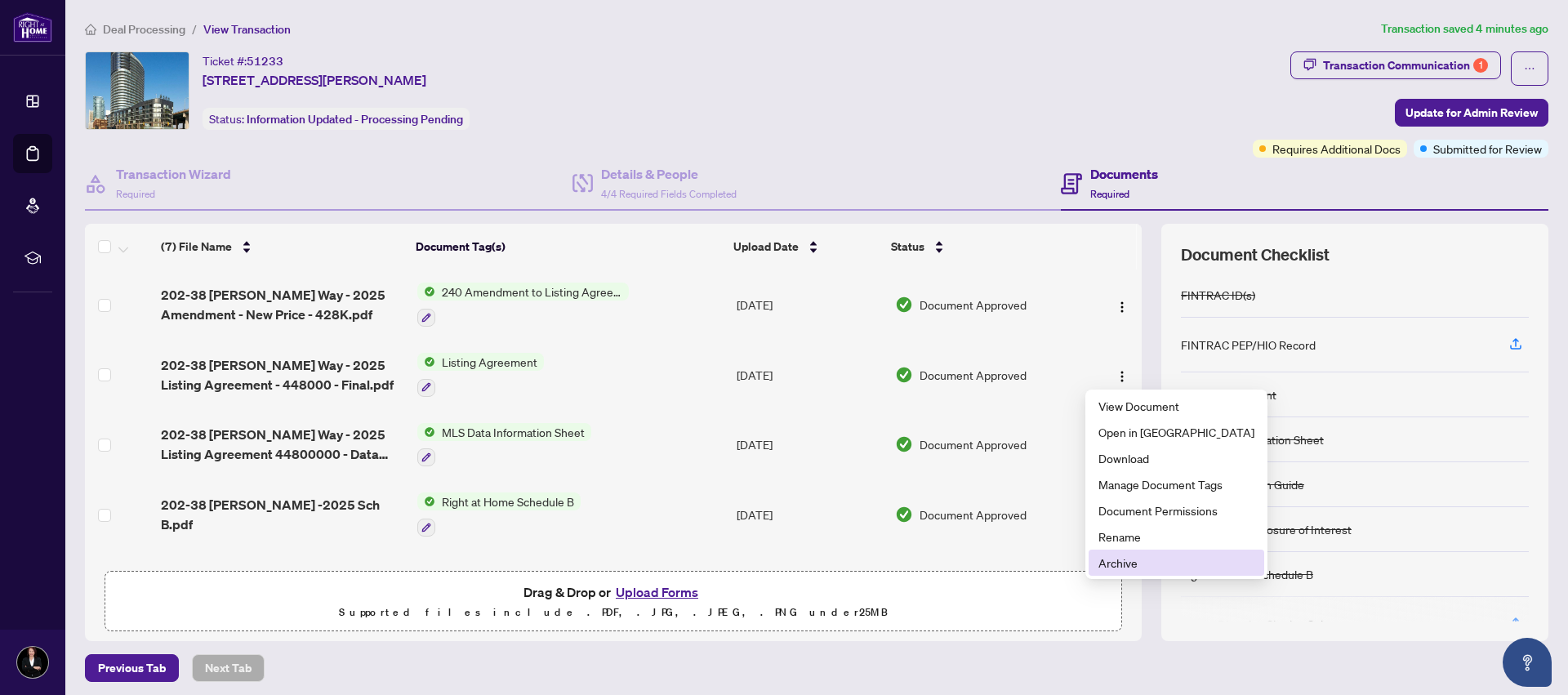
click at [1126, 564] on span "Archive" at bounding box center [1176, 562] width 156 height 18
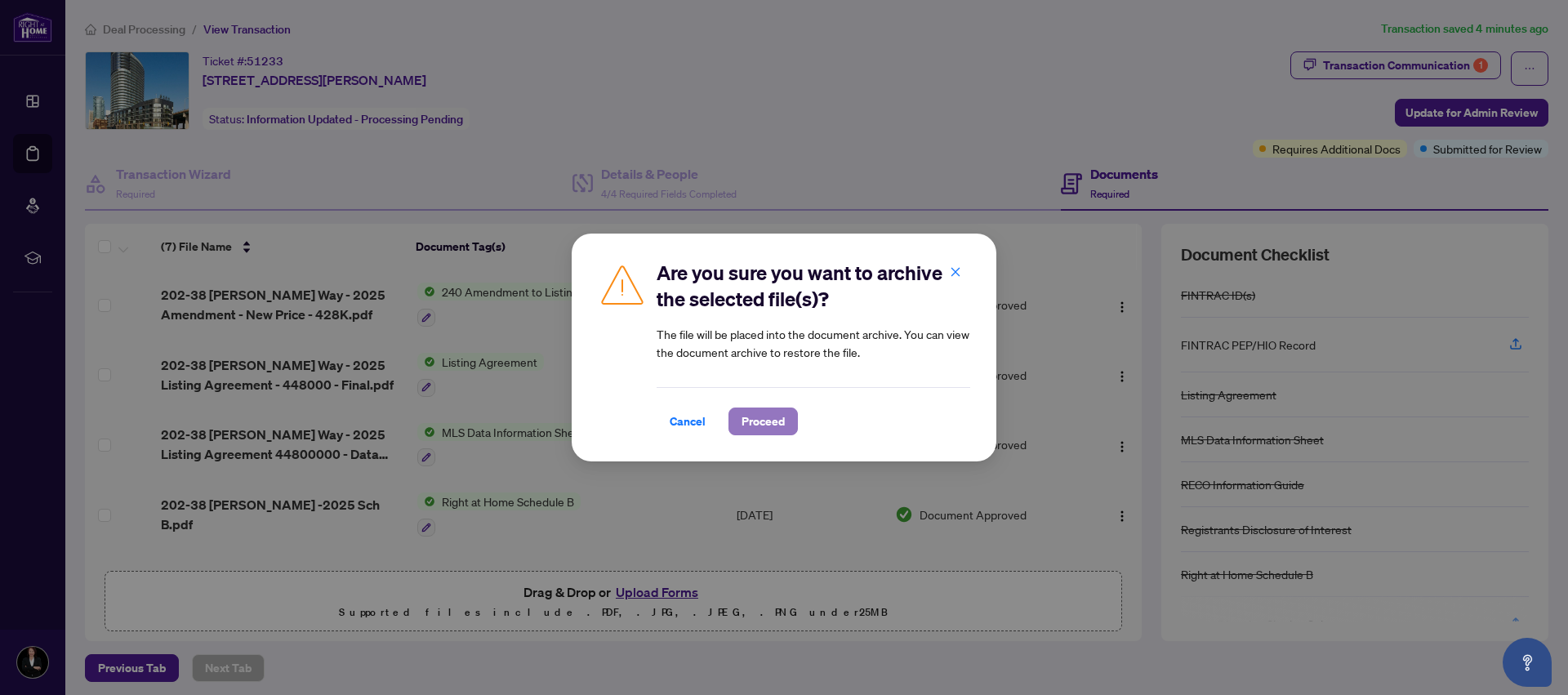
click at [757, 414] on span "Proceed" at bounding box center [763, 422] width 44 height 27
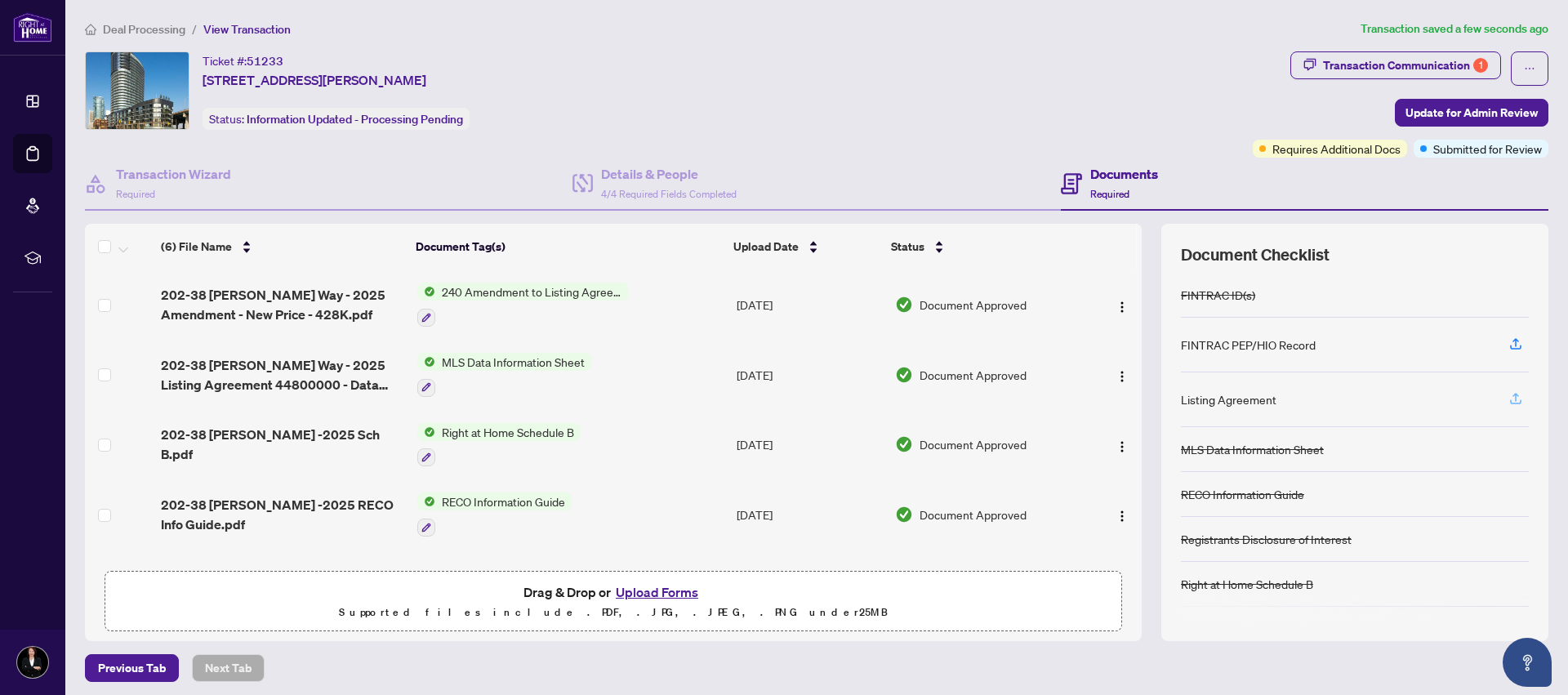
click at [1508, 395] on icon "button" at bounding box center [1516, 399] width 15 height 15
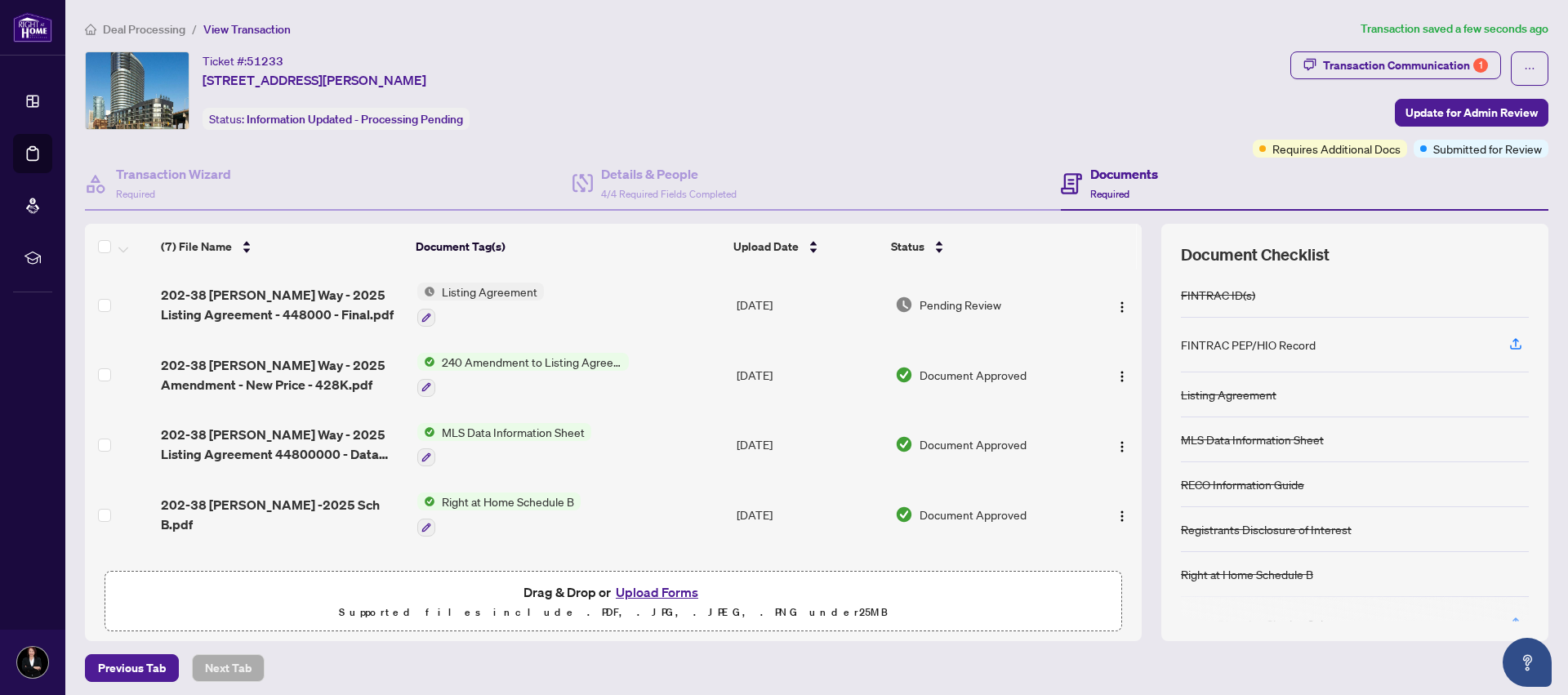
click at [491, 292] on span "Listing Agreement" at bounding box center [489, 291] width 109 height 18
click at [490, 375] on span "Listing Agreement" at bounding box center [454, 372] width 109 height 18
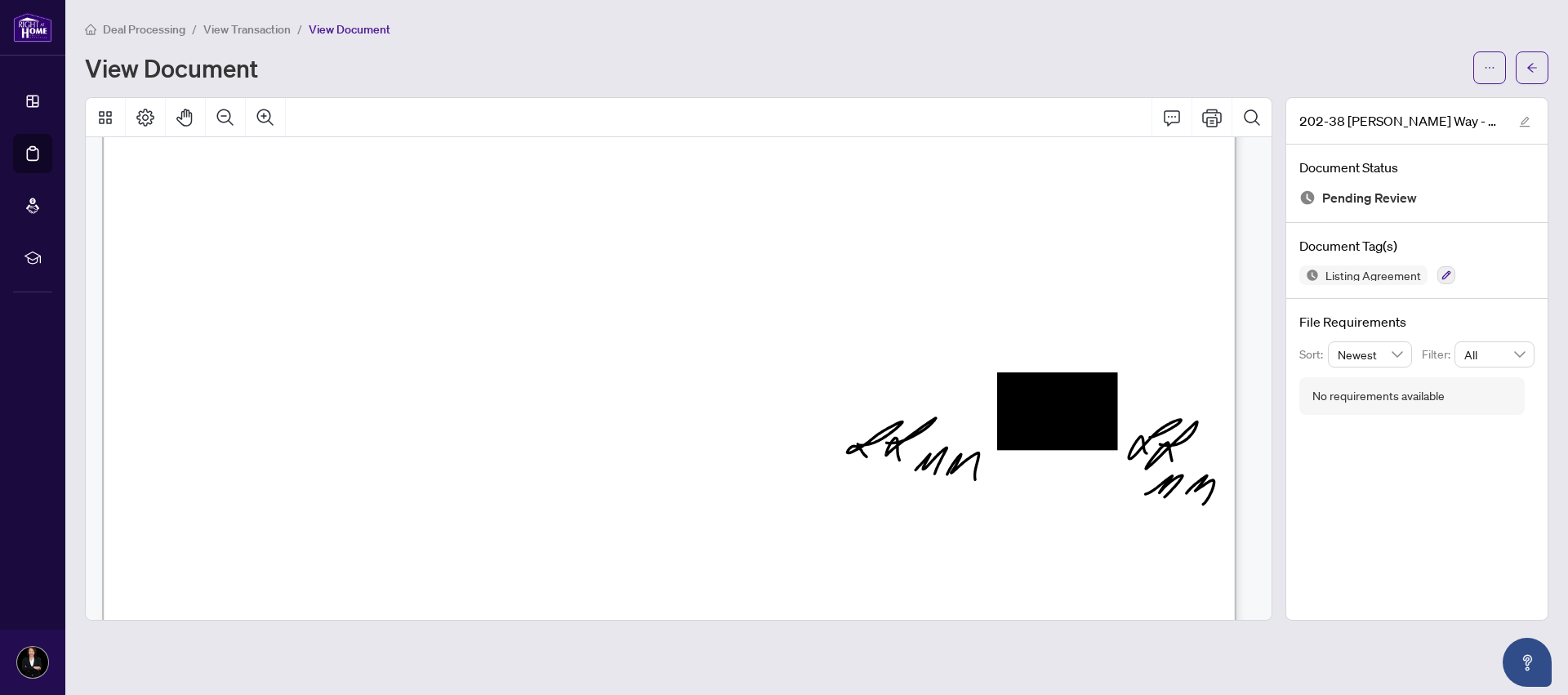
scroll to position [3431, 0]
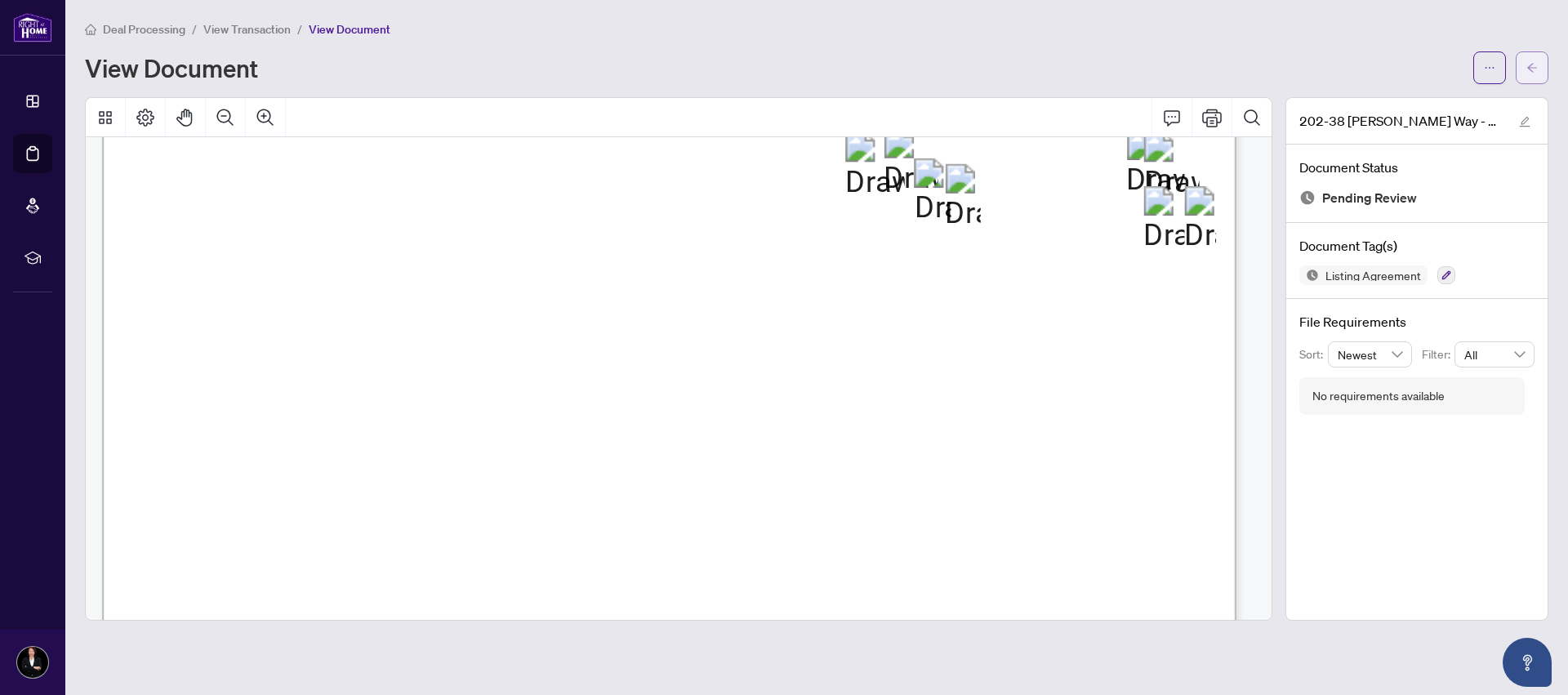
click at [1533, 60] on span "button" at bounding box center [1532, 68] width 11 height 27
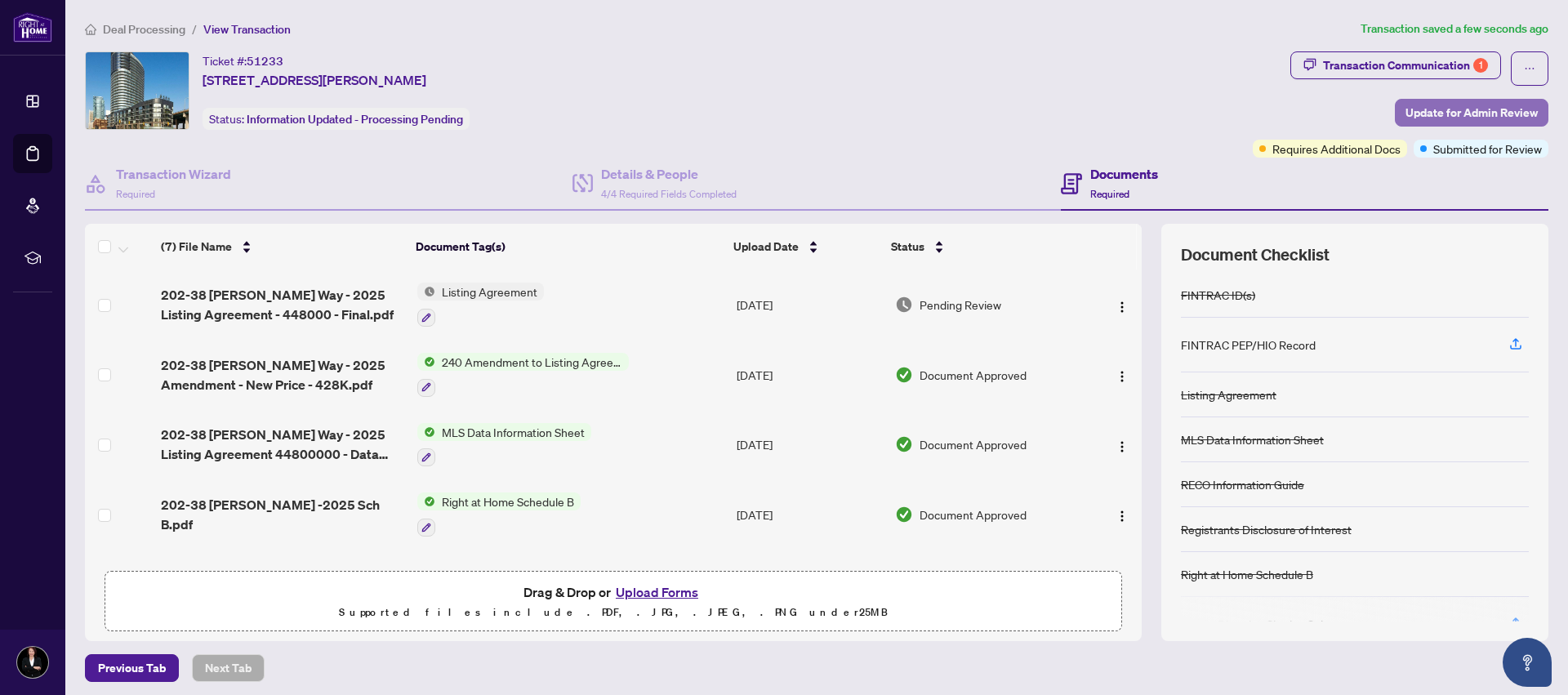
click at [1481, 112] on span "Update for Admin Review" at bounding box center [1472, 113] width 133 height 27
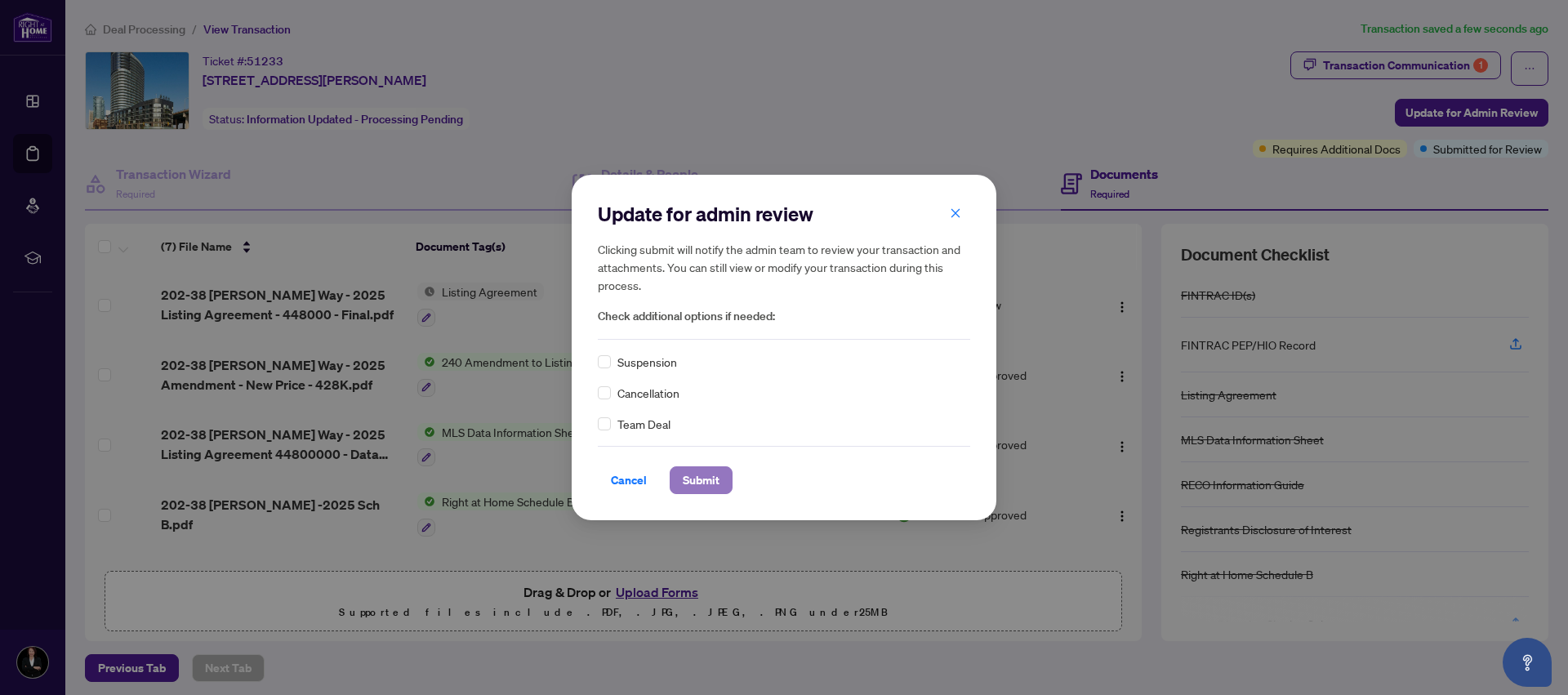
click at [698, 487] on span "Submit" at bounding box center [701, 481] width 37 height 27
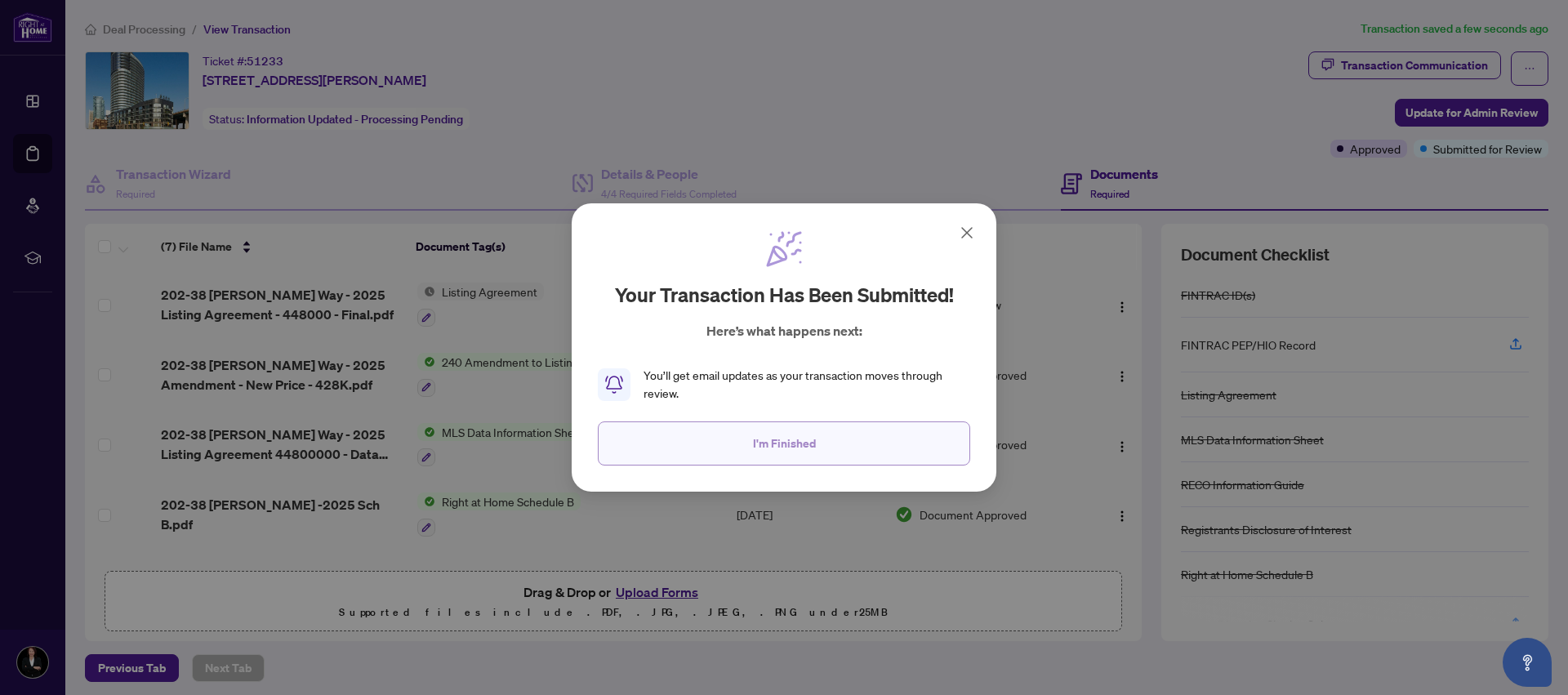
click at [789, 449] on span "I'm Finished" at bounding box center [784, 444] width 63 height 27
